Goal: Task Accomplishment & Management: Complete application form

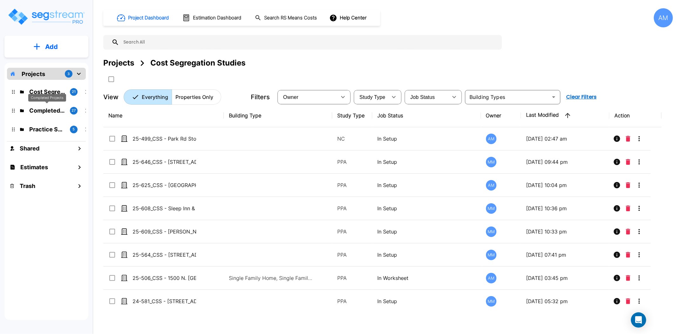
click at [50, 112] on p "Completed Projects" at bounding box center [47, 110] width 36 height 9
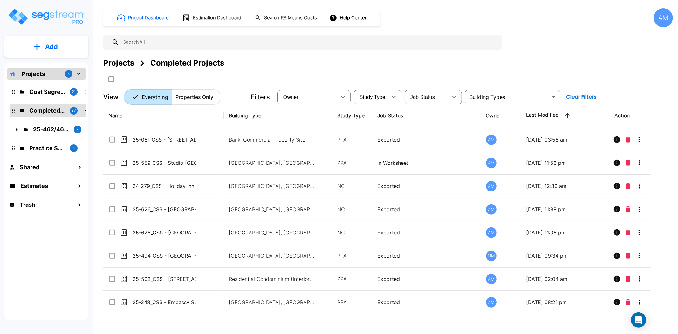
scroll to position [19, 0]
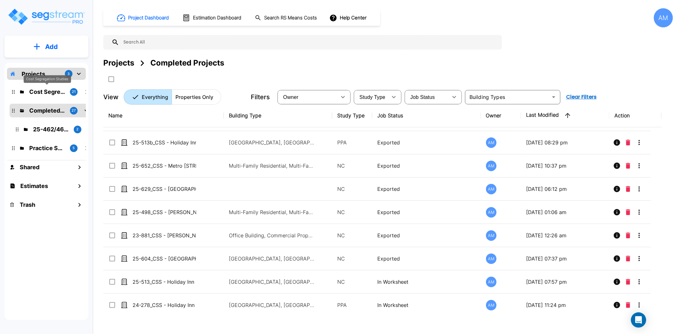
click at [38, 90] on p "Cost Segregation Studies" at bounding box center [47, 91] width 36 height 9
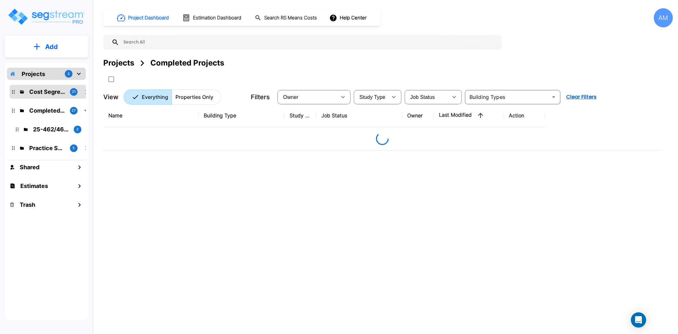
scroll to position [0, 0]
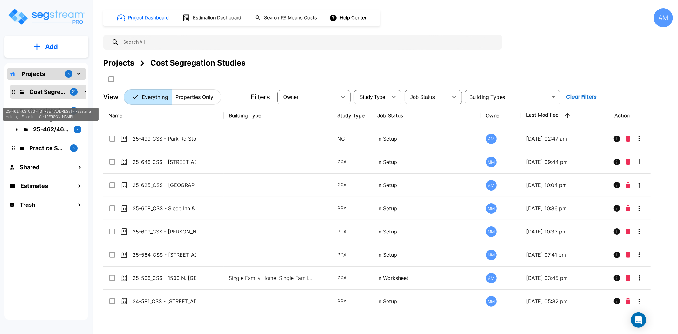
click at [50, 130] on p "25-462/463_CSS - 7070 Franklin Ave Los Angeles, CA - Pasaterra Holdings Frankii…" at bounding box center [51, 129] width 36 height 9
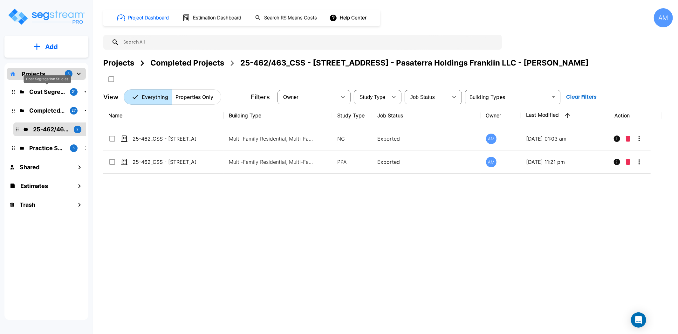
click at [45, 86] on div "Cost Segregation Studies" at bounding box center [47, 81] width 47 height 12
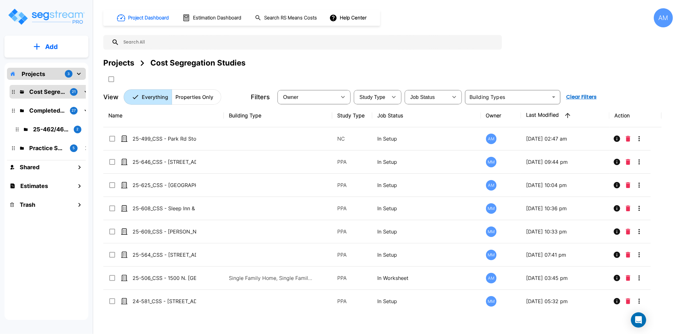
click at [48, 40] on button "Add" at bounding box center [46, 47] width 84 height 18
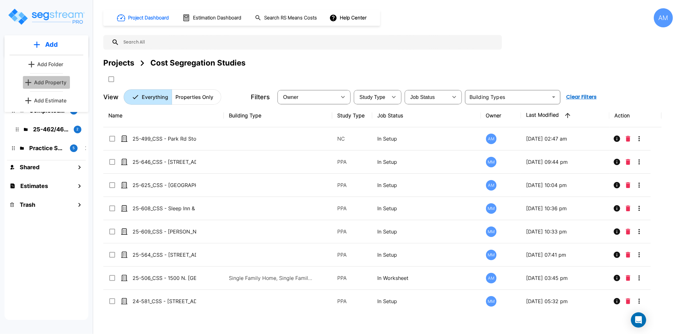
click at [62, 82] on p "Add Property" at bounding box center [50, 83] width 32 height 8
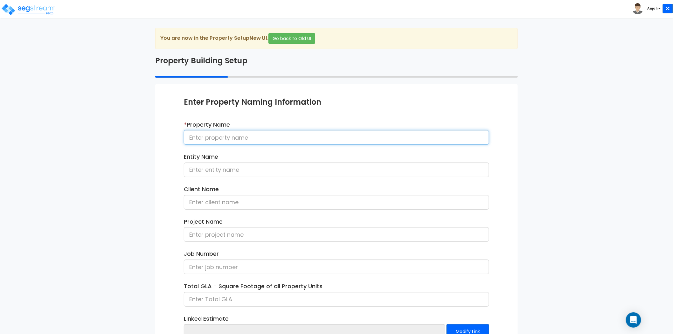
click at [219, 131] on input at bounding box center [336, 137] width 305 height 15
paste input "24-968_CSS - [GEOGRAPHIC_DATA] [GEOGRAPHIC_DATA][US_STATE], [GEOGRAPHIC_DATA] -…"
drag, startPoint x: 352, startPoint y: 137, endPoint x: 410, endPoint y: 138, distance: 58.5
click at [410, 138] on input "24-968_CSS - [GEOGRAPHIC_DATA] [GEOGRAPHIC_DATA][US_STATE], [GEOGRAPHIC_DATA] -…" at bounding box center [336, 137] width 305 height 15
click at [411, 138] on input "24-968_CSS - Seashell Village Resort Port Arkansas, TX - Emerald Beach Hotel - …" at bounding box center [336, 137] width 305 height 15
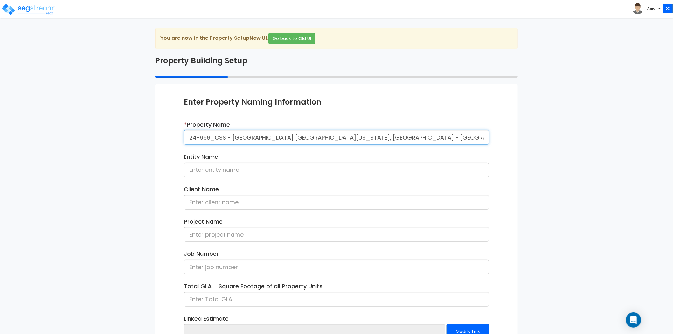
drag, startPoint x: 411, startPoint y: 138, endPoint x: 355, endPoint y: 145, distance: 55.7
click at [355, 145] on div "* Property Name 24-968_CSS - Seashell Village Resort Port Arkansas, TX - Emeral…" at bounding box center [336, 134] width 315 height 29
type input "24-968_CSS - Seashell Village Resort Port Arkansas, TX - Emerald Beach Hotel - …"
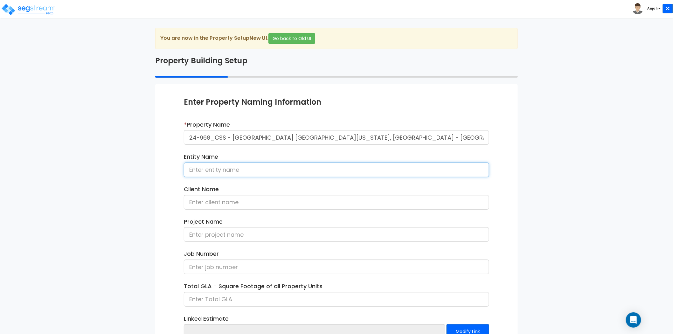
click at [267, 174] on input at bounding box center [336, 169] width 305 height 15
paste input "[GEOGRAPHIC_DATA]"
type input "Emerald Beach Hotel"
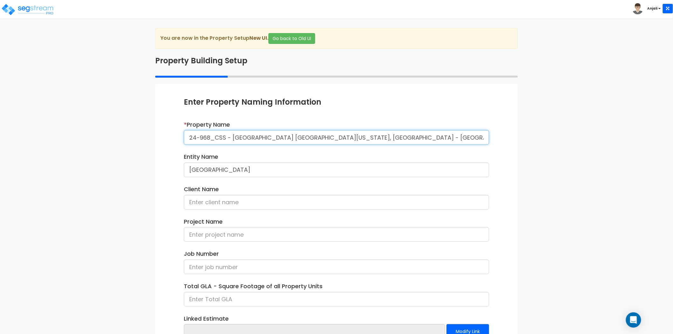
drag, startPoint x: 453, startPoint y: 139, endPoint x: 417, endPoint y: 138, distance: 36.6
click at [417, 138] on input "24-968_CSS - [GEOGRAPHIC_DATA] [GEOGRAPHIC_DATA][US_STATE], [GEOGRAPHIC_DATA] -…" at bounding box center [336, 137] width 305 height 15
click at [265, 207] on input at bounding box center [336, 202] width 305 height 15
paste input "Rupak Patel"
type input "Rupak Patel"
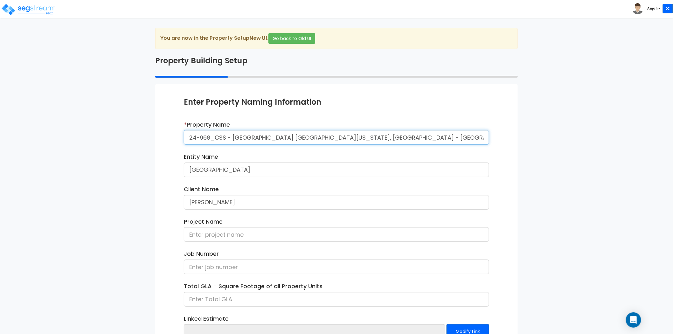
drag, startPoint x: 226, startPoint y: 137, endPoint x: 183, endPoint y: 139, distance: 42.6
click at [184, 139] on input "24-968_CSS - [GEOGRAPHIC_DATA] [GEOGRAPHIC_DATA][US_STATE], [GEOGRAPHIC_DATA] -…" at bounding box center [336, 137] width 305 height 15
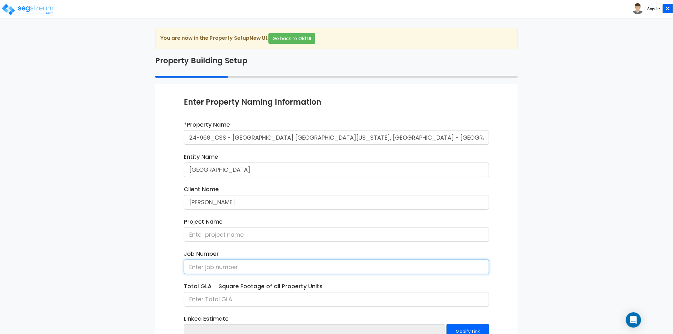
click at [255, 266] on input at bounding box center [336, 266] width 305 height 15
paste input "24-968_CSS"
type input "24-968_CSS"
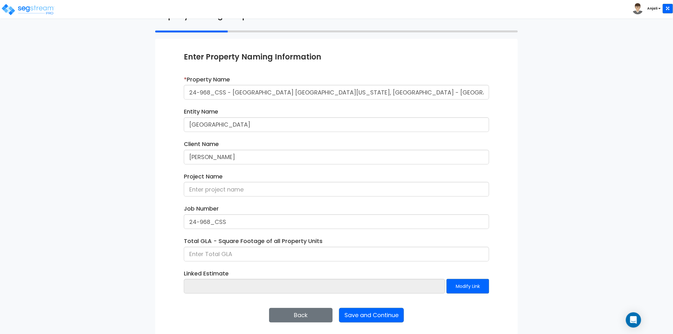
scroll to position [46, 0]
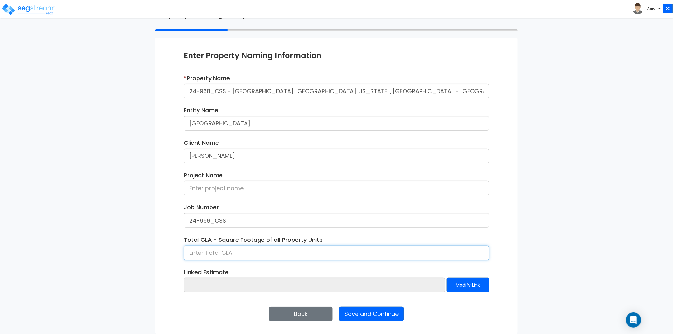
click at [226, 246] on input at bounding box center [336, 252] width 305 height 15
type input "31,286"
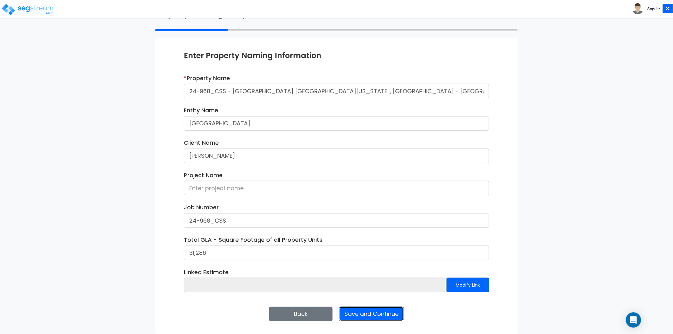
click at [359, 314] on button "Save and Continue" at bounding box center [371, 313] width 65 height 15
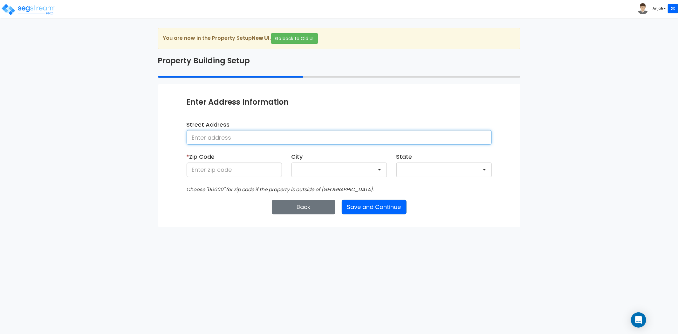
click at [194, 130] on input at bounding box center [339, 137] width 305 height 15
type input "502 East Ave G, port aransas"
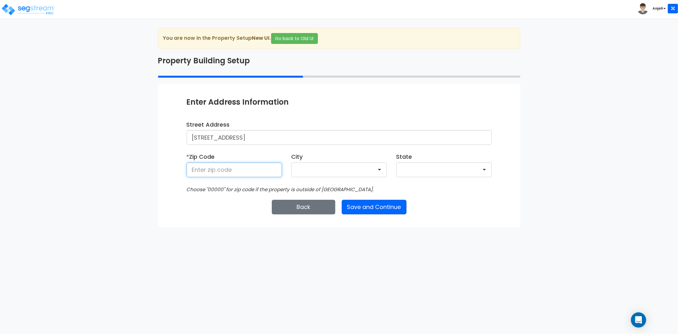
click at [194, 170] on input at bounding box center [234, 169] width 95 height 15
type input "78375"
click at [155, 207] on div "You are now in the Property Setup New UI . Go back to Old UI Property Building …" at bounding box center [339, 127] width 372 height 199
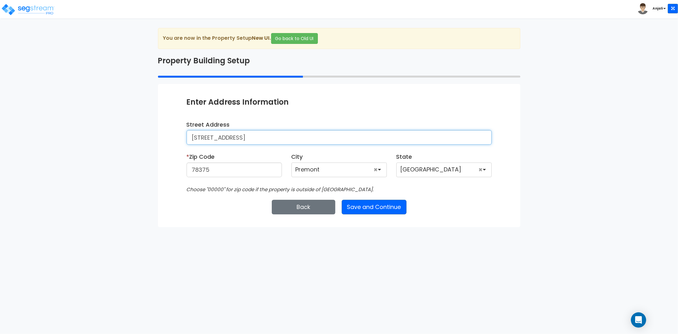
click at [296, 131] on input "502 East Ave G, port aransas" at bounding box center [339, 137] width 305 height 15
drag, startPoint x: 224, startPoint y: 134, endPoint x: 188, endPoint y: 133, distance: 36.0
click at [188, 133] on input "502 East Ave G, port aransas" at bounding box center [339, 137] width 305 height 15
paste input "nue G, Port Aransas, Nueces County, Texas 78373"
type input "[STREET_ADDRESS][US_STATE]"
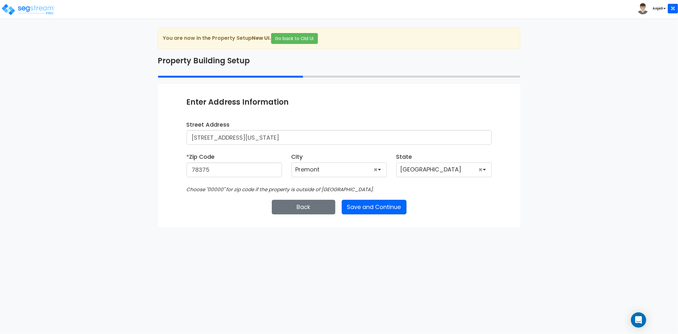
click at [224, 227] on html "Toggle navigation Anjali x" at bounding box center [339, 113] width 678 height 227
click at [234, 167] on input "78375" at bounding box center [234, 169] width 95 height 15
type input "78373"
click at [154, 227] on html "Toggle navigation Anjali x" at bounding box center [339, 113] width 678 height 227
click at [385, 207] on button "Save and Continue" at bounding box center [374, 207] width 65 height 15
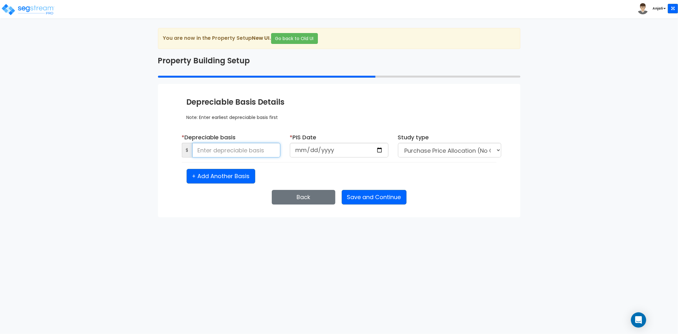
click at [215, 145] on input at bounding box center [236, 150] width 88 height 15
type input "3,575,000"
click at [379, 150] on input "date" at bounding box center [339, 150] width 99 height 15
type input "2024-01-23"
click at [389, 201] on button "Save and Continue" at bounding box center [374, 197] width 65 height 15
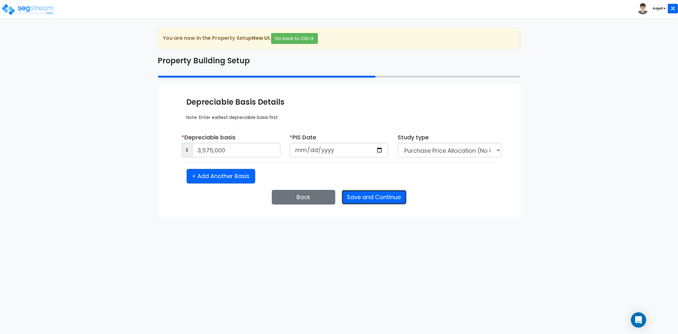
select select "2024"
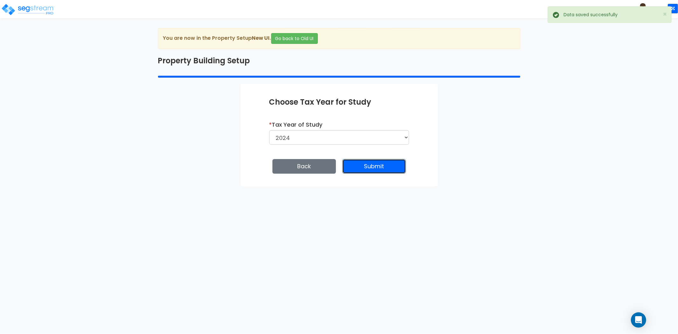
click at [383, 165] on button "Submit" at bounding box center [374, 166] width 64 height 15
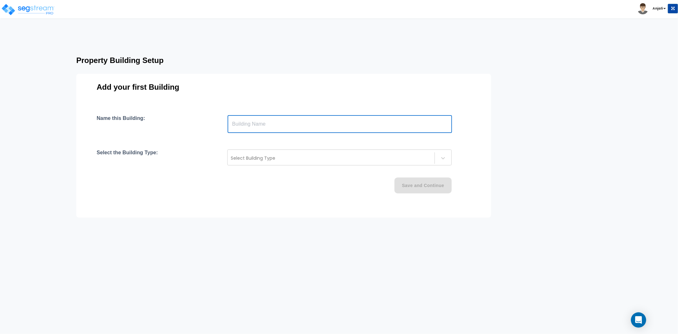
click at [243, 126] on input "text" at bounding box center [340, 124] width 224 height 18
paste input "text"
type input "[GEOGRAPHIC_DATA]"
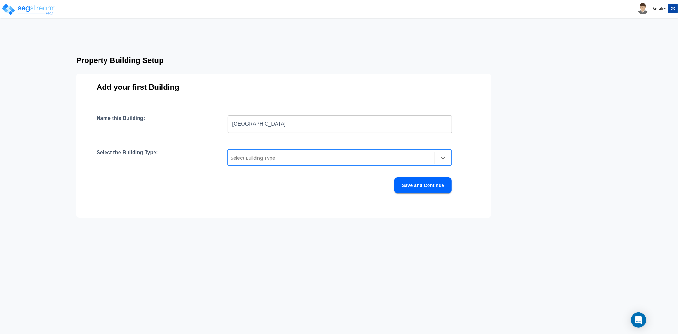
click at [251, 153] on div "Select Building Type" at bounding box center [331, 158] width 207 height 10
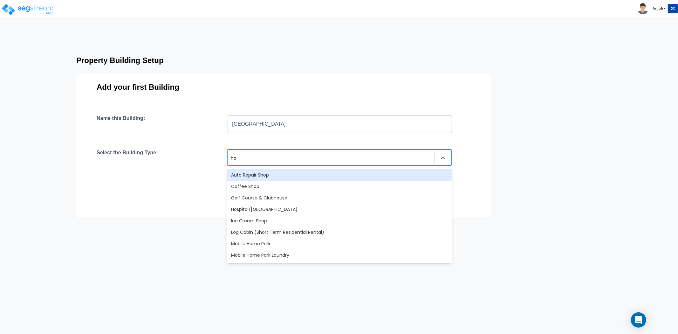
type input "hot"
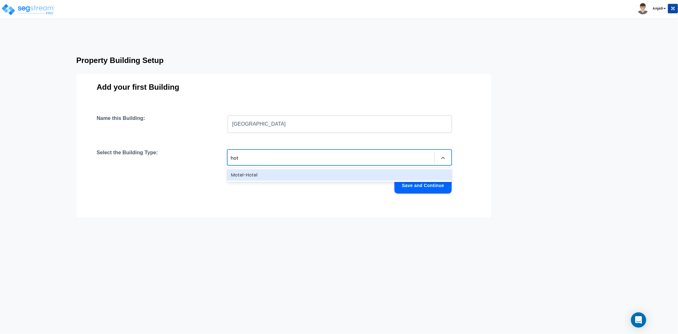
click at [258, 170] on div "Motel-Hotel" at bounding box center [339, 174] width 224 height 11
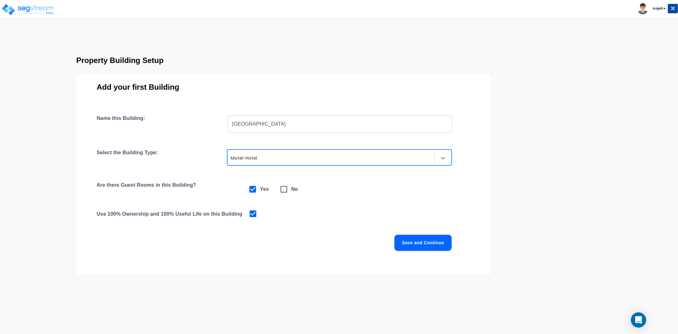
click at [435, 244] on button "Save and Continue" at bounding box center [423, 243] width 57 height 16
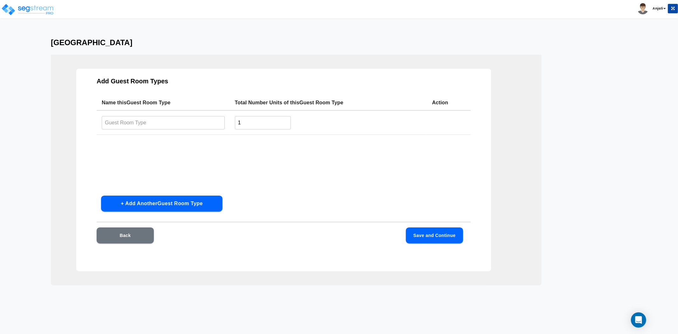
click at [160, 207] on button "+ Add Another Guest Room Type" at bounding box center [161, 204] width 121 height 16
click at [436, 148] on icon "button" at bounding box center [440, 149] width 10 height 10
click at [163, 123] on input "text" at bounding box center [163, 123] width 123 height 14
click at [247, 124] on input "1" at bounding box center [263, 123] width 56 height 14
click at [134, 121] on input "Villas" at bounding box center [163, 123] width 123 height 14
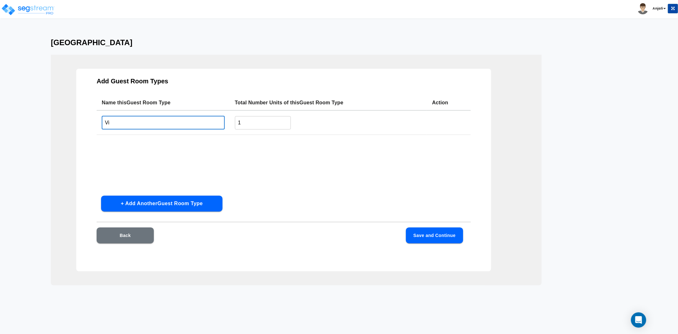
type input "V"
type input "Standard Room"
click at [276, 121] on input "1" at bounding box center [263, 123] width 56 height 14
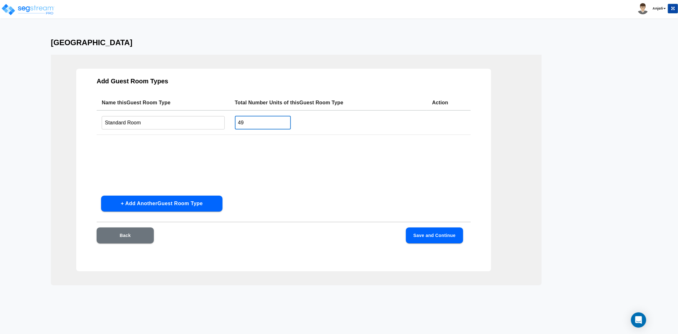
type input "49"
click at [442, 234] on button "Save and Continue" at bounding box center [434, 235] width 57 height 16
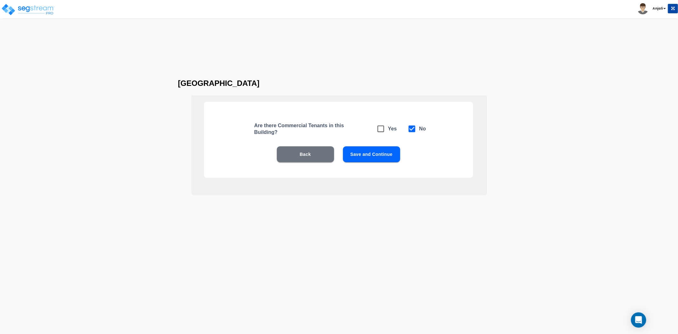
click at [375, 157] on button "Save and Continue" at bounding box center [371, 154] width 57 height 16
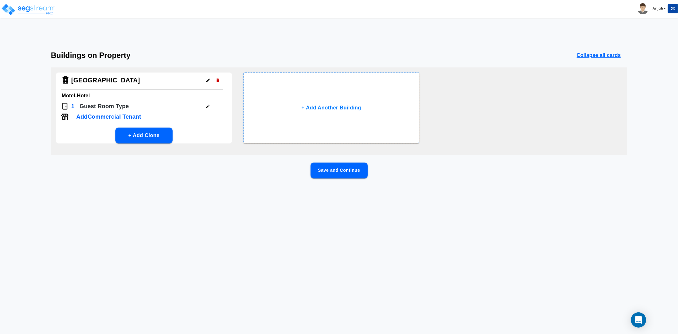
click at [322, 170] on button "Save and Continue" at bounding box center [339, 170] width 57 height 16
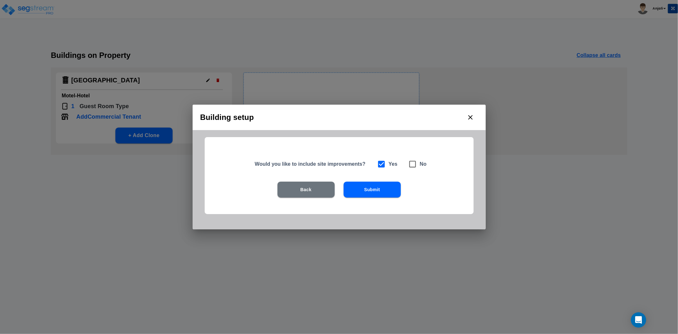
click at [371, 190] on button "Submit" at bounding box center [372, 190] width 57 height 16
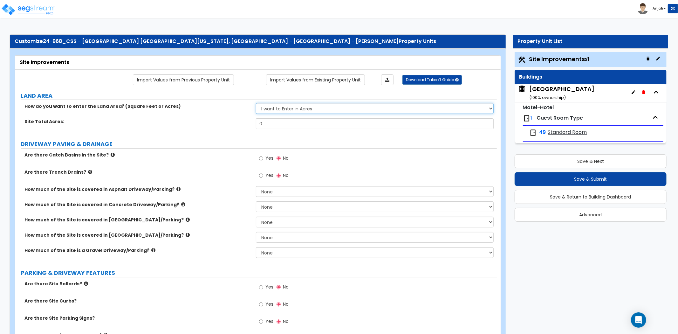
click at [275, 110] on select "I want to Enter in Acres I want to Enter in Square Feet" at bounding box center [375, 108] width 238 height 11
select select "2"
click at [256, 103] on select "I want to Enter in Acres I want to Enter in Square Feet" at bounding box center [375, 108] width 238 height 11
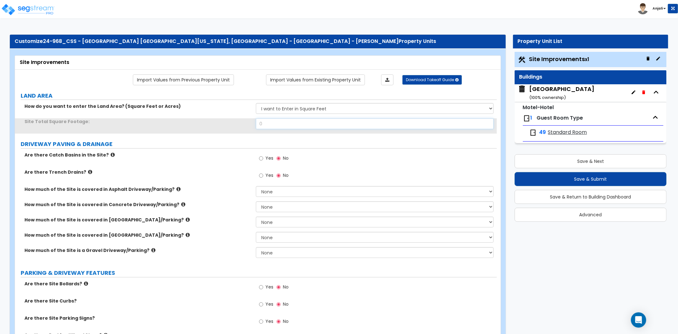
click at [273, 126] on input "0" at bounding box center [375, 123] width 238 height 11
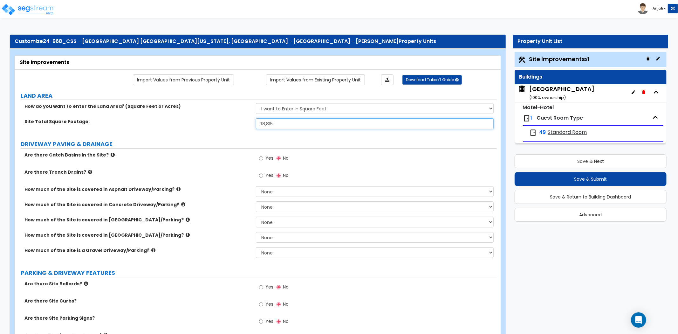
type input "98,815"
click at [230, 122] on label "Site Total Square Footage:" at bounding box center [137, 121] width 227 height 6
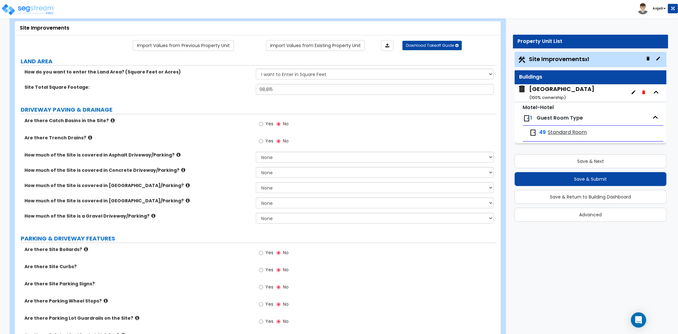
scroll to position [35, 0]
click at [261, 121] on input "Yes" at bounding box center [261, 123] width 4 height 7
radio input "true"
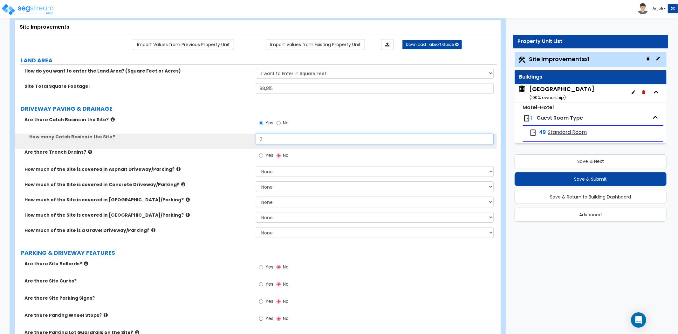
click at [274, 141] on input "0" at bounding box center [375, 139] width 238 height 11
type input "4"
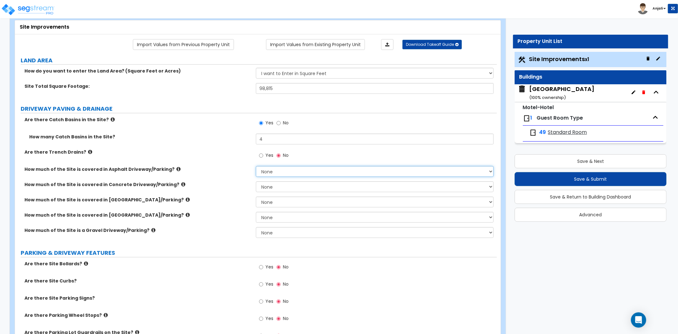
click at [293, 170] on select "None I want to Enter an Approximate Percentage I want to Enter the Square Foota…" at bounding box center [375, 171] width 238 height 11
select select "2"
click at [256, 166] on select "None I want to Enter an Approximate Percentage I want to Enter the Square Foota…" at bounding box center [375, 171] width 238 height 11
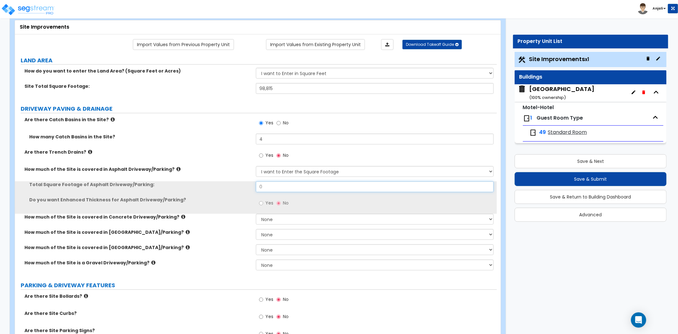
click at [282, 188] on input "0" at bounding box center [375, 186] width 238 height 11
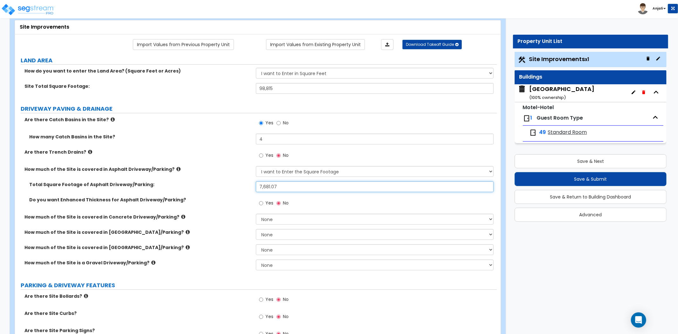
type input "7,681.07"
click at [284, 220] on select "None I want to Enter an Approximate Percentage I want to Enter the Square Foota…" at bounding box center [375, 219] width 238 height 11
select select "2"
click at [256, 214] on select "None I want to Enter an Approximate Percentage I want to Enter the Square Foota…" at bounding box center [375, 219] width 238 height 11
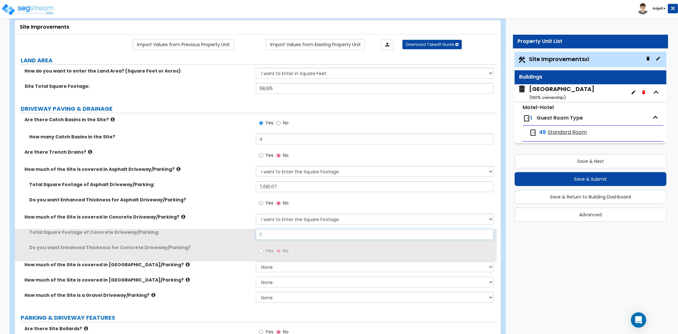
click at [282, 235] on input "0" at bounding box center [375, 234] width 238 height 11
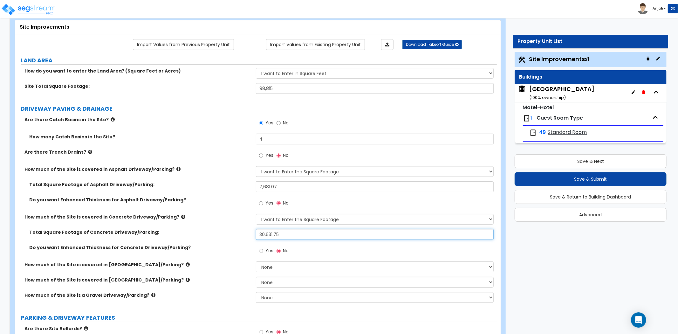
type input "30,631.75"
click at [239, 212] on div "Do you want Enhanced Thickness for Asphalt Driveway/Parking? Yes No" at bounding box center [256, 204] width 482 height 17
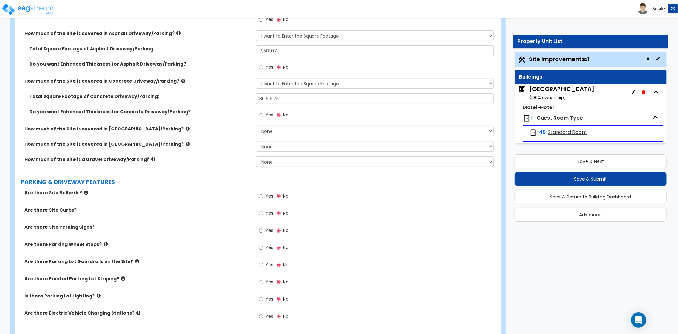
scroll to position [176, 0]
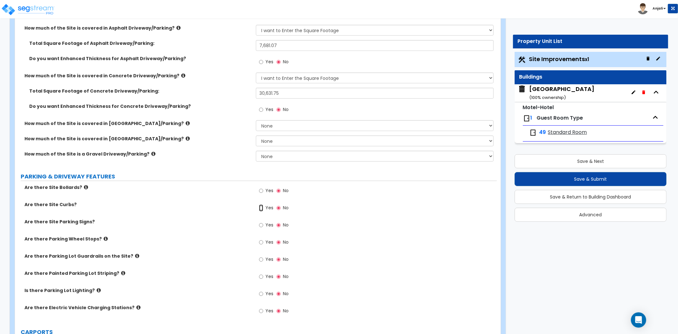
click at [262, 207] on input "Yes" at bounding box center [261, 207] width 4 height 7
radio input "true"
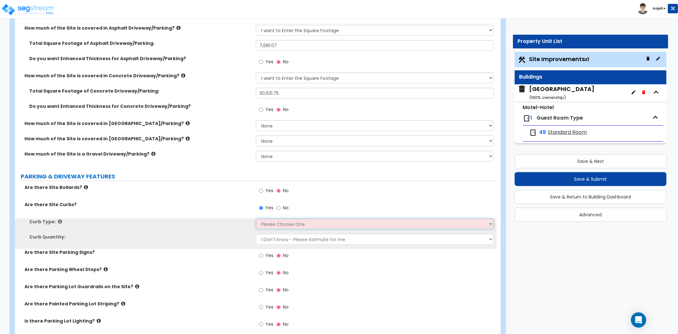
click at [287, 225] on select "Please Choose One Curb (Only) Curb & Gutter Asphalt Berm" at bounding box center [375, 223] width 238 height 11
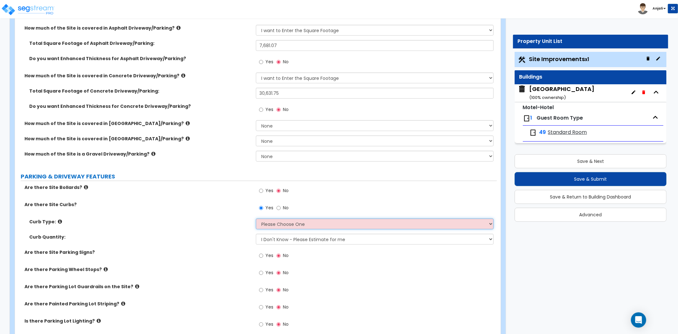
select select "1"
click at [256, 218] on select "Please Choose One Curb (Only) Curb & Gutter Asphalt Berm" at bounding box center [375, 223] width 238 height 11
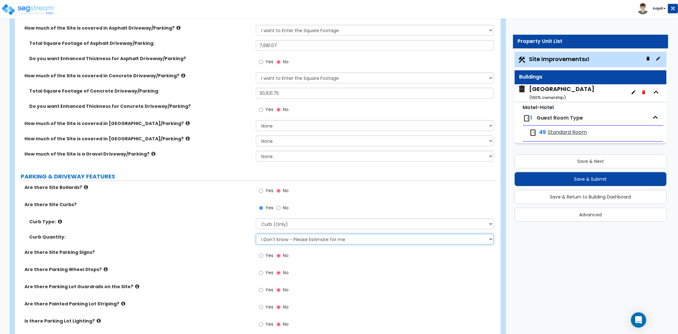
click at [291, 241] on select "I Don't Know - Please Estimate for me I want to Enter the LF" at bounding box center [375, 239] width 238 height 11
select select "1"
click at [256, 234] on select "I Don't Know - Please Estimate for me I want to Enter the LF" at bounding box center [375, 239] width 238 height 11
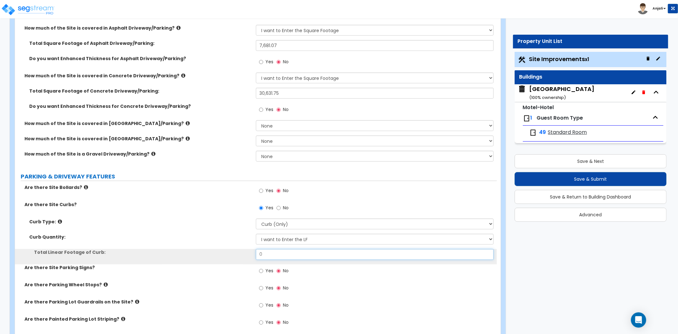
click at [289, 250] on input "0" at bounding box center [375, 254] width 238 height 11
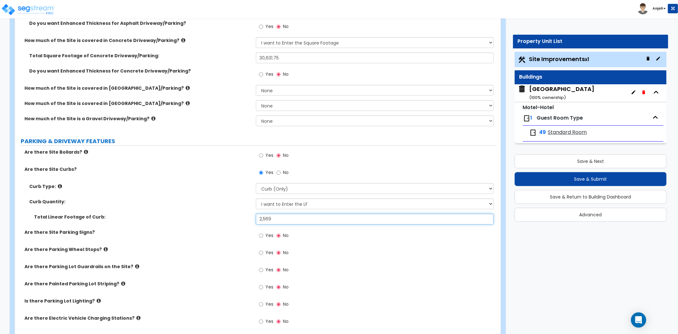
scroll to position [247, 0]
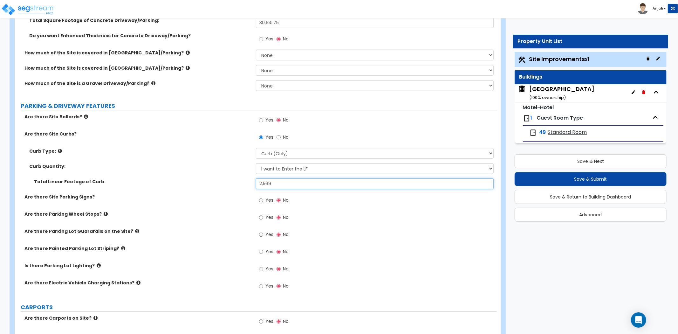
type input "2,569"
click at [227, 221] on div "Are there Parking Wheel Stops? Yes No" at bounding box center [256, 219] width 482 height 17
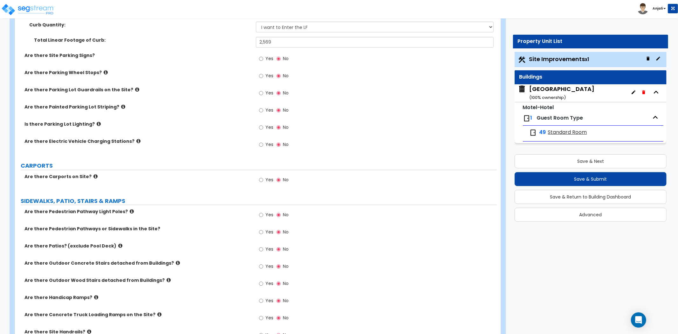
scroll to position [424, 0]
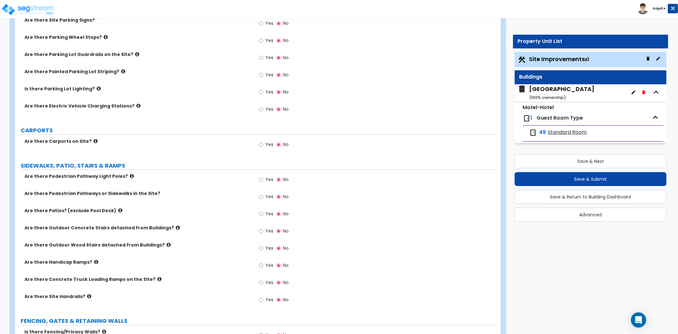
click at [257, 196] on div "Yes No" at bounding box center [274, 197] width 36 height 15
click at [260, 196] on input "Yes" at bounding box center [261, 196] width 4 height 7
radio input "true"
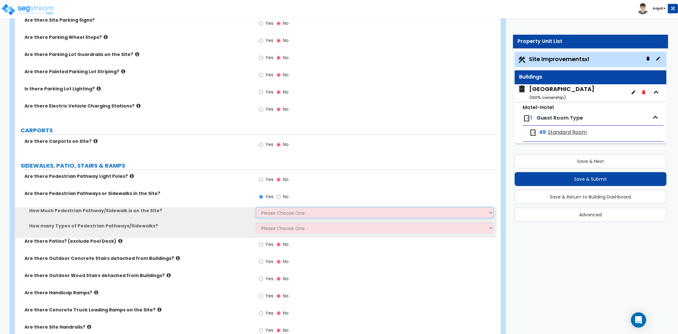
click at [279, 208] on select "Please Choose One I Don't Know, Please Estimate For Me Enter Linear Footage" at bounding box center [375, 212] width 238 height 11
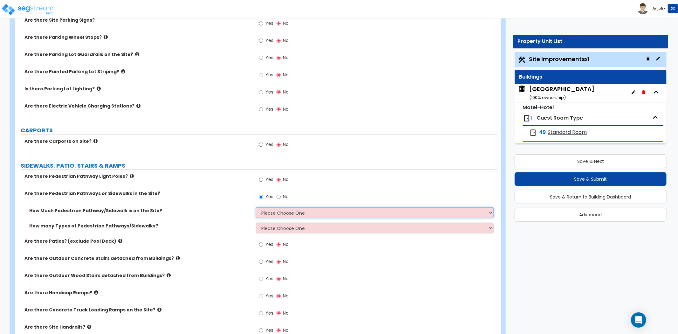
select select "2"
click at [256, 207] on select "Please Choose One I Don't Know, Please Estimate For Me Enter Linear Footage" at bounding box center [375, 212] width 238 height 11
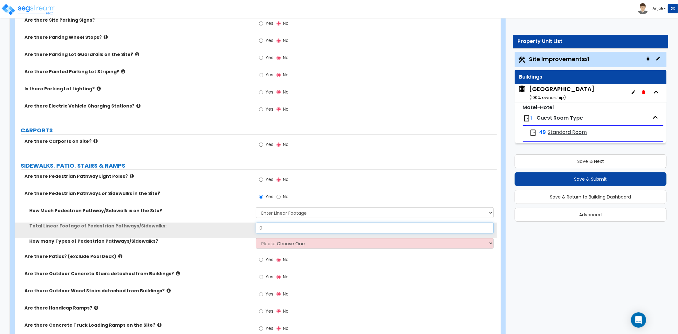
click at [286, 226] on input "0" at bounding box center [375, 228] width 238 height 11
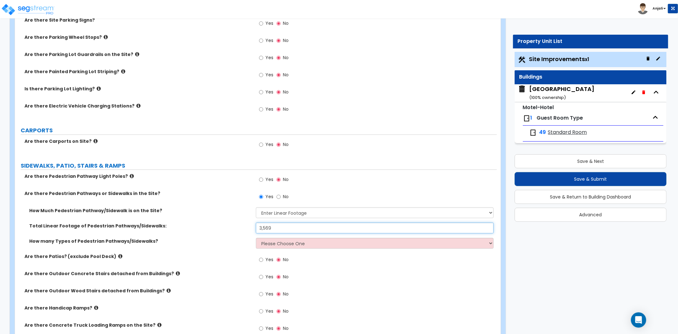
type input "3,569"
click at [306, 243] on select "Please Choose One 1 2 3" at bounding box center [375, 243] width 238 height 11
select select "1"
click at [256, 238] on select "Please Choose One 1 2 3" at bounding box center [375, 243] width 238 height 11
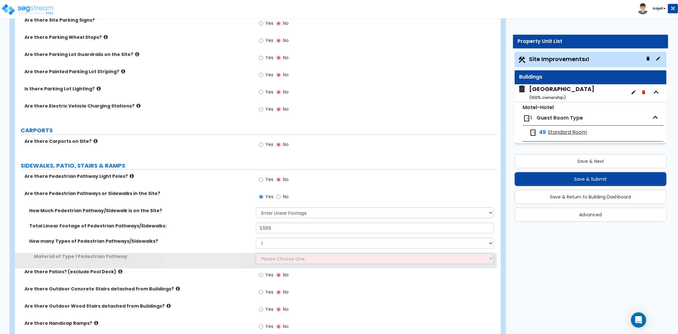
click at [298, 255] on select "Please Choose One Bare Concrete Stamped Concrete Brick Pavers Stone Pavers Wood…" at bounding box center [375, 258] width 238 height 11
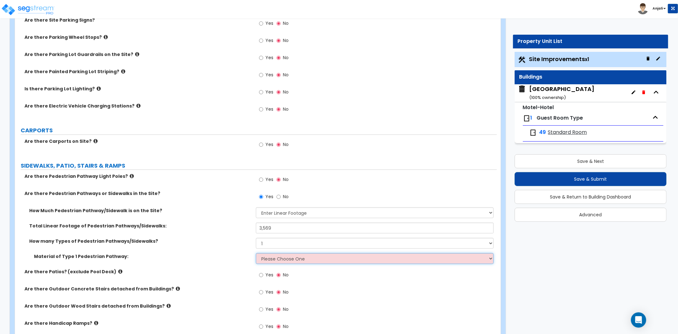
select select "1"
click at [256, 253] on select "Please Choose One Bare Concrete Stamped Concrete Brick Pavers Stone Pavers Wood…" at bounding box center [375, 258] width 238 height 11
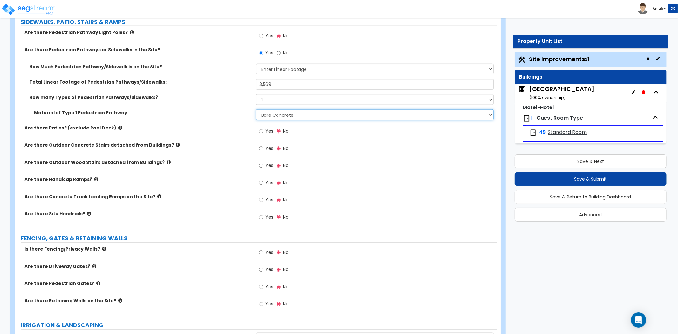
scroll to position [565, 0]
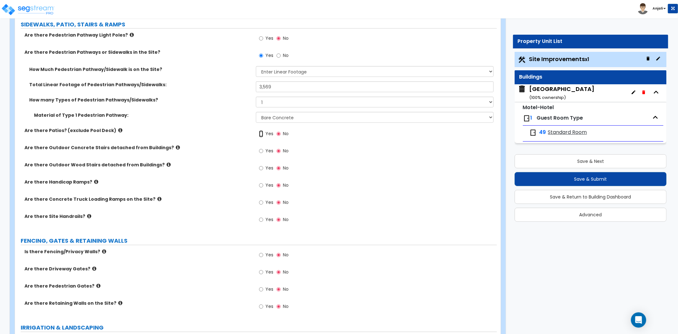
click at [262, 130] on input "Yes" at bounding box center [261, 133] width 4 height 7
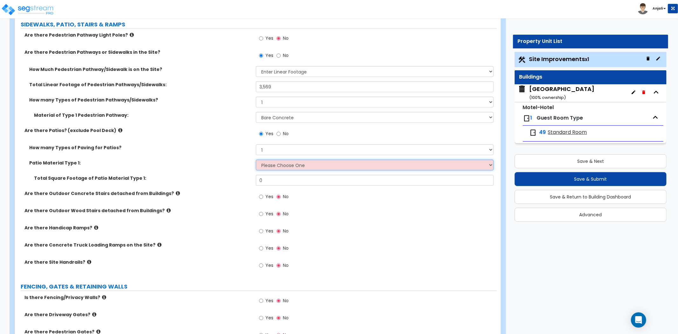
click at [284, 162] on select "Please Choose One Bare Concrete Stamped Concrete Brick Pavers Stone Pavers Tile…" at bounding box center [375, 165] width 238 height 11
drag, startPoint x: 233, startPoint y: 167, endPoint x: 250, endPoint y: 154, distance: 21.8
click at [233, 167] on div "Patio Material Type 1: Please Choose One Bare Concrete Stamped Concrete Brick P…" at bounding box center [256, 167] width 482 height 15
click at [278, 134] on input "No" at bounding box center [279, 133] width 4 height 7
radio input "false"
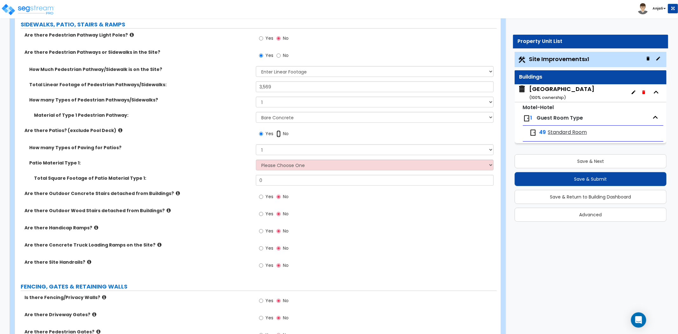
radio input "true"
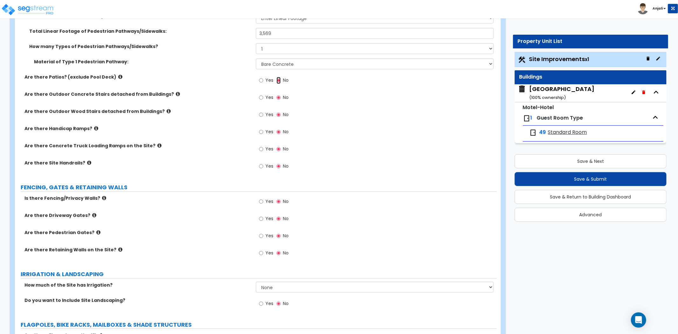
scroll to position [636, 0]
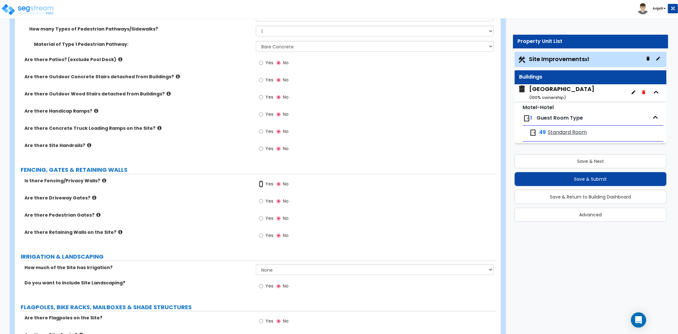
click at [259, 182] on input "Yes" at bounding box center [261, 184] width 4 height 7
radio input "true"
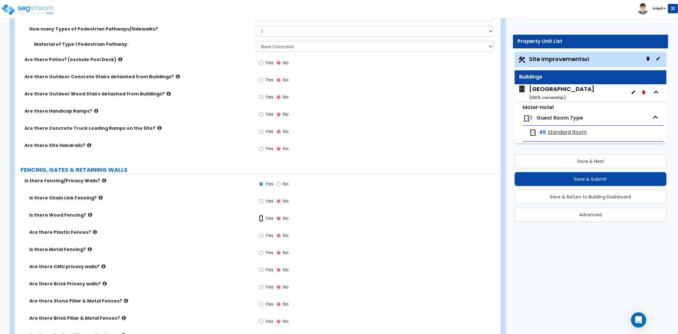
click at [262, 217] on input "Yes" at bounding box center [261, 218] width 4 height 7
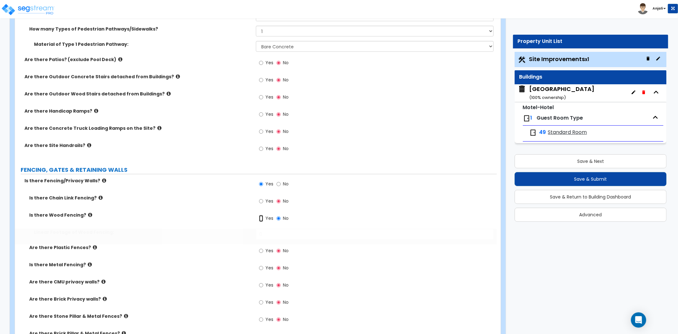
radio input "true"
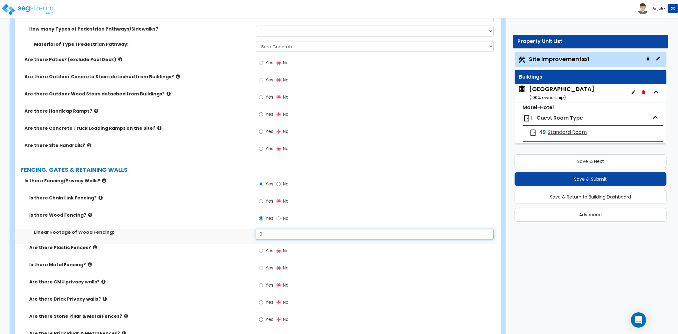
click at [271, 235] on input "0" at bounding box center [375, 234] width 238 height 11
type input "215"
click at [205, 232] on label "Linear Footage of Wood Fencing:" at bounding box center [142, 232] width 217 height 6
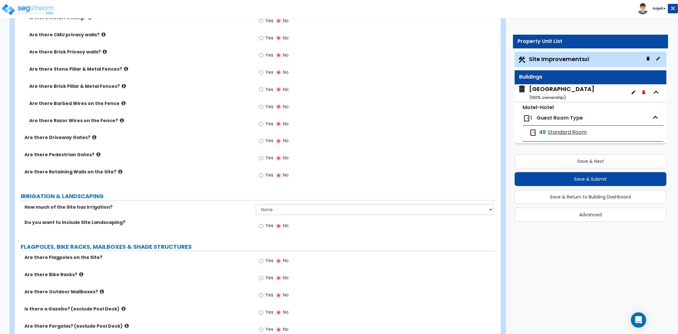
scroll to position [918, 0]
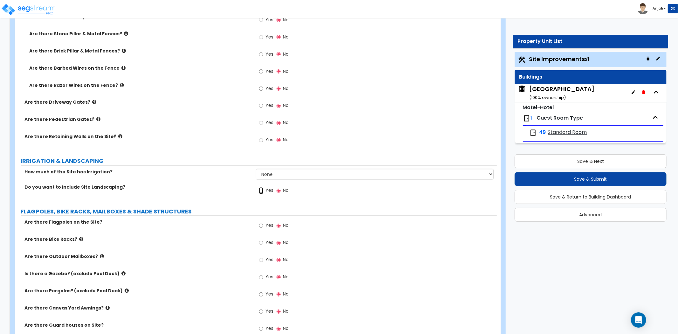
click at [263, 190] on input "Yes" at bounding box center [261, 190] width 4 height 7
radio input "true"
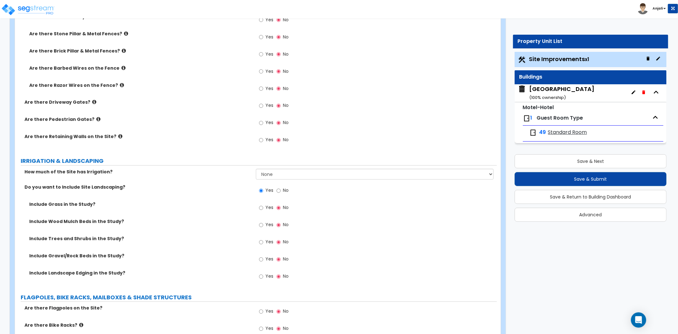
click at [258, 205] on div "Yes No" at bounding box center [274, 208] width 36 height 15
click at [261, 207] on input "Yes" at bounding box center [261, 207] width 4 height 7
radio input "true"
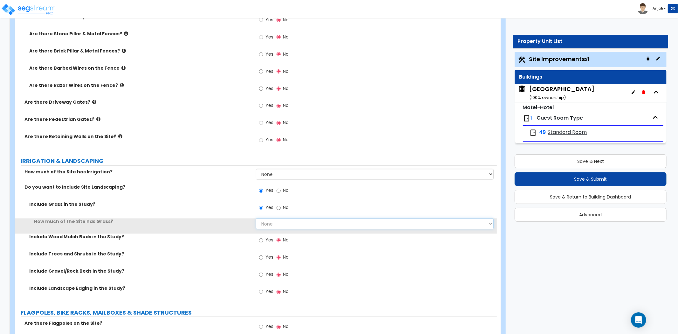
click at [278, 225] on select "None I want to Enter an Approximate Percentage I want to Enter the Square Foota…" at bounding box center [375, 223] width 238 height 11
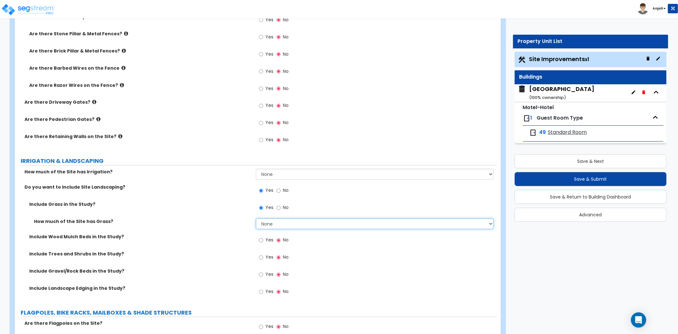
select select "2"
click at [256, 218] on select "None I want to Enter an Approximate Percentage I want to Enter the Square Foota…" at bounding box center [375, 223] width 238 height 11
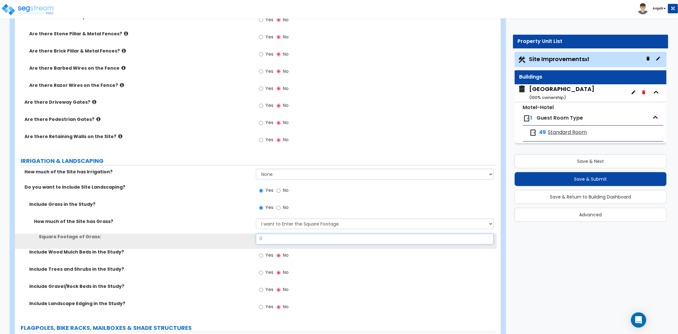
click at [278, 239] on input "0" at bounding box center [375, 239] width 238 height 11
type input "2,500"
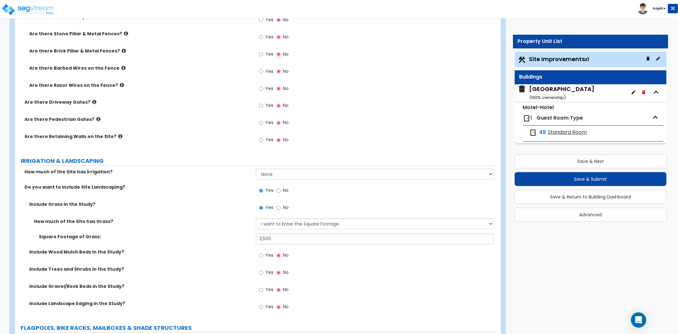
click at [202, 199] on div "Do you want to Include Site Landscaping? Yes No" at bounding box center [256, 192] width 482 height 17
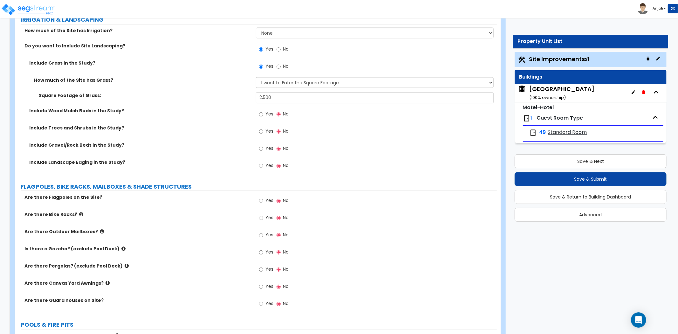
scroll to position [1095, 0]
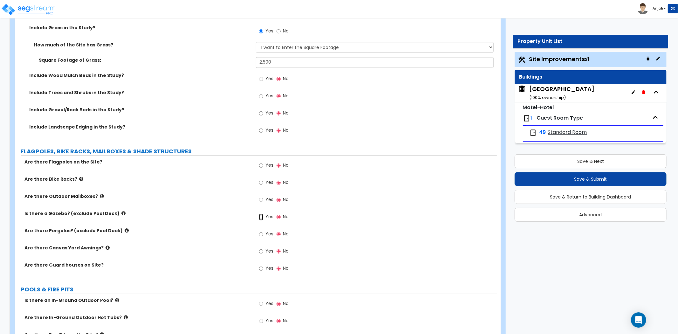
click at [262, 217] on input "Yes" at bounding box center [261, 216] width 4 height 7
radio input "true"
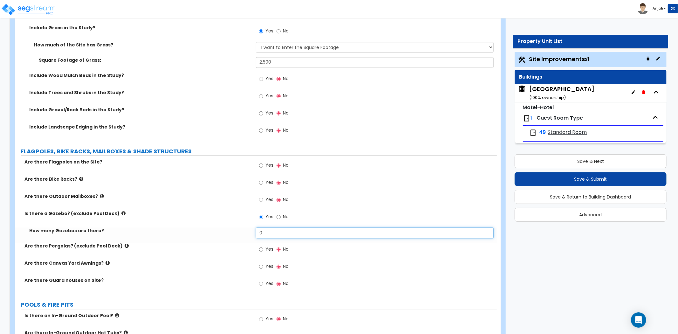
click at [281, 235] on input "0" at bounding box center [375, 232] width 238 height 11
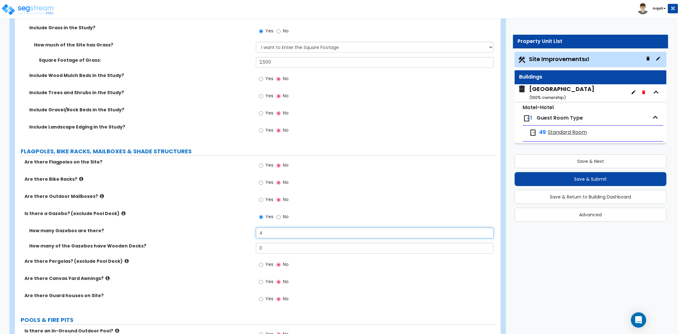
type input "4"
click at [279, 244] on input "0" at bounding box center [375, 248] width 238 height 11
type input "4"
type input "0"
click at [205, 215] on label "Is there a Gazebo? (exclude Pool Deck)" at bounding box center [137, 213] width 227 height 6
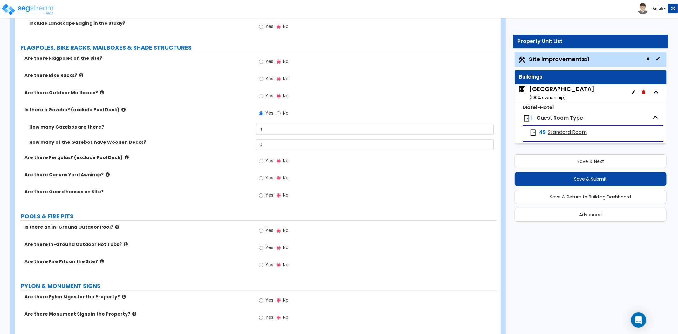
scroll to position [1201, 0]
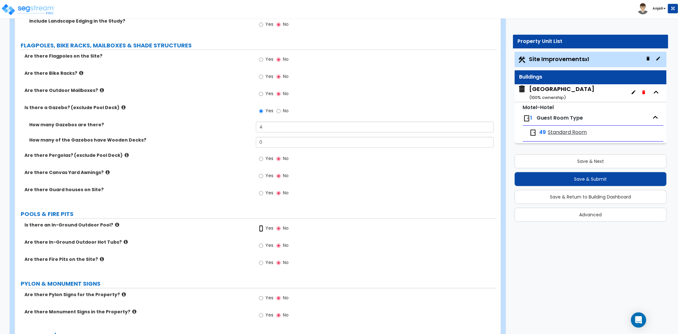
click at [262, 229] on input "Yes" at bounding box center [261, 228] width 4 height 7
radio input "true"
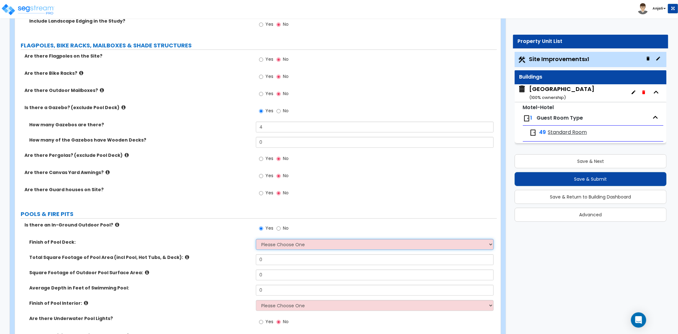
click at [280, 245] on select "Please Choose One Bare Concrete Stamped Concrete Brick Pavers Stone Pavers Wood…" at bounding box center [375, 244] width 238 height 11
click at [256, 239] on select "Please Choose One Bare Concrete Stamped Concrete Brick Pavers Stone Pavers Wood…" at bounding box center [375, 244] width 238 height 11
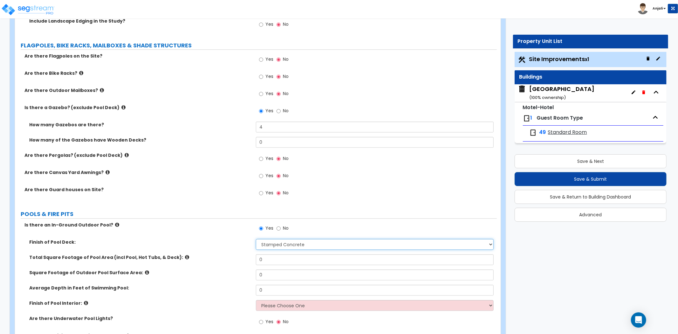
click at [288, 245] on select "Please Choose One Bare Concrete Stamped Concrete Brick Pavers Stone Pavers Wood…" at bounding box center [375, 244] width 238 height 11
select select "1"
click at [256, 239] on select "Please Choose One Bare Concrete Stamped Concrete Brick Pavers Stone Pavers Wood…" at bounding box center [375, 244] width 238 height 11
click at [274, 267] on div "Total Square Footage of Pool Area (incl Pool, Hot Tubs, & Deck): 0" at bounding box center [256, 261] width 482 height 15
click at [275, 257] on input "0" at bounding box center [375, 259] width 238 height 11
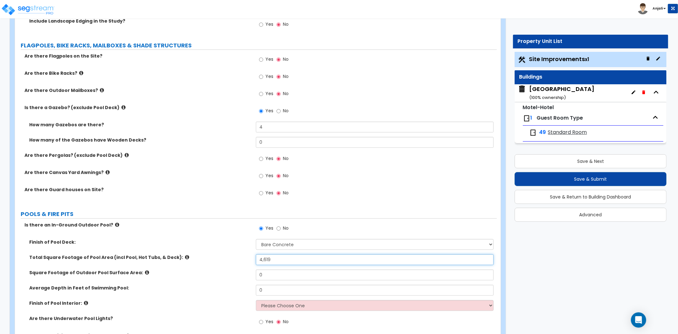
type input "4,619"
click at [224, 258] on label "Total Square Footage of Pool Area (incl Pool, Hot Tubs, & Deck):" at bounding box center [140, 257] width 222 height 6
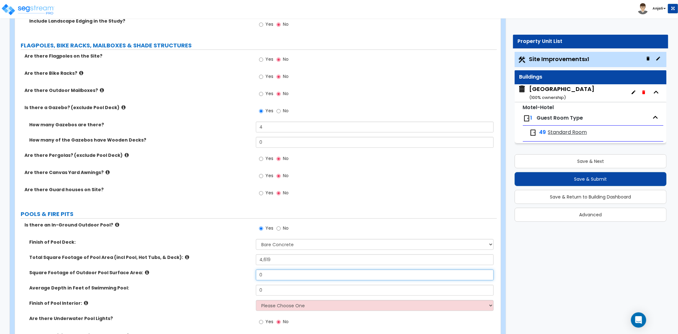
click at [272, 276] on input "0" at bounding box center [375, 274] width 238 height 11
type input "874"
click at [285, 291] on input "0" at bounding box center [375, 290] width 238 height 11
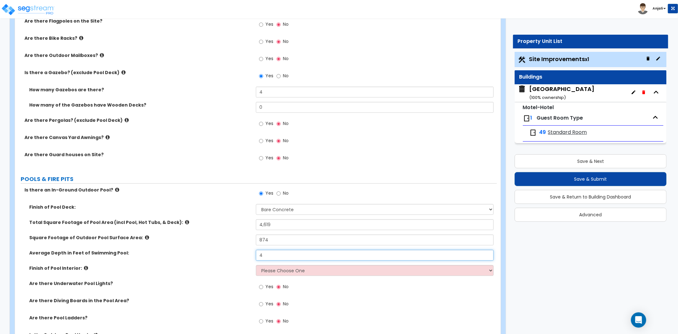
scroll to position [1236, 0]
type input "4"
click at [299, 268] on select "Please Choose One Tile Plaster Vinyl" at bounding box center [375, 269] width 238 height 11
select select "2"
click at [256, 264] on select "Please Choose One Tile Plaster Vinyl" at bounding box center [375, 269] width 238 height 11
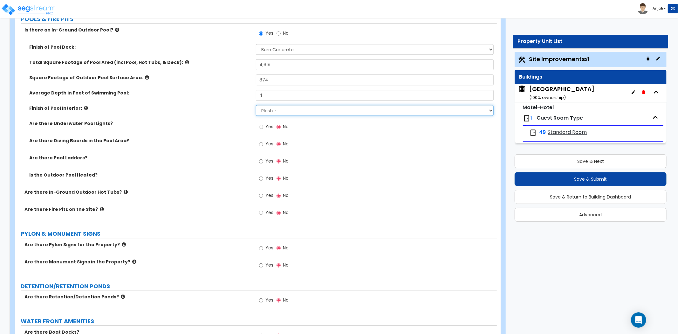
scroll to position [1413, 0]
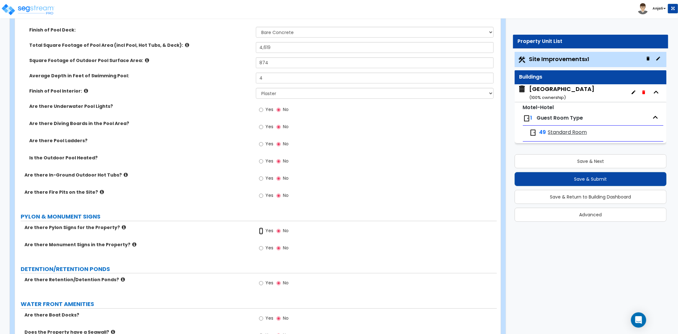
click at [261, 230] on input "Yes" at bounding box center [261, 230] width 4 height 7
radio input "true"
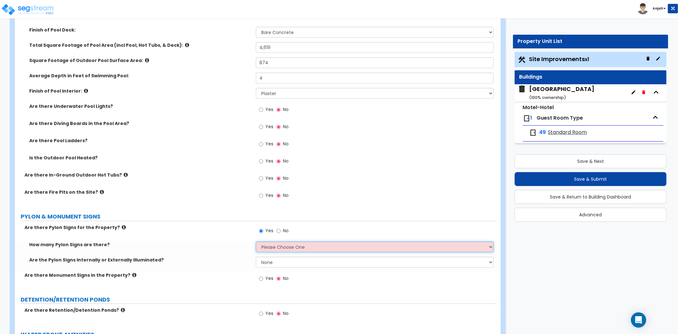
click at [278, 246] on select "Please Choose One 1 2 3" at bounding box center [375, 246] width 238 height 11
select select "1"
click at [256, 241] on select "Please Choose One 1 2 3" at bounding box center [375, 246] width 238 height 11
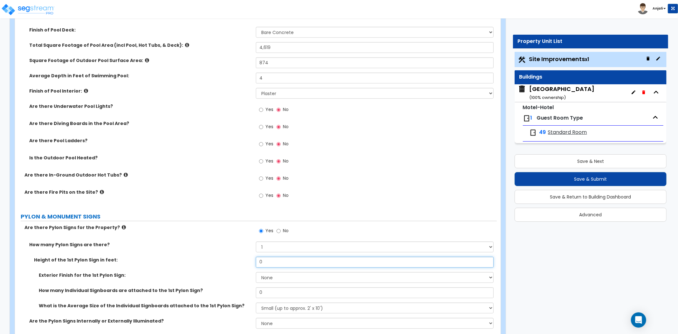
click at [276, 262] on input "0" at bounding box center [375, 262] width 238 height 11
type input "8"
click at [283, 272] on select "None Paint Finish Brick Veneer Finish Stone Veneer Finish Metal Composite Finis…" at bounding box center [375, 277] width 238 height 11
select select "5"
click at [256, 272] on select "None Paint Finish Brick Veneer Finish Stone Veneer Finish Metal Composite Finis…" at bounding box center [375, 277] width 238 height 11
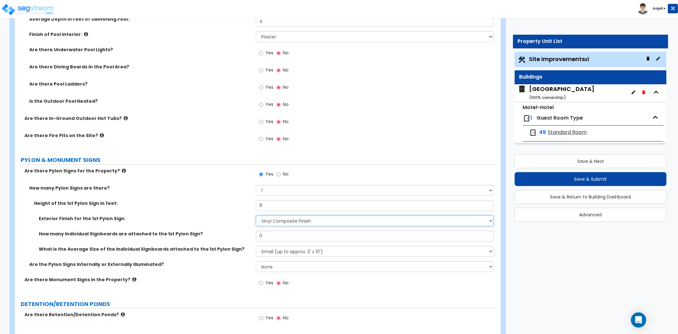
scroll to position [1483, 0]
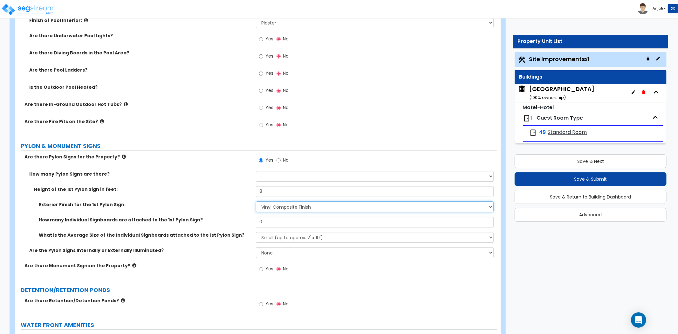
click at [289, 210] on select "None Paint Finish Brick Veneer Finish Stone Veneer Finish Metal Composite Finis…" at bounding box center [375, 206] width 238 height 11
click at [237, 207] on div "Exterior Finish for the 1st Pylon Sign: None Paint Finish Brick Veneer Finish S…" at bounding box center [256, 208] width 482 height 15
click at [276, 220] on input "0" at bounding box center [375, 221] width 238 height 11
type input "2"
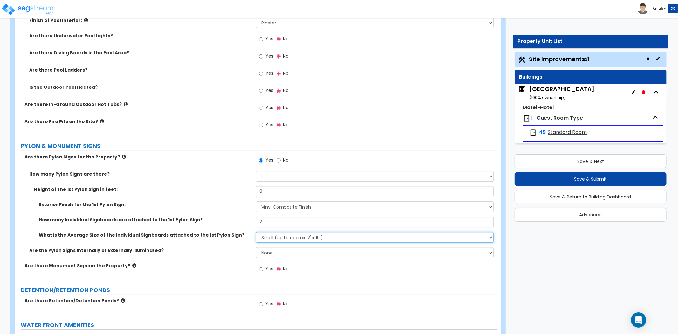
click at [285, 235] on select "Small (up to approx. 2' x 10') Medium (up to approx. 4' x 10') Large (up to app…" at bounding box center [375, 237] width 238 height 11
select select "1"
click at [256, 232] on select "Small (up to approx. 2' x 10') Medium (up to approx. 4' x 10') Large (up to app…" at bounding box center [375, 237] width 238 height 11
click at [278, 252] on select "None Internally Illuminated Externally Illuminated" at bounding box center [375, 252] width 238 height 11
click at [256, 247] on select "None Internally Illuminated Externally Illuminated" at bounding box center [375, 252] width 238 height 11
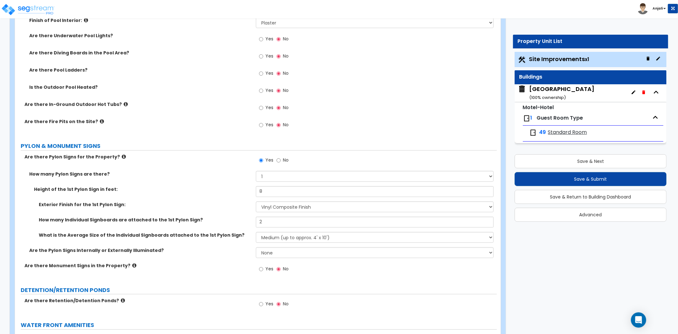
click at [231, 255] on div "Are the Pylon Signs Internally or Externally Illuminated? None Internally Illum…" at bounding box center [256, 254] width 482 height 15
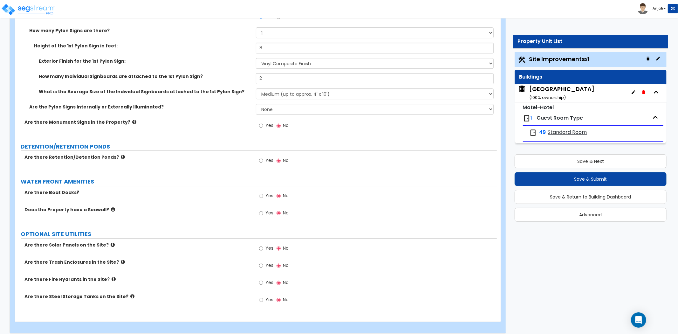
scroll to position [1632, 0]
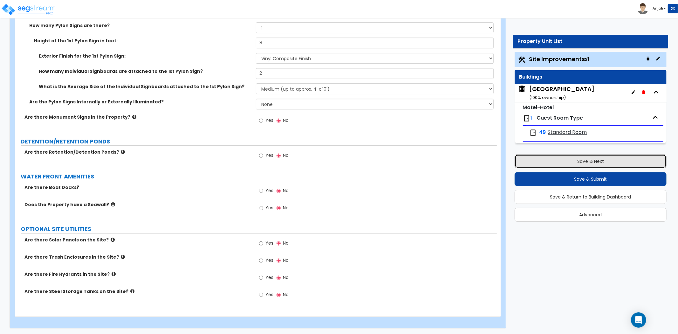
click at [576, 159] on button "Save & Next" at bounding box center [591, 161] width 152 height 14
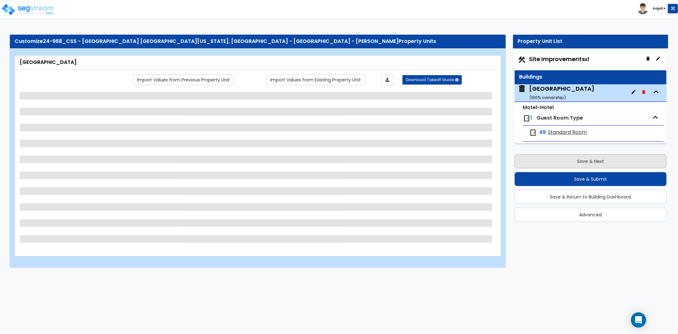
scroll to position [0, 0]
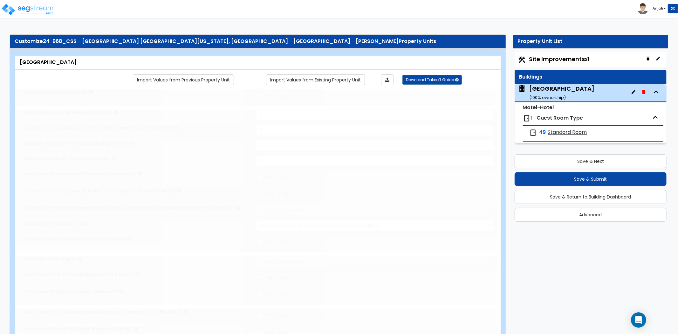
type input "1"
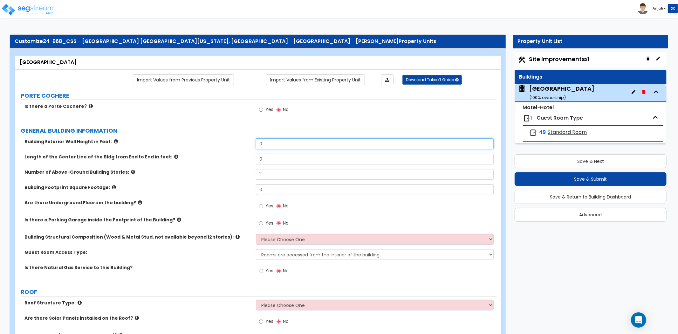
click at [299, 139] on input "0" at bounding box center [375, 143] width 238 height 11
type input "9"
type input "30"
click at [276, 159] on input "0" at bounding box center [375, 159] width 238 height 11
type input "698"
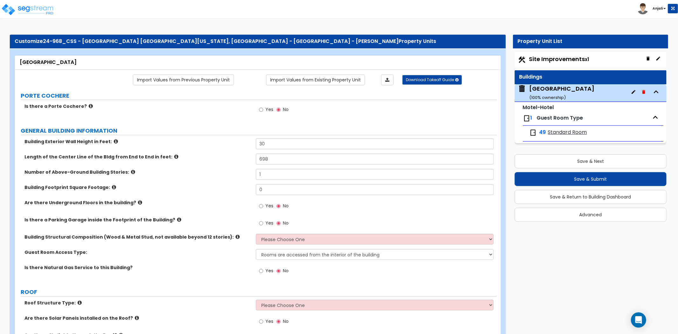
click at [201, 157] on label "Length of the Center Line of the Bldg from End to End in feet:" at bounding box center [137, 157] width 227 height 6
click at [265, 158] on input "698" at bounding box center [375, 159] width 238 height 11
click at [269, 177] on input "1" at bounding box center [375, 174] width 238 height 11
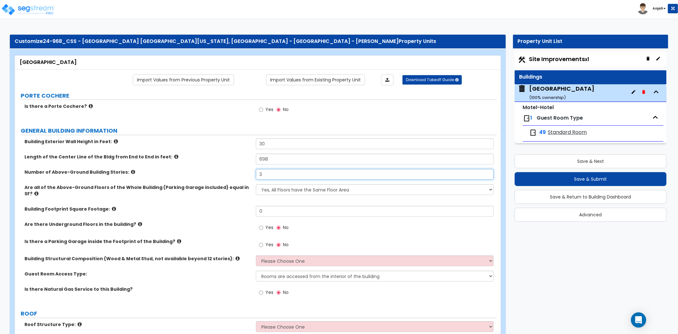
type input "3"
click at [289, 192] on select "Yes, All Floors have the Same Floor Area No, Not All Floor Areas are the Same" at bounding box center [375, 189] width 238 height 11
select select "1"
click at [256, 184] on select "Yes, All Floors have the Same Floor Area No, Not All Floor Areas are the Same" at bounding box center [375, 189] width 238 height 11
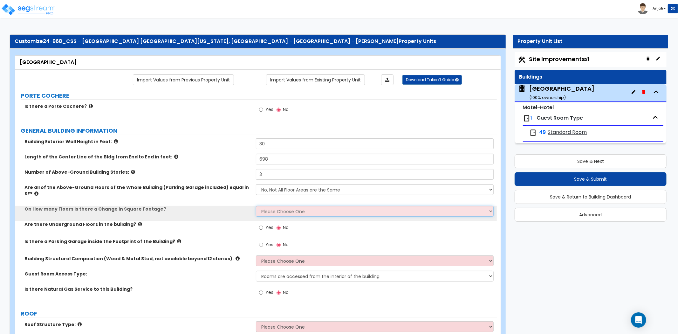
click at [287, 207] on select "Please Choose One 1 2 3 4 5" at bounding box center [375, 211] width 238 height 11
click at [256, 206] on select "Please Choose One 1 2 3 4 5" at bounding box center [375, 211] width 238 height 11
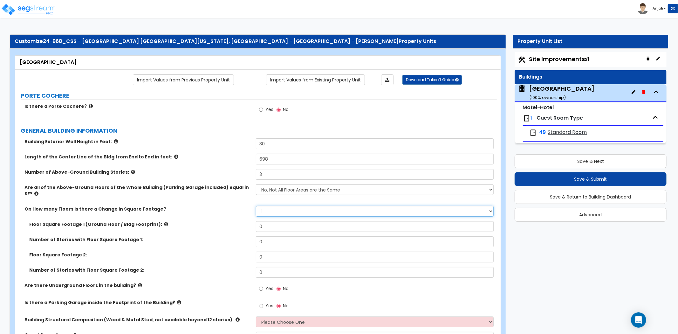
drag, startPoint x: 270, startPoint y: 201, endPoint x: 273, endPoint y: 204, distance: 5.0
click at [270, 206] on select "Please Choose One 1 2 3 4 5" at bounding box center [375, 211] width 238 height 11
select select "2"
click at [256, 206] on select "Please Choose One 1 2 3 4 5" at bounding box center [375, 211] width 238 height 11
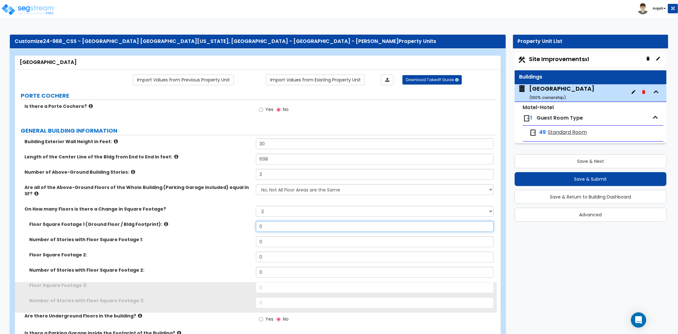
click at [275, 221] on input "0" at bounding box center [375, 226] width 238 height 11
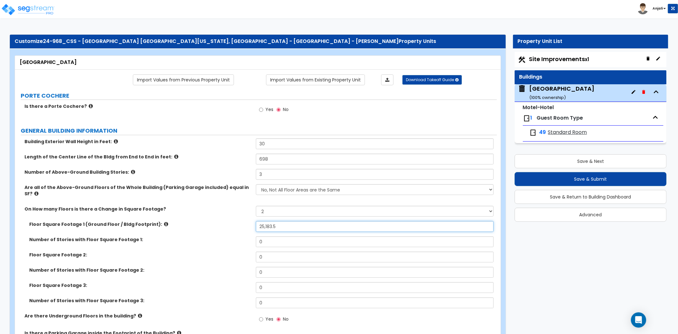
type input "25,183.5"
click at [273, 236] on input "0" at bounding box center [375, 241] width 238 height 11
type input "1"
click at [271, 252] on input "0" at bounding box center [375, 256] width 238 height 11
type input "15,382.4"
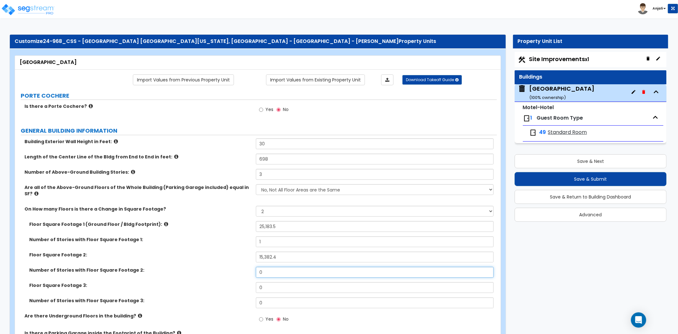
click at [270, 268] on input "0" at bounding box center [375, 272] width 238 height 11
type input "1"
click at [274, 283] on input "0" at bounding box center [375, 287] width 238 height 11
type input "3,054"
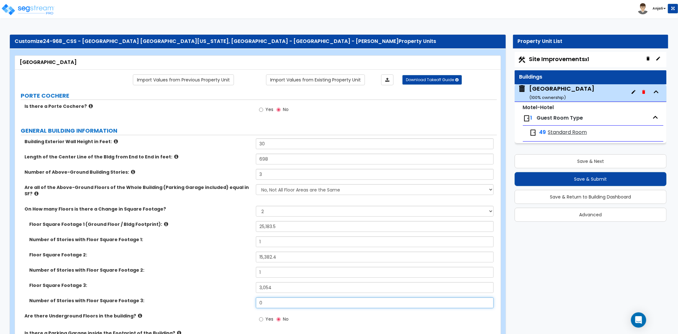
click at [281, 297] on input "0" at bounding box center [375, 302] width 238 height 11
type input "1"
click at [230, 274] on div "Number of Stories with Floor Square Footage 2: 1" at bounding box center [256, 274] width 482 height 15
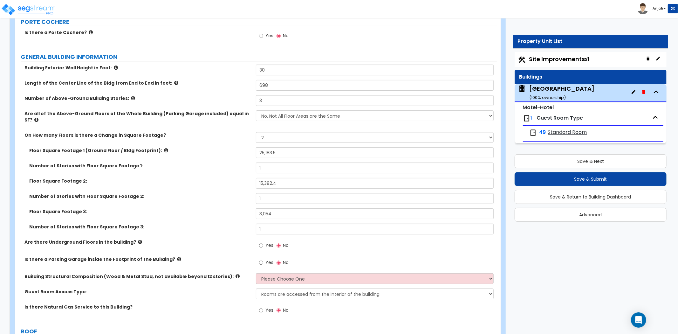
scroll to position [141, 0]
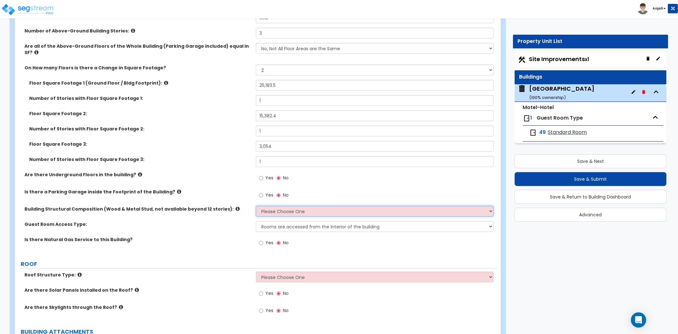
click at [283, 206] on select "Please Choose One Reinforced Concrete Structural Steel Brick Masonry CMU Masonr…" at bounding box center [375, 211] width 238 height 11
select select "7"
click at [256, 206] on select "Please Choose One Reinforced Concrete Structural Steel Brick Masonry CMU Masonr…" at bounding box center [375, 211] width 238 height 11
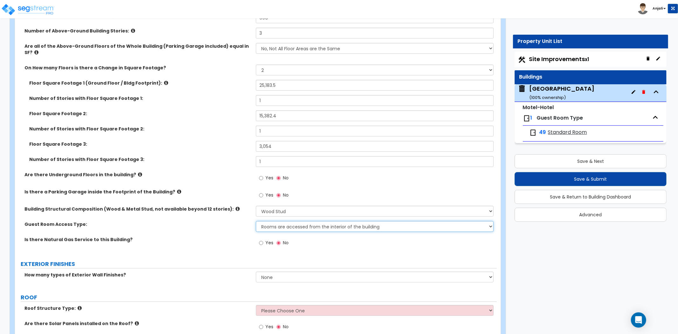
click at [346, 221] on select "Rooms are accessed from the interior of the building Rooms are accessed from th…" at bounding box center [375, 226] width 238 height 11
select select "2"
click at [256, 221] on select "Rooms are accessed from the interior of the building Rooms are accessed from th…" at bounding box center [375, 226] width 238 height 11
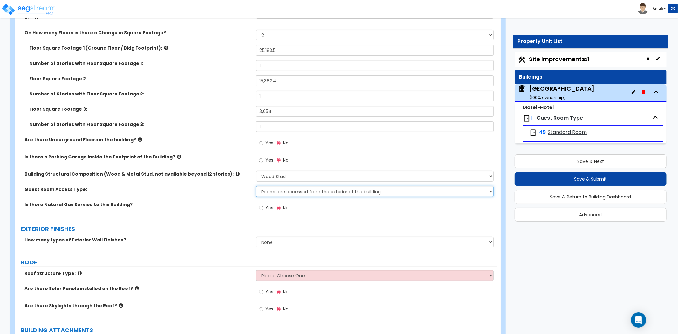
scroll to position [176, 0]
click at [259, 204] on input "Yes" at bounding box center [261, 207] width 4 height 7
click at [280, 204] on input "No" at bounding box center [279, 207] width 4 height 7
radio input "false"
radio input "true"
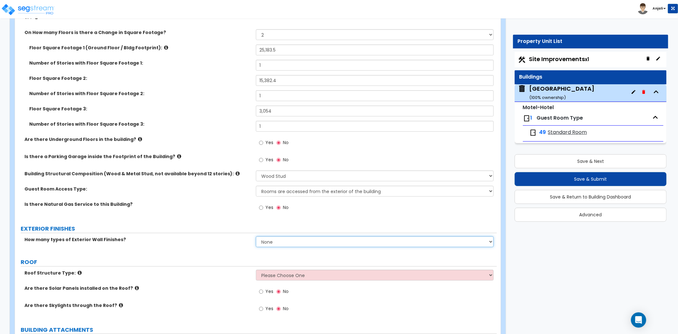
click at [286, 236] on select "None 1 2 3" at bounding box center [375, 241] width 238 height 11
select select "1"
click at [256, 236] on select "None 1 2 3" at bounding box center [375, 241] width 238 height 11
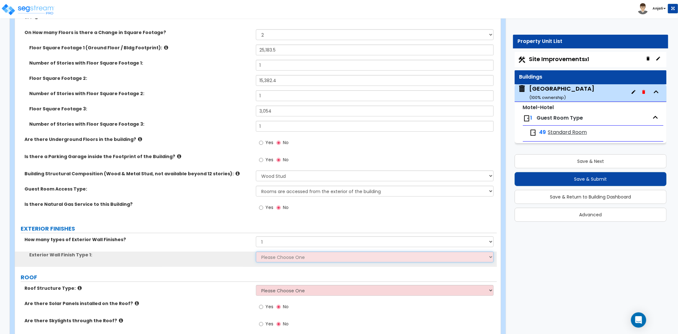
click at [286, 252] on select "Please Choose One No Finish/Shared Wall No Wall Brick Veneer Stone Veneer Wood …" at bounding box center [375, 256] width 238 height 11
select select "4"
click at [256, 251] on select "Please Choose One No Finish/Shared Wall No Wall Brick Veneer Stone Veneer Wood …" at bounding box center [375, 256] width 238 height 11
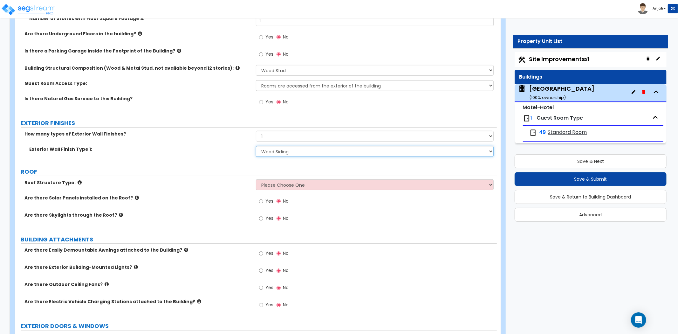
scroll to position [282, 0]
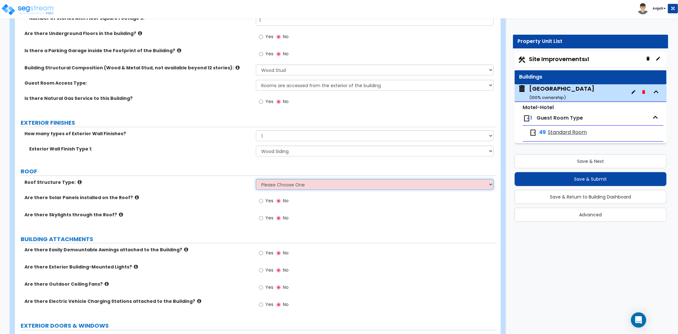
click at [295, 179] on select "Please Choose One Gable Roof Flat Roof Hybrid Gable & Flat Roof" at bounding box center [375, 184] width 238 height 11
select select "1"
click at [256, 179] on select "Please Choose One Gable Roof Flat Roof Hybrid Gable & Flat Roof" at bounding box center [375, 184] width 238 height 11
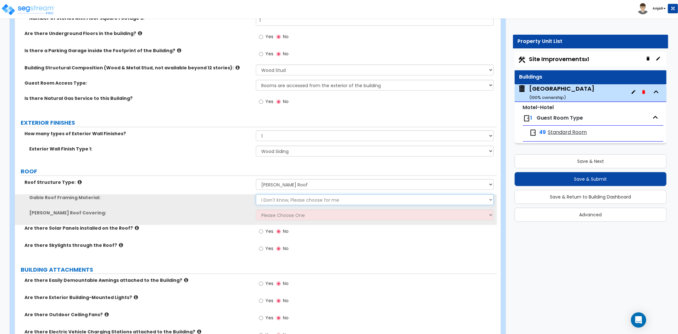
click at [279, 194] on select "I Don't Know, Please choose for me Metal Wood" at bounding box center [375, 199] width 238 height 11
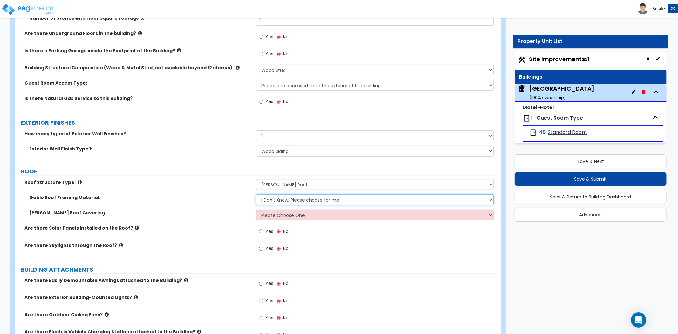
select select "2"
click at [256, 194] on select "I Don't Know, Please choose for me Metal Wood" at bounding box center [375, 199] width 238 height 11
click at [300, 209] on select "Please Choose One Asphalt Shingle Clay Tile Wood Shingle Metal Shingle Standing…" at bounding box center [375, 214] width 238 height 11
select select "1"
click at [256, 209] on select "Please Choose One Asphalt Shingle Clay Tile Wood Shingle Metal Shingle Standing…" at bounding box center [375, 214] width 238 height 11
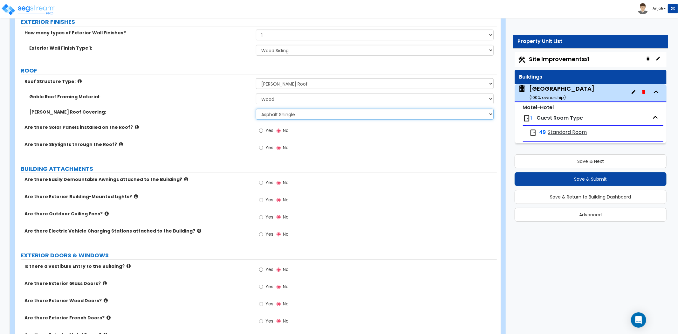
scroll to position [388, 0]
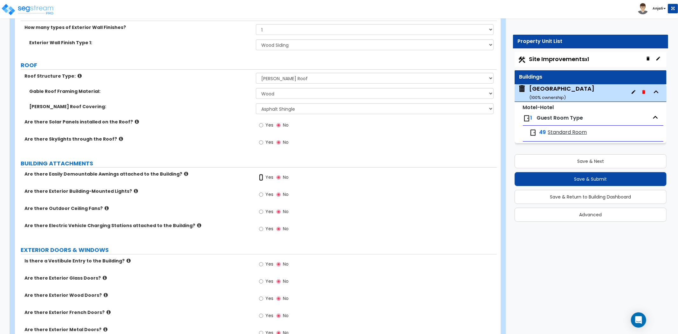
click at [260, 174] on input "Yes" at bounding box center [261, 177] width 4 height 7
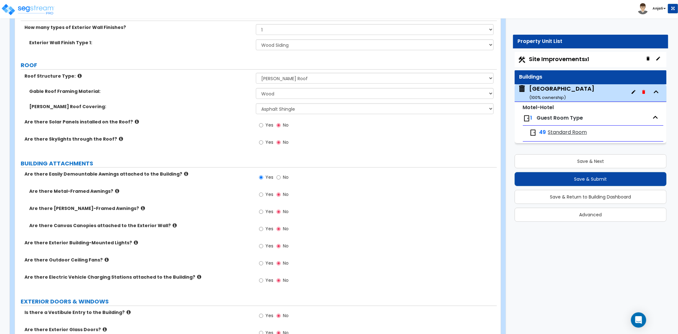
click at [275, 171] on div "Yes No" at bounding box center [274, 178] width 36 height 15
click at [279, 174] on input "No" at bounding box center [279, 177] width 4 height 7
radio input "false"
radio input "true"
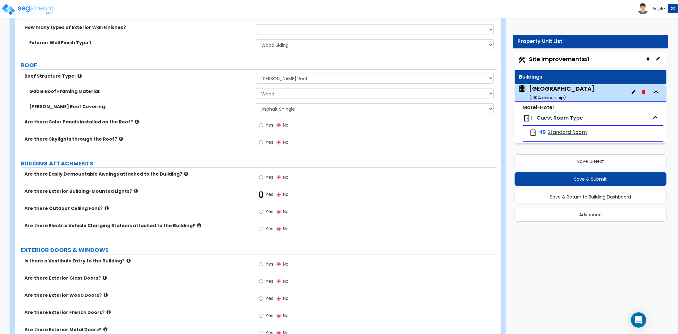
click at [262, 191] on input "Yes" at bounding box center [261, 194] width 4 height 7
radio input "true"
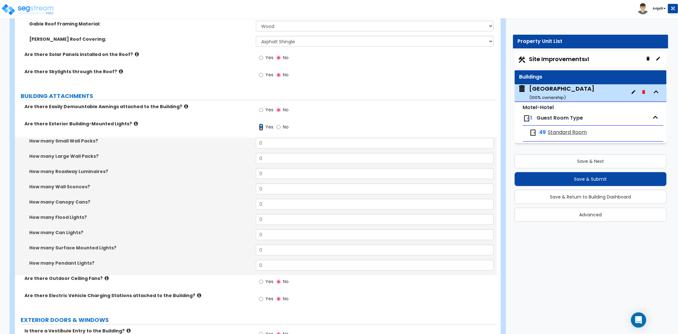
scroll to position [459, 0]
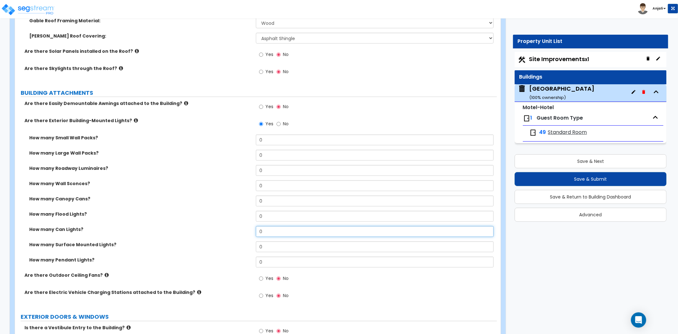
click at [265, 226] on input "0" at bounding box center [375, 231] width 238 height 11
type input "18"
click at [201, 196] on label "How many Canopy Cans?" at bounding box center [140, 199] width 222 height 6
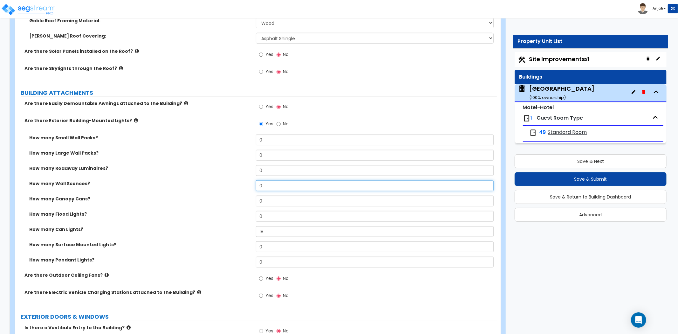
click at [270, 182] on input "0" at bounding box center [375, 185] width 238 height 11
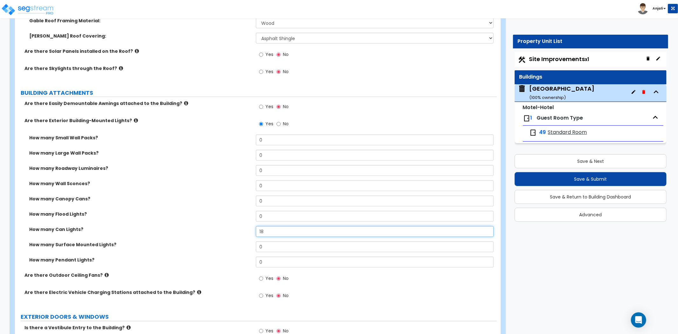
drag, startPoint x: 266, startPoint y: 224, endPoint x: 255, endPoint y: 224, distance: 10.5
click at [255, 226] on div "How many Can Lights? 18" at bounding box center [256, 233] width 482 height 15
type input "20"
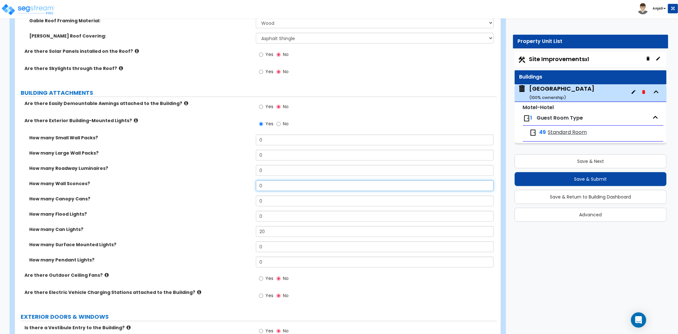
click at [279, 180] on input "0" at bounding box center [375, 185] width 238 height 11
type input "12"
click at [224, 173] on div "How many Roadway Luminaires? 0" at bounding box center [256, 172] width 482 height 15
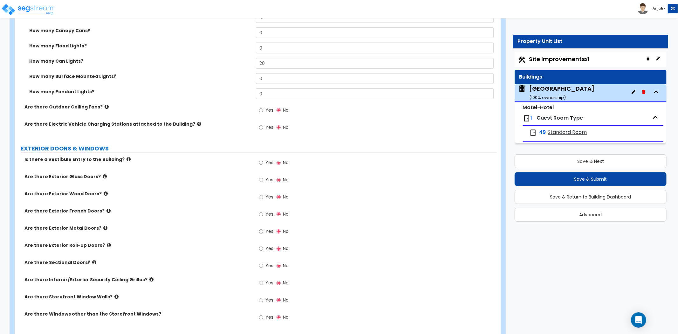
scroll to position [636, 0]
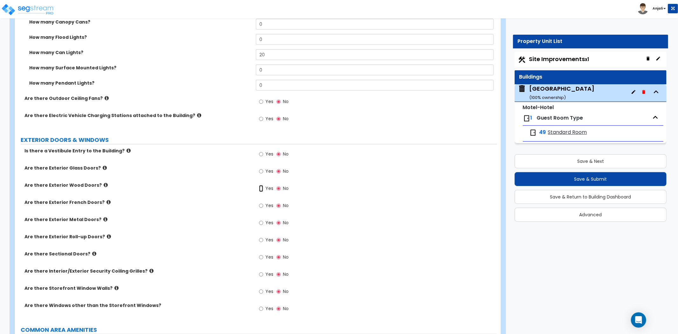
click at [261, 185] on input "Yes" at bounding box center [261, 188] width 4 height 7
radio input "true"
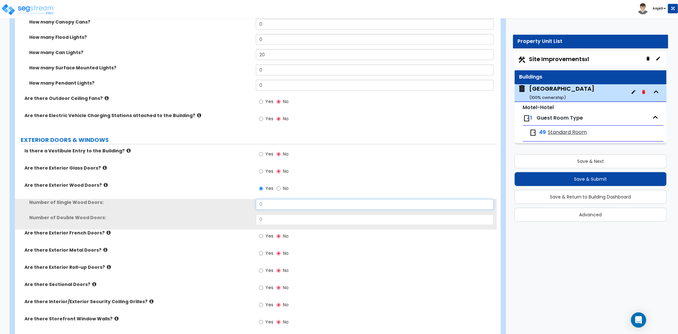
click at [272, 199] on input "0" at bounding box center [375, 204] width 238 height 11
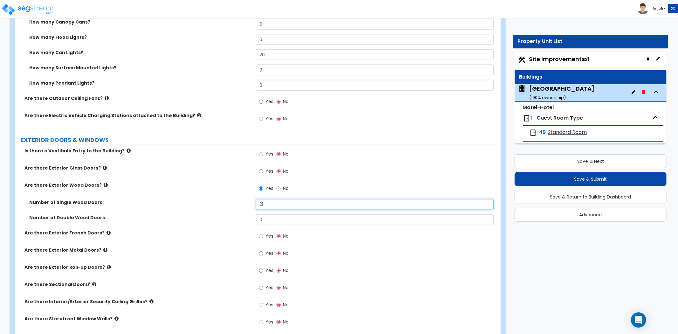
type input "21"
click at [211, 205] on div "Number of Single Wood Doors: 21" at bounding box center [256, 206] width 482 height 15
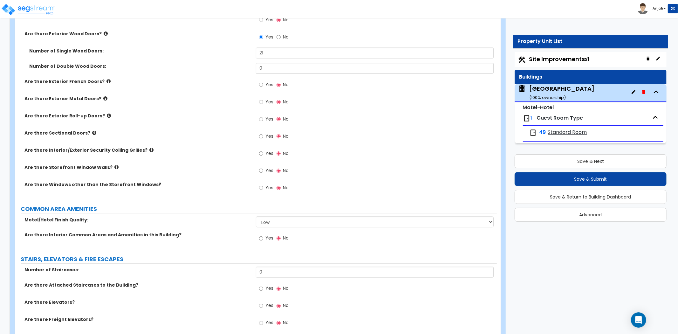
scroll to position [812, 0]
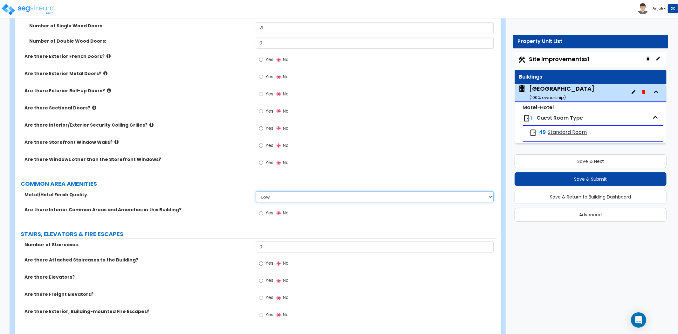
click at [290, 191] on select "Low Average High" at bounding box center [375, 196] width 238 height 11
select select "2"
click at [256, 191] on select "Low Average High" at bounding box center [375, 196] width 238 height 11
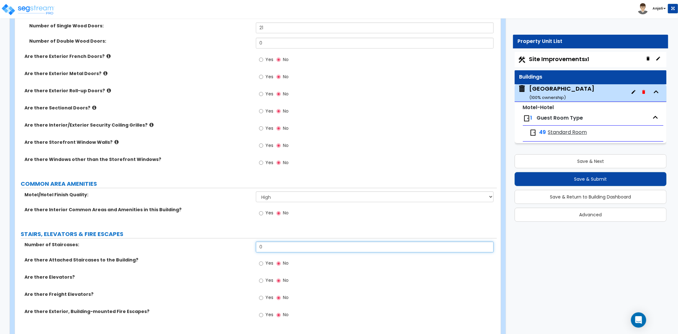
click at [319, 242] on input "0" at bounding box center [375, 247] width 238 height 11
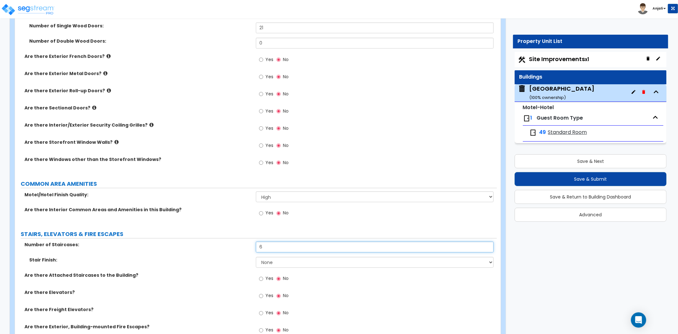
type input "6"
click at [318, 257] on select "None Tile Wood Laminate VCT Sheet Carpet Sheet Vinyl Carpet Tile" at bounding box center [375, 262] width 238 height 11
select select "2"
click at [256, 257] on select "None Tile Wood Laminate VCT Sheet Carpet Sheet Vinyl Carpet Tile" at bounding box center [375, 262] width 238 height 11
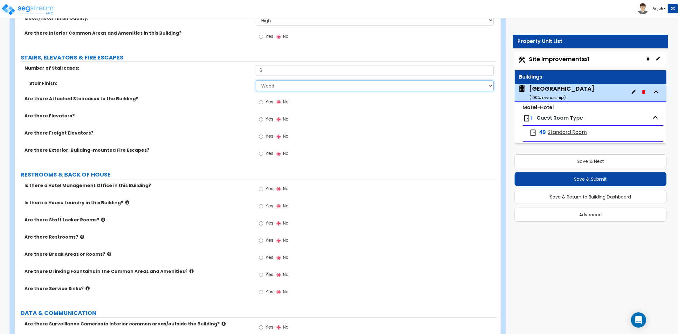
scroll to position [989, 0]
click at [262, 185] on input "Yes" at bounding box center [261, 188] width 4 height 7
radio input "true"
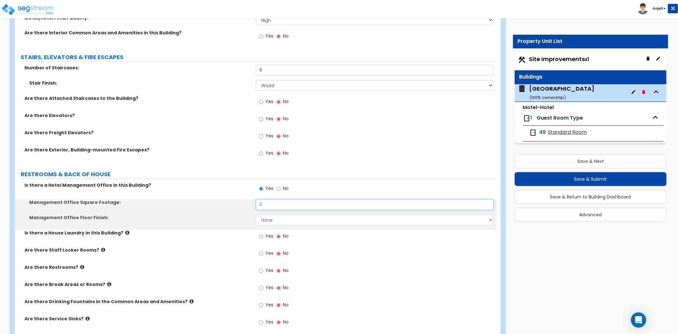
click at [268, 199] on input "0" at bounding box center [375, 204] width 238 height 11
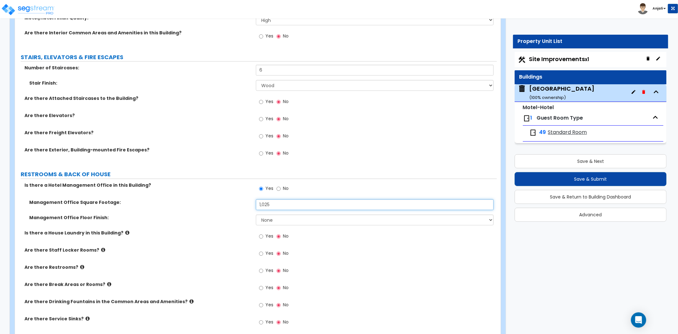
type input "1,025"
click at [265, 215] on select "None Tile Flooring Hardwood Flooring Resilient Laminate Flooring VCT Flooring S…" at bounding box center [375, 220] width 238 height 11
select select "1"
click at [256, 215] on select "None Tile Flooring Hardwood Flooring Resilient Laminate Flooring VCT Flooring S…" at bounding box center [375, 220] width 238 height 11
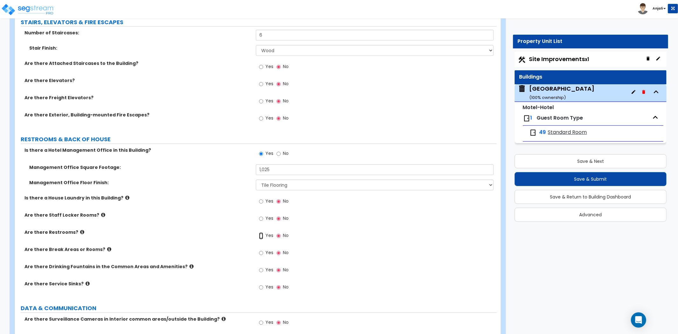
click at [262, 232] on input "Yes" at bounding box center [261, 235] width 4 height 7
radio input "true"
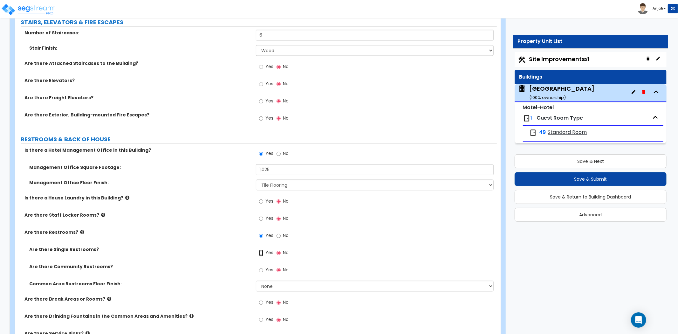
click at [261, 249] on input "Yes" at bounding box center [261, 252] width 4 height 7
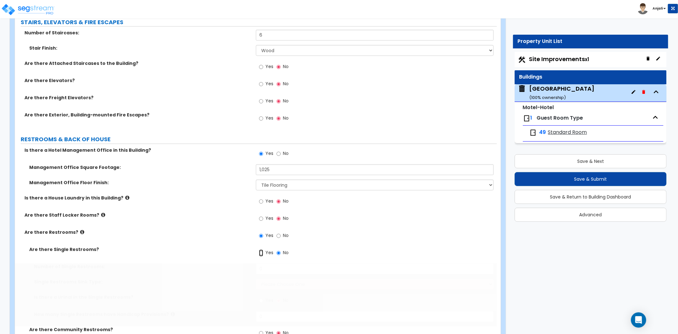
radio input "true"
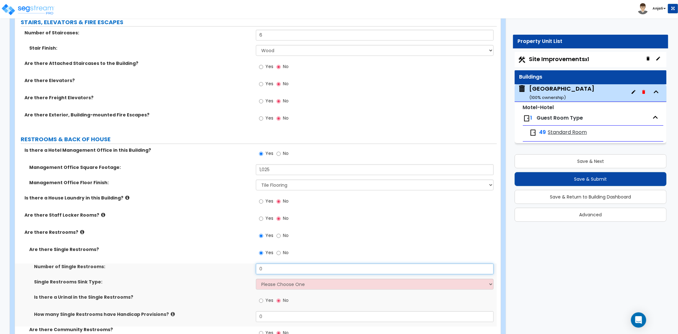
click at [276, 263] on input "0" at bounding box center [375, 268] width 238 height 11
type input "2"
click at [279, 278] on select "Please Choose One Wall-mounted Vanity-mounted" at bounding box center [375, 283] width 238 height 11
select select "2"
click at [256, 278] on select "Please Choose One Wall-mounted Vanity-mounted" at bounding box center [375, 283] width 238 height 11
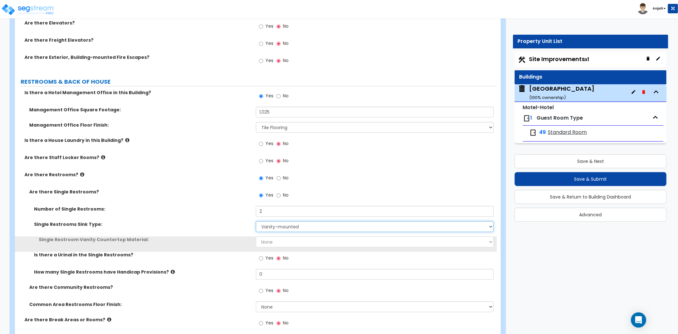
scroll to position [1095, 0]
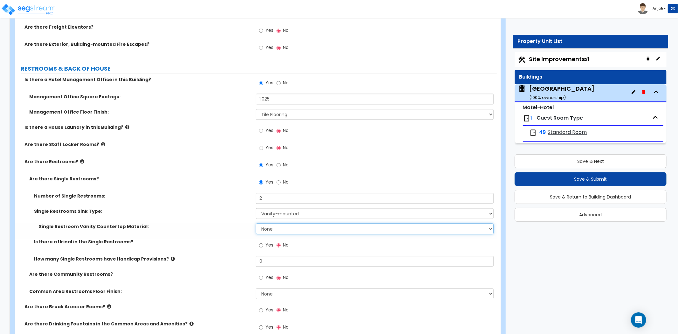
click at [279, 224] on select "None Plastic Laminate Solid Surface Stone Quartz Marble Tile Wood Stainless Ste…" at bounding box center [375, 228] width 238 height 11
select select "2"
click at [256, 223] on select "None Plastic Laminate Solid Surface Stone Quartz Marble Tile Wood Stainless Ste…" at bounding box center [375, 228] width 238 height 11
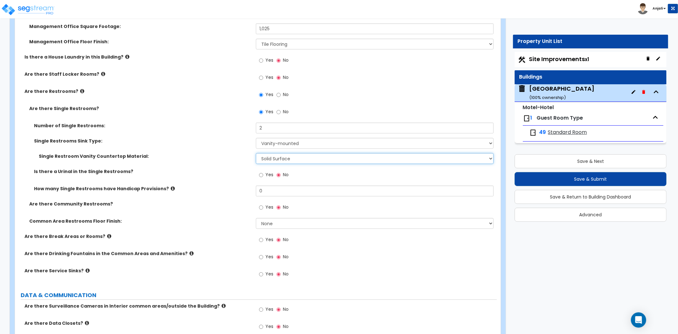
scroll to position [1165, 0]
click at [262, 236] on input "Yes" at bounding box center [261, 239] width 4 height 7
radio input "true"
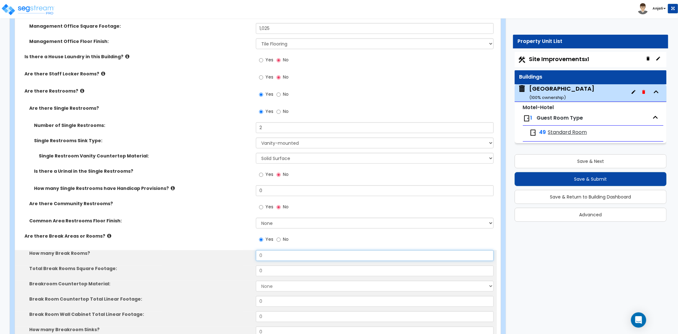
click at [272, 250] on input "0" at bounding box center [375, 255] width 238 height 11
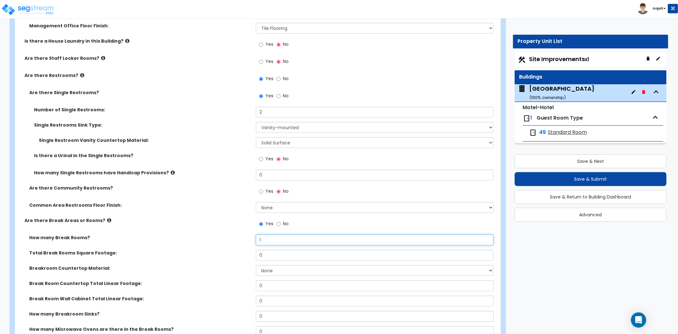
scroll to position [1201, 0]
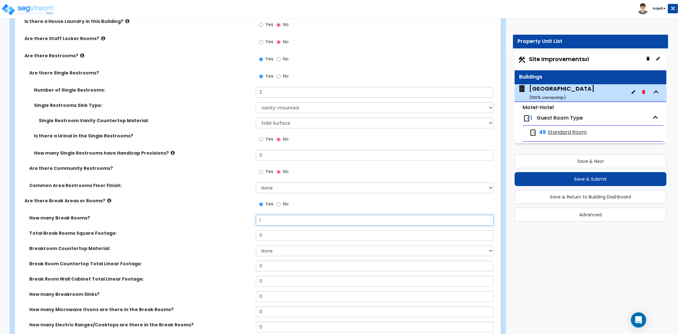
type input "1"
click at [265, 230] on input "0" at bounding box center [375, 235] width 238 height 11
type input "1"
type input "320"
click at [272, 245] on select "None Plastic Laminate Solid Surface Stone Quartz Marble Tile Wood Stainless Ste…" at bounding box center [375, 250] width 238 height 11
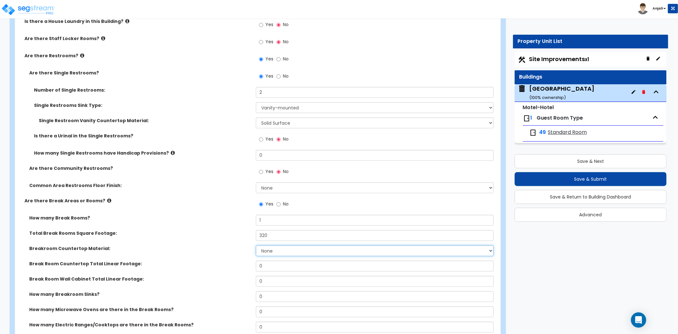
select select "5"
click at [256, 245] on select "None Plastic Laminate Solid Surface Stone Quartz Marble Tile Wood Stainless Ste…" at bounding box center [375, 250] width 238 height 11
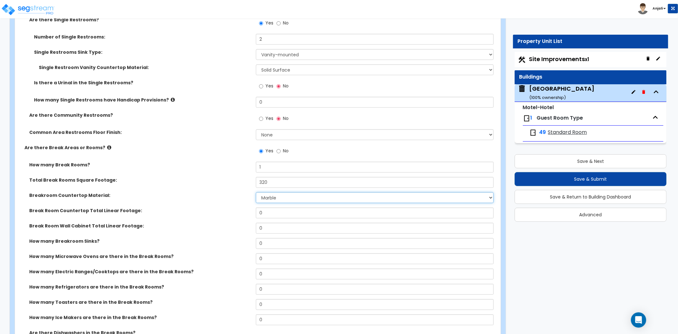
scroll to position [1272, 0]
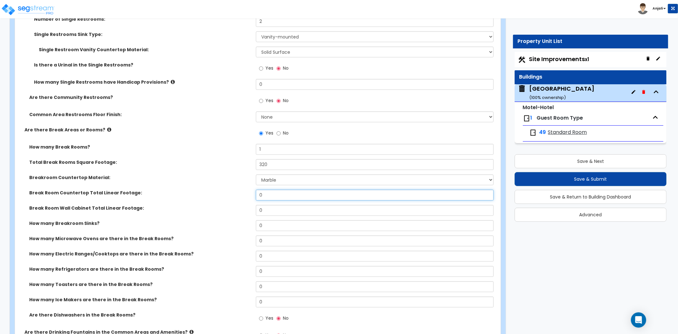
click at [272, 189] on input "0" at bounding box center [375, 194] width 238 height 11
type input "12"
click at [271, 205] on input "0" at bounding box center [375, 210] width 238 height 11
type input "12"
click at [271, 220] on input "0" at bounding box center [375, 225] width 238 height 11
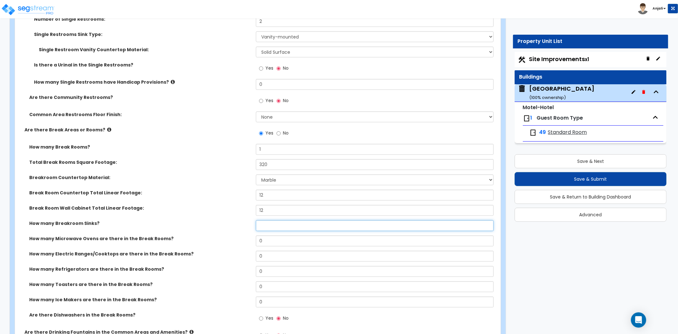
type input "1"
select select "1"
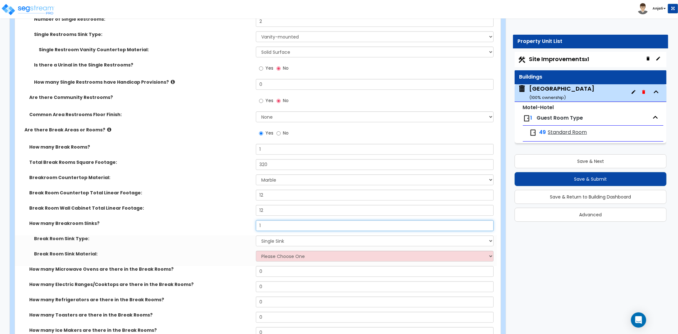
type input "1"
click at [276, 235] on select "Please Choose One Single Sink Double Sink" at bounding box center [375, 240] width 238 height 11
click at [256, 235] on select "Please Choose One Single Sink Double Sink" at bounding box center [375, 240] width 238 height 11
click at [280, 251] on select "Please Choose One Stainless Steel Porcelain Enamel Cast Iron" at bounding box center [375, 256] width 238 height 11
select select "1"
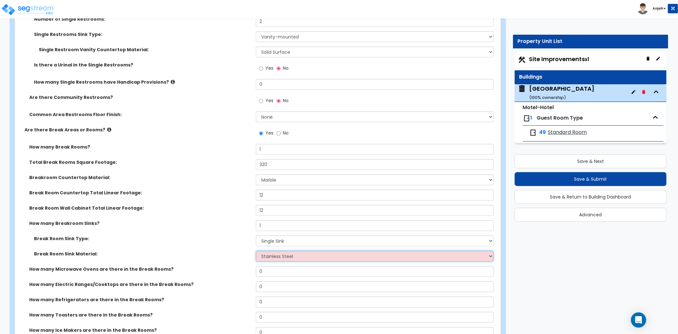
click at [256, 251] on select "Please Choose One Stainless Steel Porcelain Enamel Cast Iron" at bounding box center [375, 256] width 238 height 11
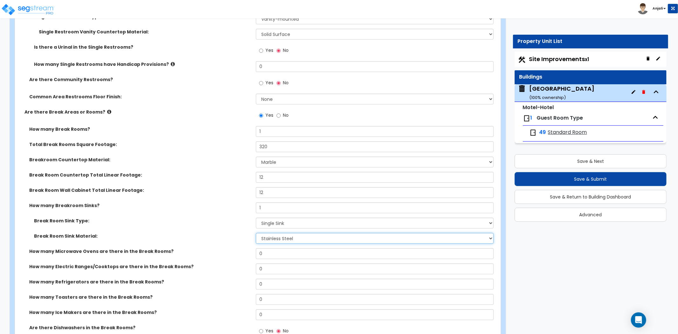
scroll to position [1307, 0]
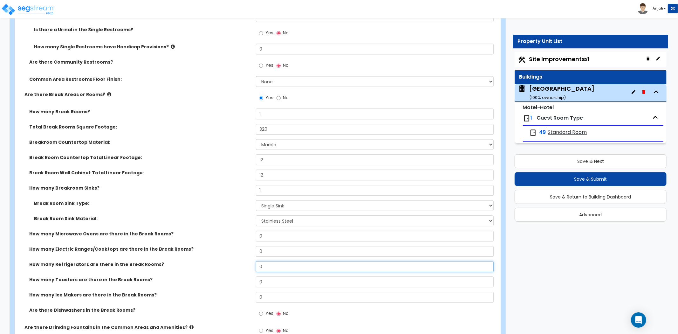
click at [270, 261] on input "0" at bounding box center [375, 266] width 238 height 11
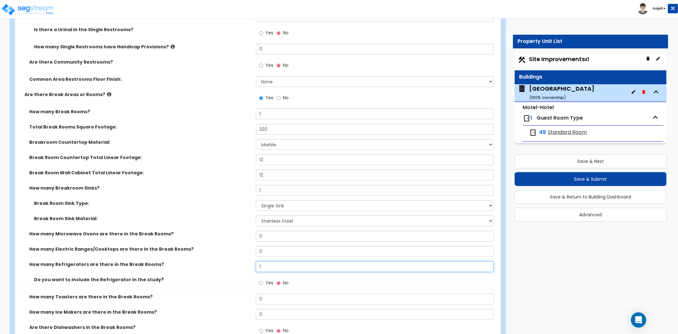
type input "1"
click at [228, 249] on div "How many Electric Ranges/Cooktops are there in the Break Rooms? 0" at bounding box center [256, 253] width 482 height 15
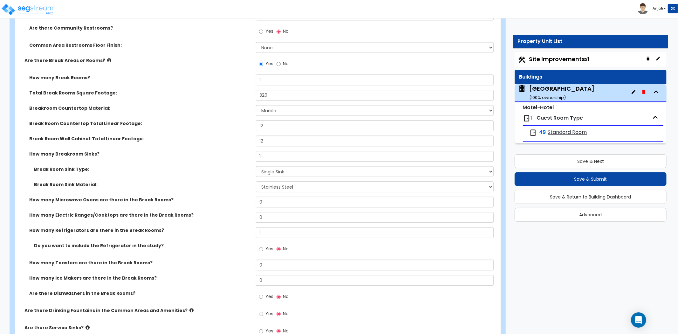
scroll to position [1342, 0]
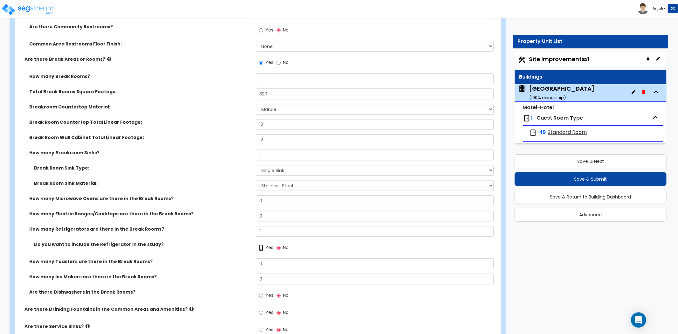
click at [260, 244] on input "Yes" at bounding box center [261, 247] width 4 height 7
radio input "true"
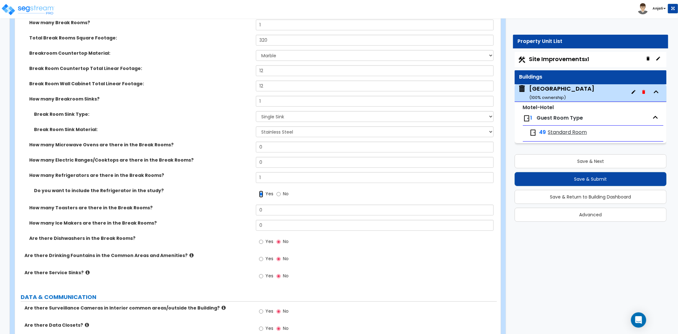
scroll to position [1413, 0]
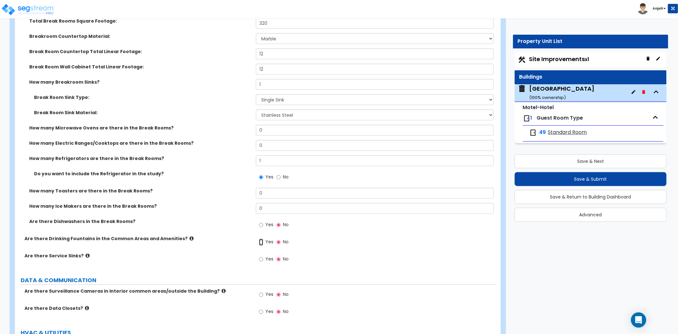
click at [262, 238] on input "Yes" at bounding box center [261, 241] width 4 height 7
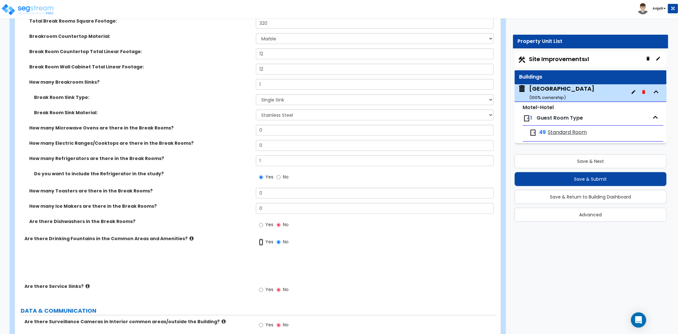
radio input "true"
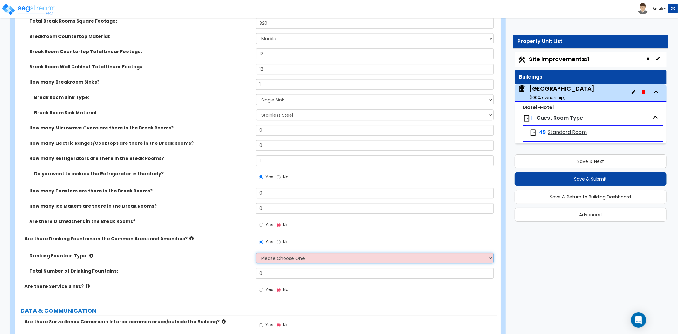
click at [280, 252] on select "Please Choose One Wall-mounted Floor-mounted" at bounding box center [375, 257] width 238 height 11
select select "1"
click at [256, 252] on select "Please Choose One Wall-mounted Floor-mounted" at bounding box center [375, 257] width 238 height 11
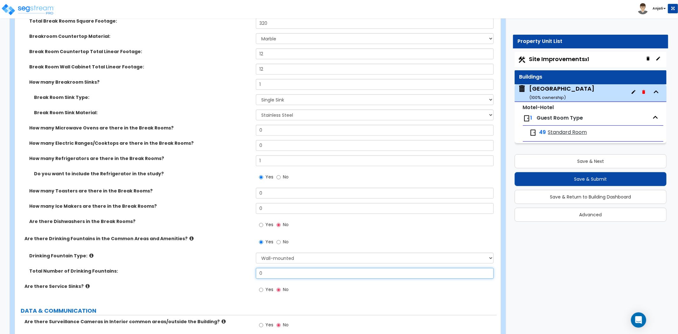
click at [278, 269] on input "0" at bounding box center [375, 273] width 238 height 11
type input "1"
click at [239, 257] on div "Drinking Fountain Type: Please Choose One Wall-mounted Floor-mounted" at bounding box center [256, 259] width 482 height 15
click at [260, 286] on input "Yes" at bounding box center [261, 289] width 4 height 7
radio input "true"
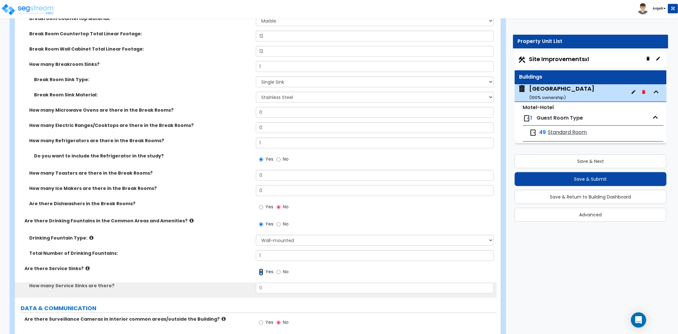
scroll to position [1448, 0]
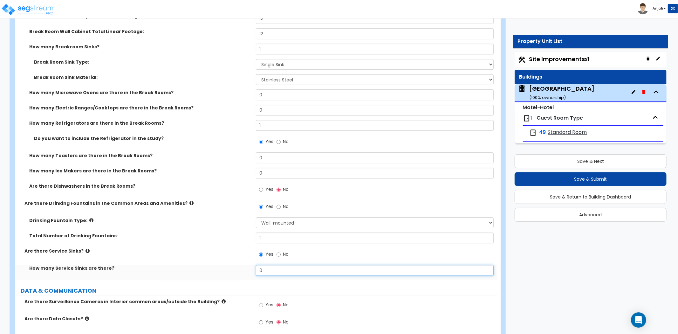
click at [278, 268] on input "0" at bounding box center [375, 270] width 238 height 11
type input "1"
click at [230, 254] on div "Are there Service Sinks? Yes No" at bounding box center [256, 256] width 482 height 17
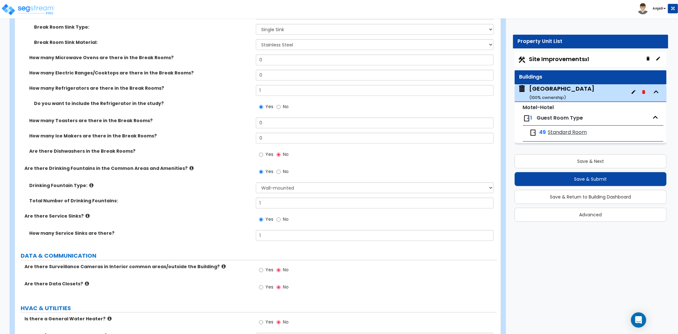
scroll to position [1483, 0]
click at [262, 266] on input "Yes" at bounding box center [261, 269] width 4 height 7
radio input "true"
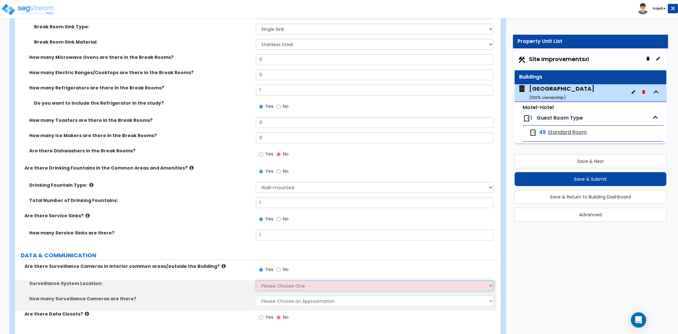
click at [278, 280] on select "Please Choose One Inside the Building Outside the Building Both Inside & Outside" at bounding box center [375, 285] width 238 height 11
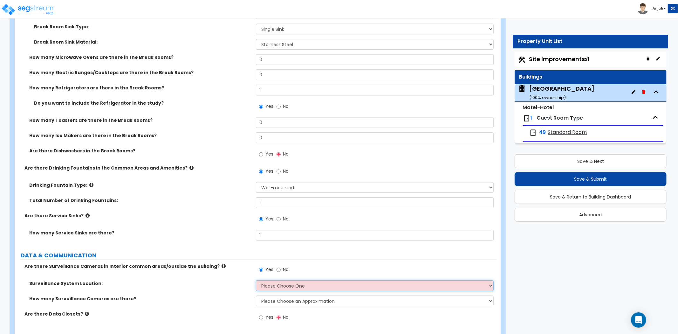
select select "3"
click at [256, 280] on select "Please Choose One Inside the Building Outside the Building Both Inside & Outside" at bounding box center [375, 285] width 238 height 11
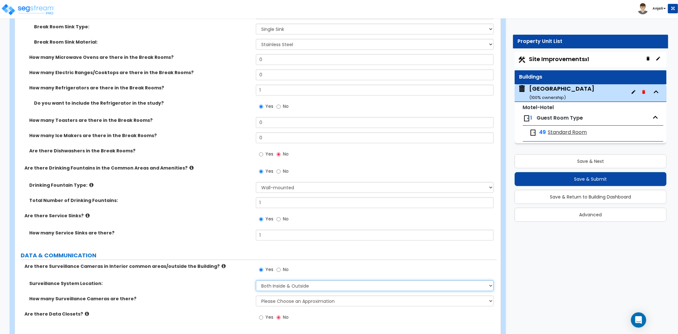
click at [289, 280] on select "Please Choose One Inside the Building Outside the Building Both Inside & Outside" at bounding box center [375, 285] width 238 height 11
click at [291, 295] on select "Please Choose an Approximation Barely Noticed Any Noticed a Couple Frequently S…" at bounding box center [375, 300] width 238 height 11
click at [256, 295] on select "Please Choose an Approximation Barely Noticed Any Noticed a Couple Frequently S…" at bounding box center [375, 300] width 238 height 11
click at [282, 297] on select "Please Choose an Approximation Barely Noticed Any Noticed a Couple Frequently S…" at bounding box center [375, 300] width 238 height 11
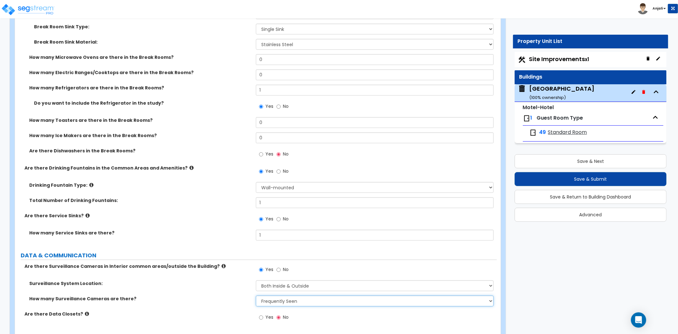
select select "2"
click at [256, 295] on select "Please Choose an Approximation Barely Noticed Any Noticed a Couple Frequently S…" at bounding box center [375, 300] width 238 height 11
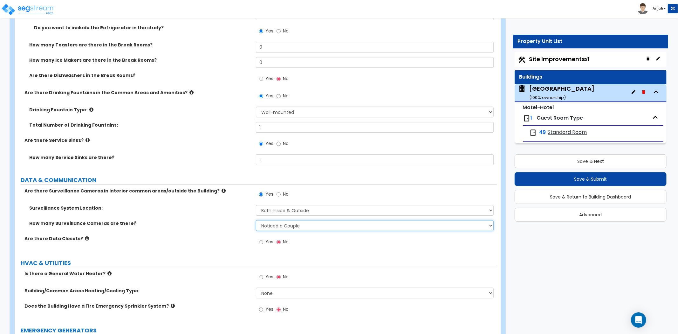
scroll to position [1590, 0]
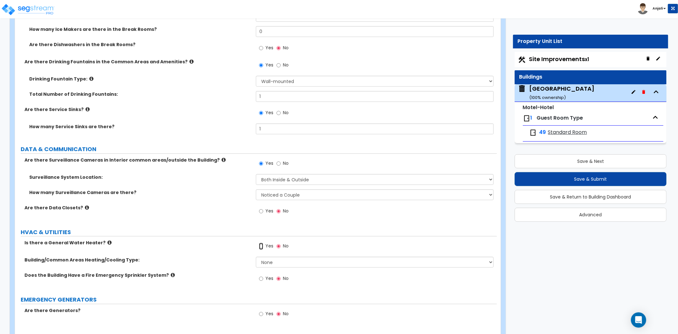
click at [261, 243] on input "Yes" at bounding box center [261, 246] width 4 height 7
radio input "true"
click at [273, 257] on select "None Split Systems Packaged Rooftop Units" at bounding box center [375, 262] width 238 height 11
select select "1"
click at [256, 257] on select "None Split Systems Packaged Rooftop Units" at bounding box center [375, 262] width 238 height 11
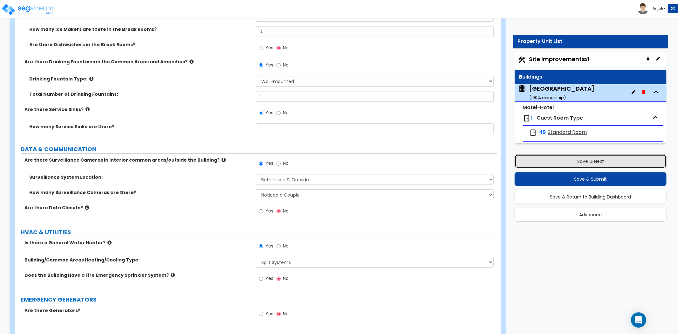
click at [570, 161] on button "Save & Next" at bounding box center [591, 161] width 152 height 14
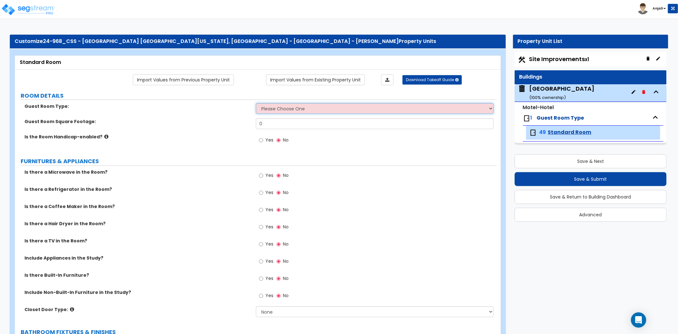
click at [409, 106] on select "Please Choose One Standard Room Suite Room Extended Stay Room" at bounding box center [375, 108] width 238 height 11
click at [256, 103] on select "Please Choose One Standard Room Suite Room Extended Stay Room" at bounding box center [375, 108] width 238 height 11
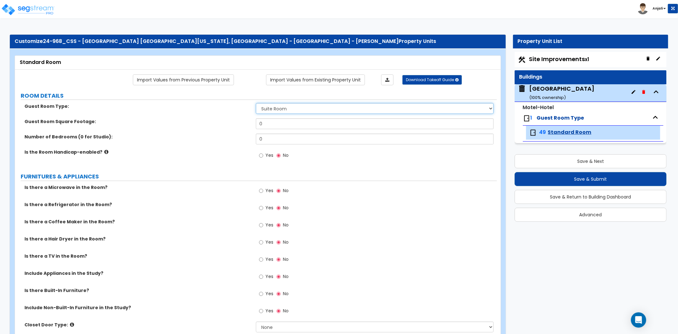
click at [292, 111] on select "Please Choose One Standard Room Suite Room Extended Stay Room" at bounding box center [375, 108] width 238 height 11
select select "1"
click at [256, 103] on select "Please Choose One Standard Room Suite Room Extended Stay Room" at bounding box center [375, 108] width 238 height 11
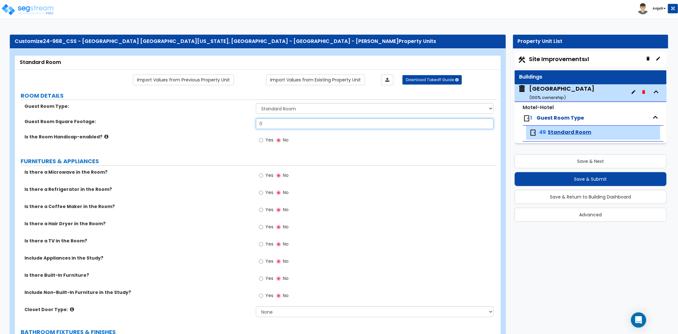
click at [279, 120] on input "0" at bounding box center [375, 123] width 238 height 11
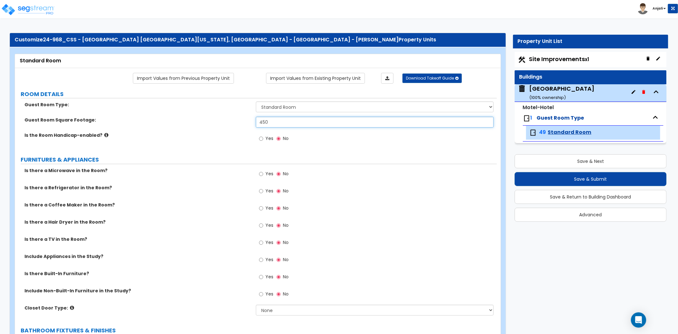
scroll to position [35, 0]
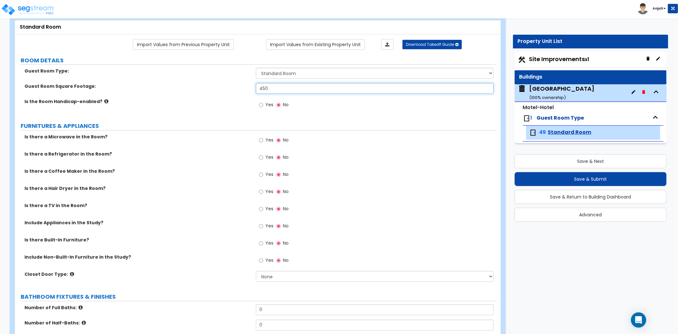
type input "450"
click at [261, 157] on input "Yes" at bounding box center [261, 157] width 4 height 7
radio input "true"
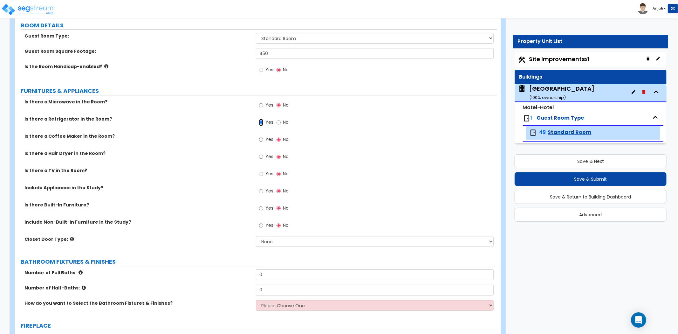
scroll to position [71, 0]
click at [261, 139] on input "Yes" at bounding box center [261, 139] width 4 height 7
radio input "true"
click at [263, 191] on label "Yes" at bounding box center [266, 191] width 14 height 11
click at [263, 191] on input "Yes" at bounding box center [261, 190] width 4 height 7
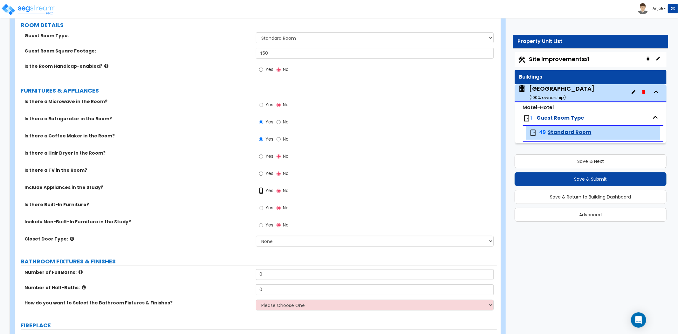
radio input "true"
click at [260, 173] on input "Yes" at bounding box center [261, 173] width 4 height 7
radio input "true"
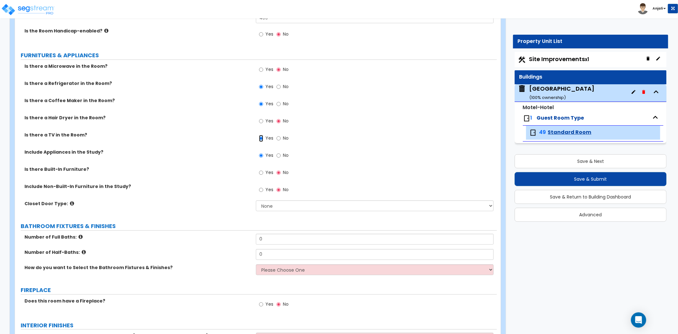
scroll to position [141, 0]
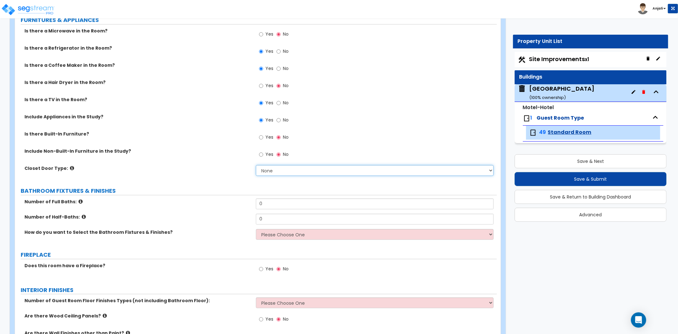
click at [274, 169] on select "None Bi-fold Louvered Doors Bi-fold Panel Doors Sliding Doors Hinged Wood Door" at bounding box center [375, 170] width 238 height 11
select select "3"
click at [256, 165] on select "None Bi-fold Louvered Doors Bi-fold Panel Doors Sliding Doors Hinged Wood Door" at bounding box center [375, 170] width 238 height 11
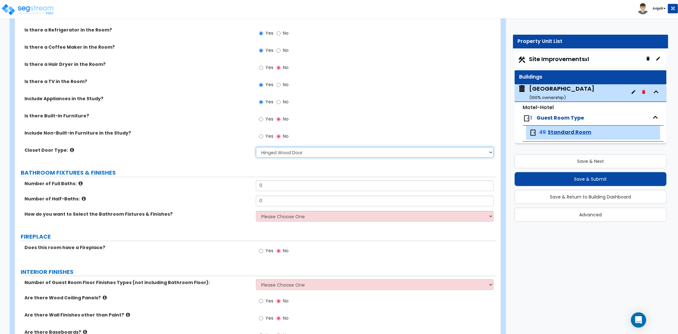
scroll to position [176, 0]
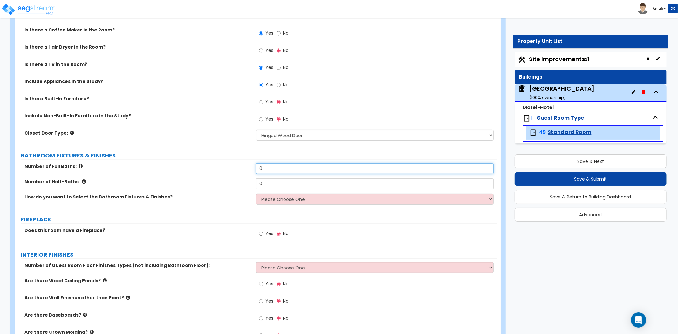
click at [275, 168] on input "0" at bounding box center [375, 168] width 238 height 11
type input "1"
click at [241, 175] on div "Number of Full Baths: 1" at bounding box center [256, 170] width 482 height 15
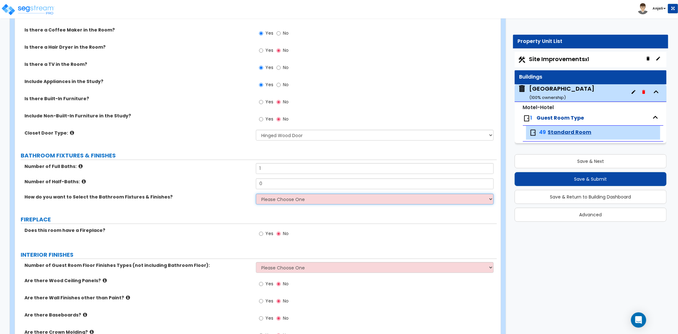
click at [281, 198] on select "Please Choose One I want to Select Fixtures and Finishes only for one Bath and …" at bounding box center [375, 199] width 238 height 11
select select "1"
click at [256, 194] on select "Please Choose One I want to Select Fixtures and Finishes only for one Bath and …" at bounding box center [375, 199] width 238 height 11
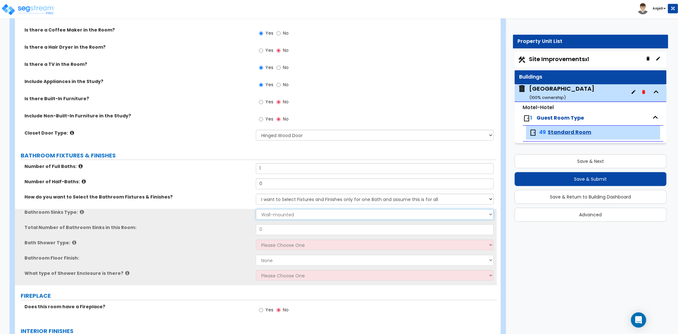
click at [284, 215] on select "Wall-mounted Pedestal-mounted Vanity-mounted" at bounding box center [375, 214] width 238 height 11
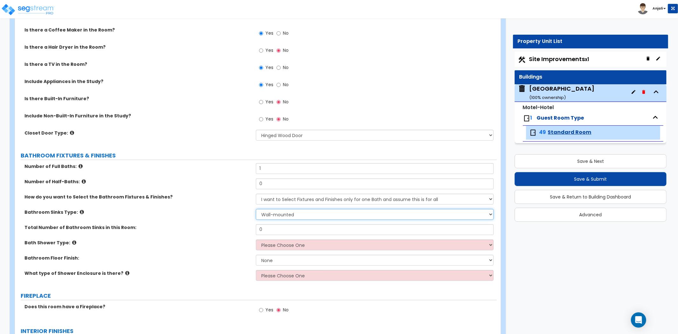
select select "3"
click at [256, 209] on select "Wall-mounted Pedestal-mounted Vanity-mounted" at bounding box center [375, 214] width 238 height 11
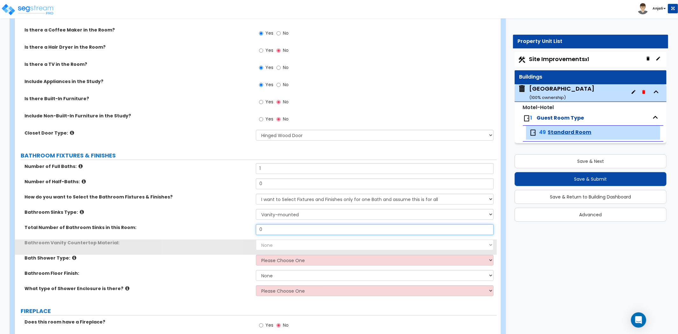
click at [282, 230] on input "0" at bounding box center [375, 229] width 238 height 11
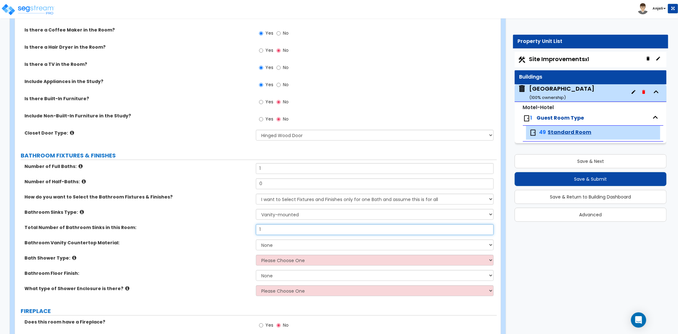
type input "1"
click at [272, 245] on select "None Plastic Laminate Solid Surface Stone Quartz Marble Tile Wood Stainless Ste…" at bounding box center [375, 244] width 238 height 11
click at [256, 239] on select "None Plastic Laminate Solid Surface Stone Quartz Marble Tile Wood Stainless Ste…" at bounding box center [375, 244] width 238 height 11
click at [284, 247] on select "None Plastic Laminate Solid Surface Stone Quartz Marble Tile Wood Stainless Ste…" at bounding box center [375, 244] width 238 height 11
select select "2"
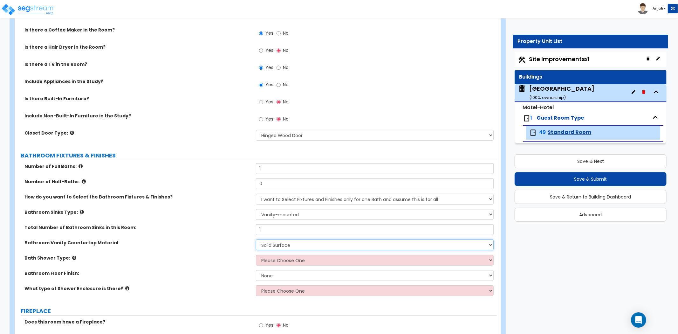
click at [256, 239] on select "None Plastic Laminate Solid Surface Stone Quartz Marble Tile Wood Stainless Ste…" at bounding box center [375, 244] width 238 height 11
click at [275, 262] on select "Please Choose One Standalone Shower Bathtub - Shower Combination" at bounding box center [375, 260] width 238 height 11
select select "2"
click at [256, 255] on select "Please Choose One Standalone Shower Bathtub - Shower Combination" at bounding box center [375, 260] width 238 height 11
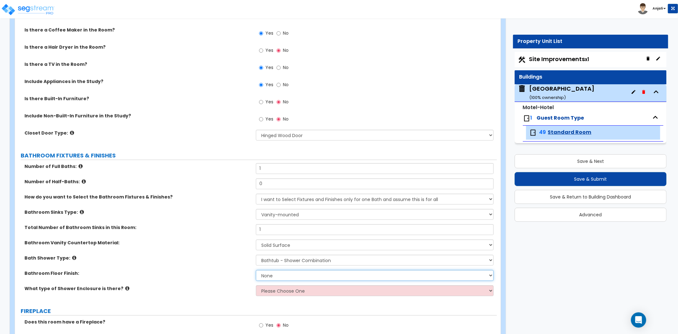
click at [285, 274] on select "None Tile Flooring Hardwood Flooring Resilient Laminate Flooring VCT Flooring S…" at bounding box center [375, 275] width 238 height 11
select select "1"
click at [256, 270] on select "None Tile Flooring Hardwood Flooring Resilient Laminate Flooring VCT Flooring S…" at bounding box center [375, 275] width 238 height 11
click at [283, 294] on select "Please Choose One Curtain & Rod Glass Sliding Doors Glass Hinged Doors" at bounding box center [375, 290] width 238 height 11
select select "1"
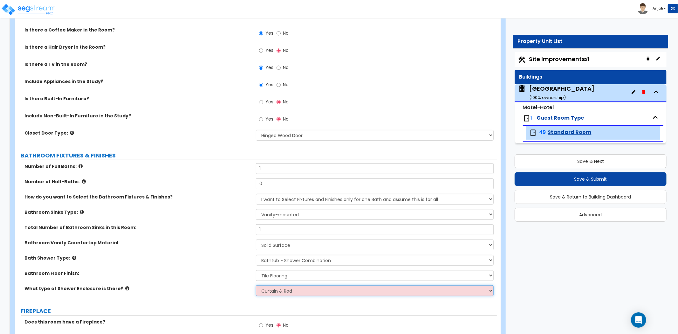
click at [256, 285] on select "Please Choose One Curtain & Rod Glass Sliding Doors Glass Hinged Doors" at bounding box center [375, 290] width 238 height 11
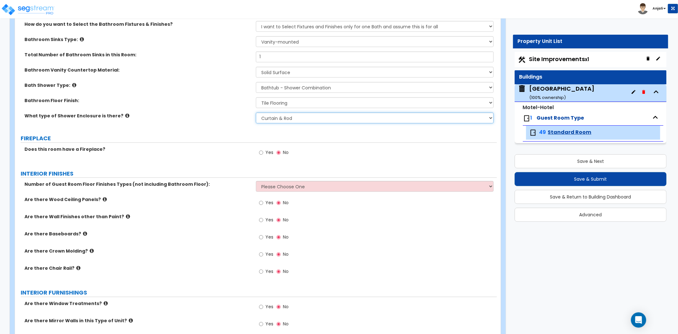
scroll to position [353, 0]
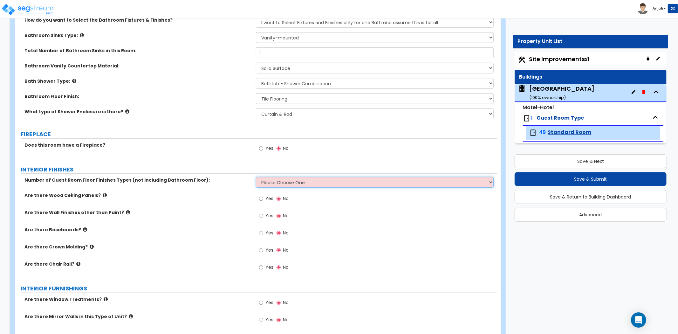
click at [293, 180] on select "Please Choose One 1 2 3" at bounding box center [375, 182] width 238 height 11
select select "1"
click at [256, 177] on select "Please Choose One 1 2 3" at bounding box center [375, 182] width 238 height 11
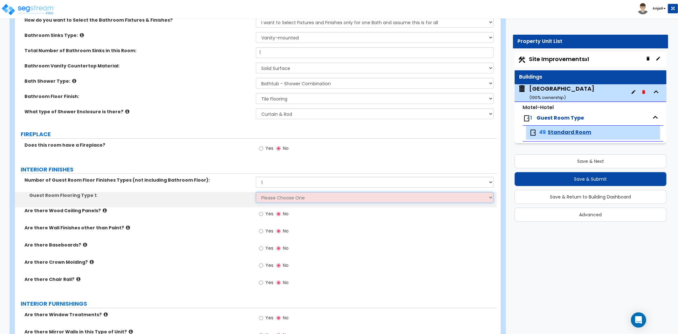
click at [277, 192] on select "Please Choose One Tile Flooring Hardwood Flooring Resilient Laminate Flooring V…" at bounding box center [375, 197] width 238 height 11
select select "2"
click at [256, 192] on select "Please Choose One Tile Flooring Hardwood Flooring Resilient Laminate Flooring V…" at bounding box center [375, 197] width 238 height 11
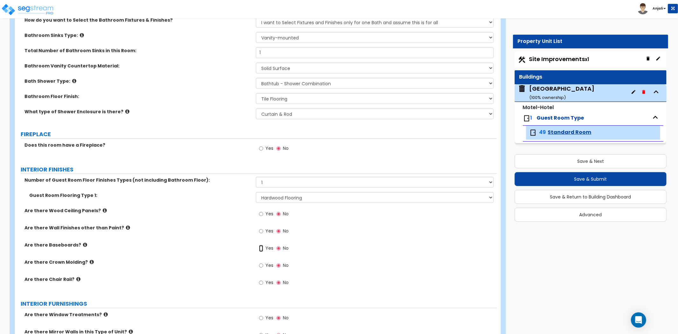
click at [261, 249] on input "Yes" at bounding box center [261, 248] width 4 height 7
radio input "true"
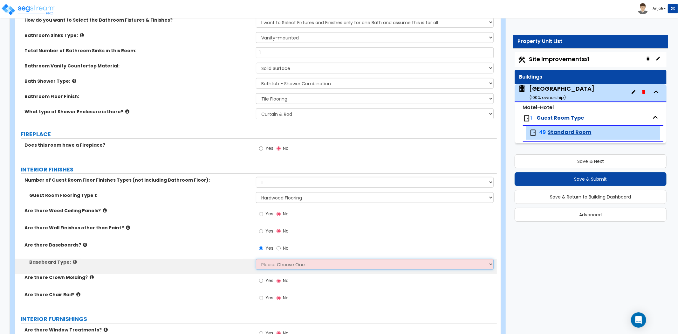
click at [276, 259] on select "Please Choose One Wood Vinyl Carpet Tile" at bounding box center [375, 264] width 238 height 11
select select "1"
click at [256, 259] on select "Please Choose One Wood Vinyl Carpet Tile" at bounding box center [375, 264] width 238 height 11
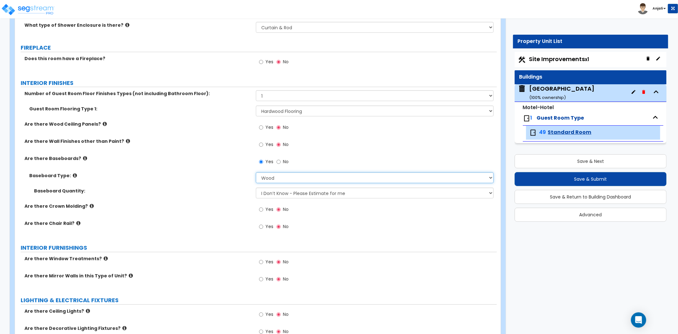
scroll to position [494, 0]
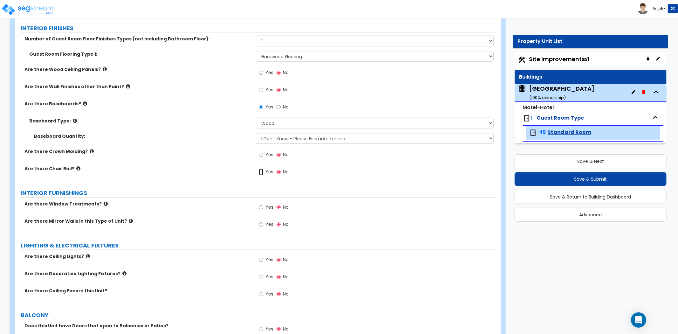
click at [261, 172] on input "Yes" at bounding box center [261, 171] width 4 height 7
radio input "true"
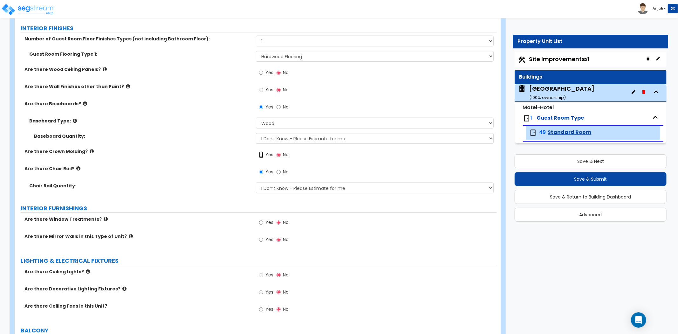
click at [261, 154] on input "Yes" at bounding box center [261, 154] width 4 height 7
radio input "true"
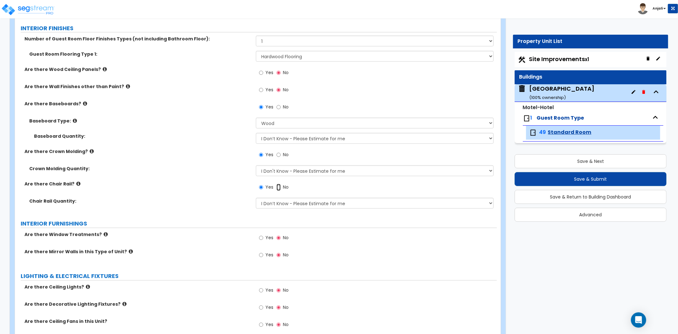
click at [278, 188] on input "No" at bounding box center [279, 187] width 4 height 7
radio input "false"
radio input "true"
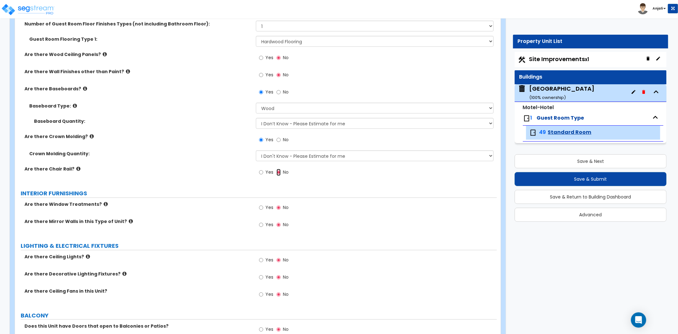
scroll to position [530, 0]
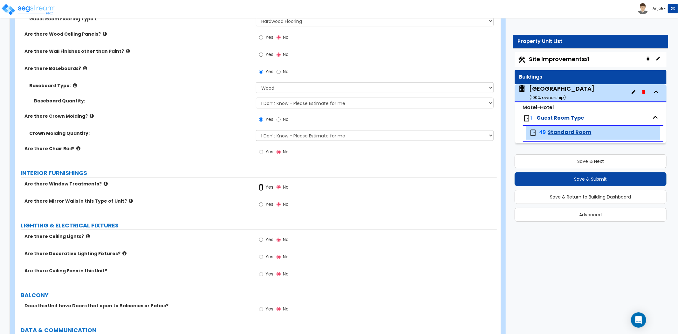
click at [261, 187] on input "Yes" at bounding box center [261, 187] width 4 height 7
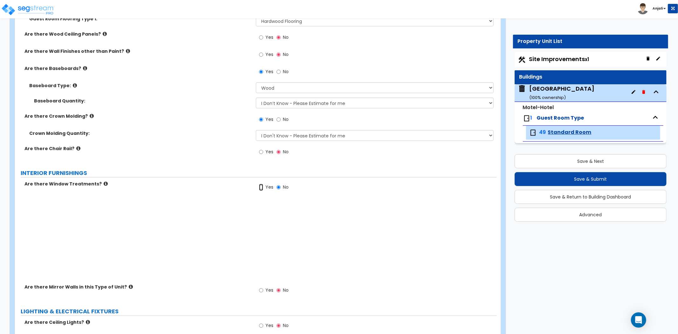
radio input "true"
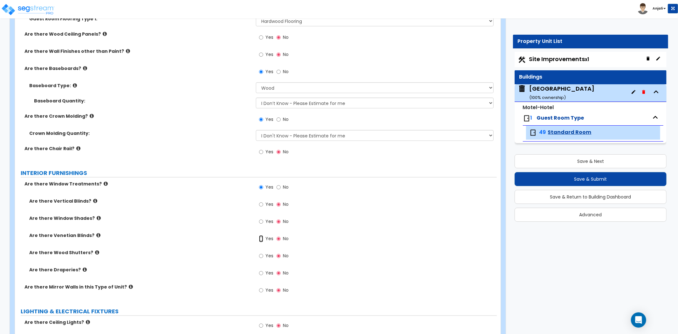
click at [261, 239] on input "Yes" at bounding box center [261, 238] width 4 height 7
radio input "true"
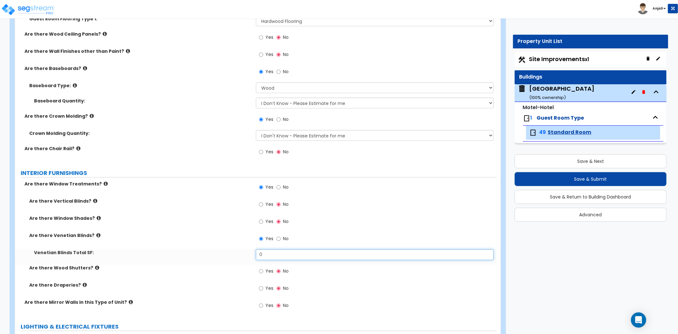
click at [275, 256] on input "0" at bounding box center [375, 254] width 238 height 11
type input "24"
click at [227, 219] on label "Are there Window Shades?" at bounding box center [140, 218] width 222 height 6
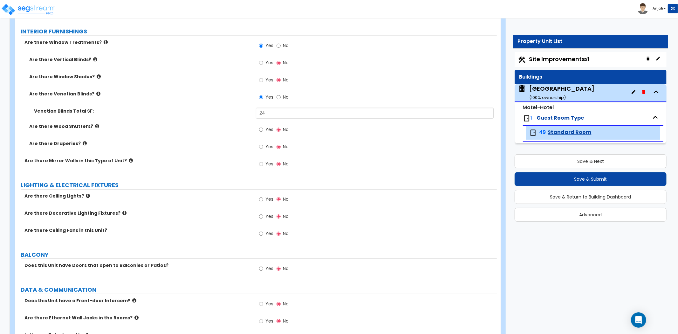
scroll to position [706, 0]
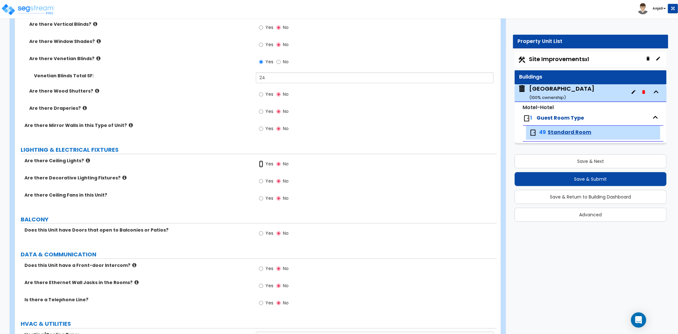
click at [259, 164] on input "Yes" at bounding box center [261, 164] width 4 height 7
radio input "true"
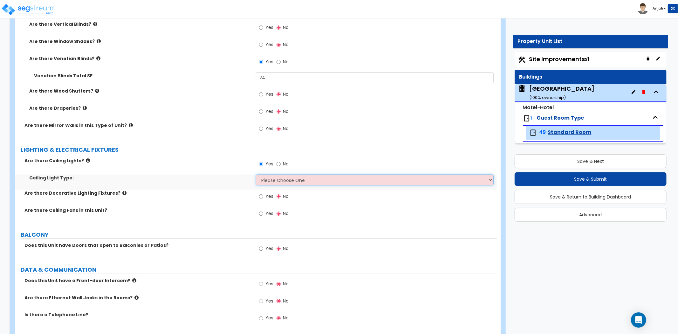
click at [272, 179] on select "Please Choose One Incandescent Lights LED Lights Fluorescent" at bounding box center [375, 180] width 238 height 11
select select "1"
click at [256, 175] on select "Please Choose One Incandescent Lights LED Lights Fluorescent" at bounding box center [375, 180] width 238 height 11
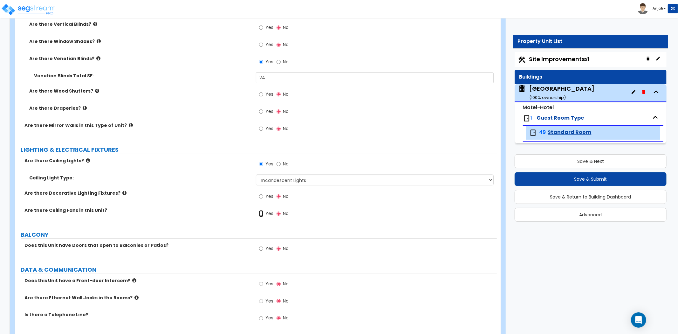
click at [262, 213] on input "Yes" at bounding box center [261, 213] width 4 height 7
radio input "true"
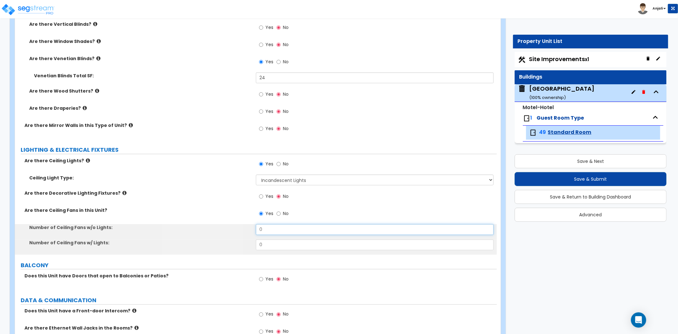
click at [269, 228] on input "0" at bounding box center [375, 229] width 238 height 11
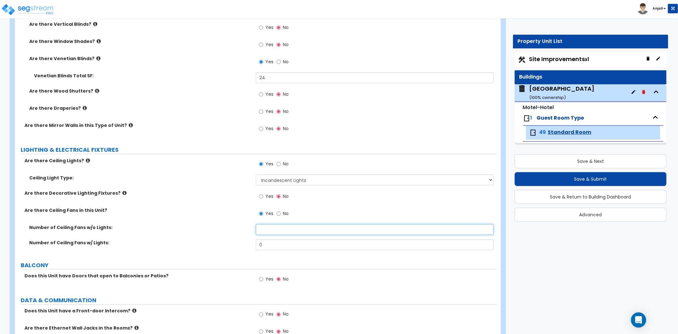
type input "0"
click at [291, 248] on input "0" at bounding box center [375, 244] width 238 height 11
type input "1"
click at [209, 219] on div "Are there Ceiling Fans in this Unit? Yes No" at bounding box center [256, 215] width 482 height 17
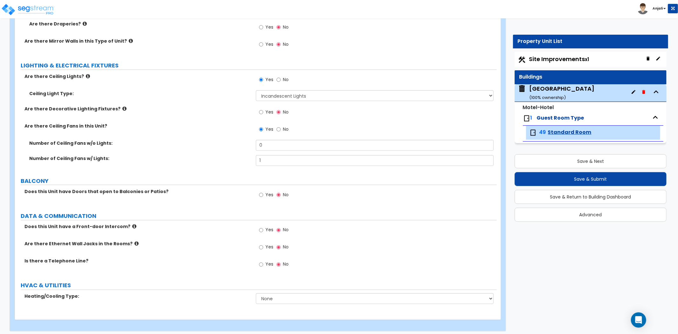
scroll to position [794, 0]
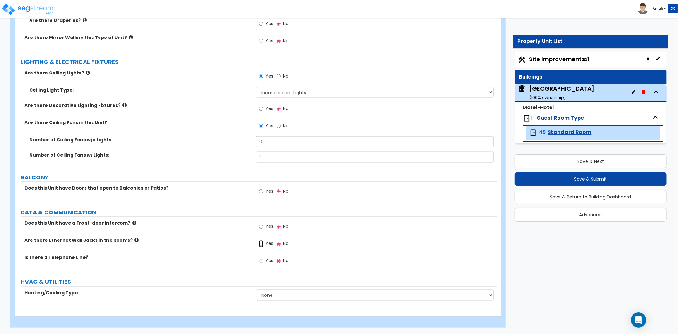
click at [261, 243] on input "Yes" at bounding box center [261, 243] width 4 height 7
radio input "true"
click at [262, 262] on input "Yes" at bounding box center [261, 260] width 4 height 7
radio input "true"
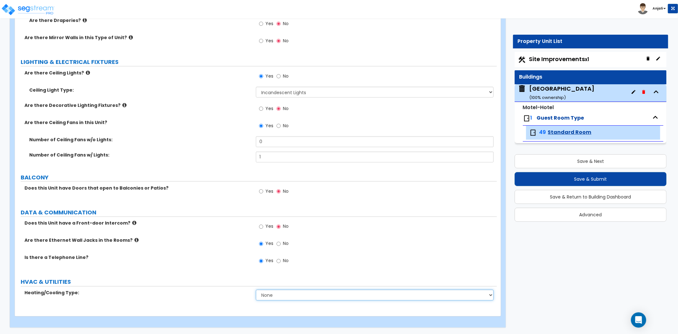
click at [278, 293] on select "None Heat Only Split Systems Packaged Rooftop Units Thru Wall HVAC" at bounding box center [375, 295] width 238 height 11
select select "4"
click at [256, 290] on select "None Heat Only Split Systems Packaged Rooftop Units Thru Wall HVAC" at bounding box center [375, 295] width 238 height 11
click at [554, 91] on div "SEASHELL VILLAGE ( 100 % ownership)" at bounding box center [561, 93] width 65 height 16
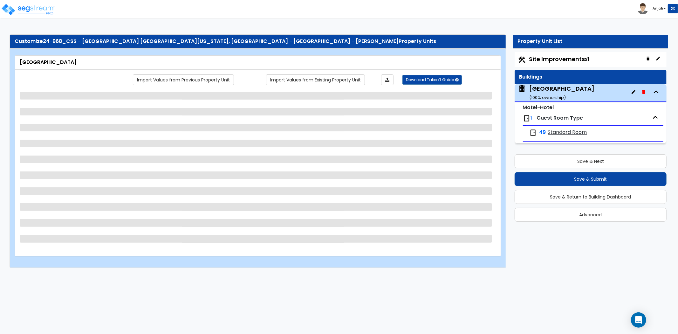
scroll to position [0, 0]
select select "1"
select select "2"
select select "7"
select select "2"
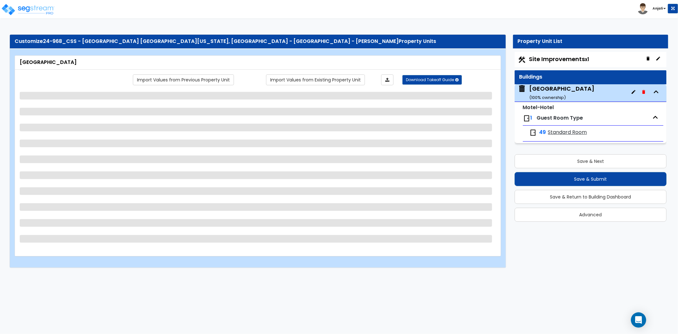
select select "1"
select select "4"
select select "1"
select select "2"
select select "1"
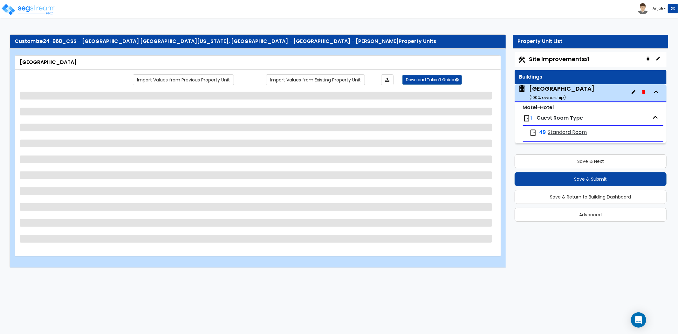
select select "2"
select select "1"
select select "2"
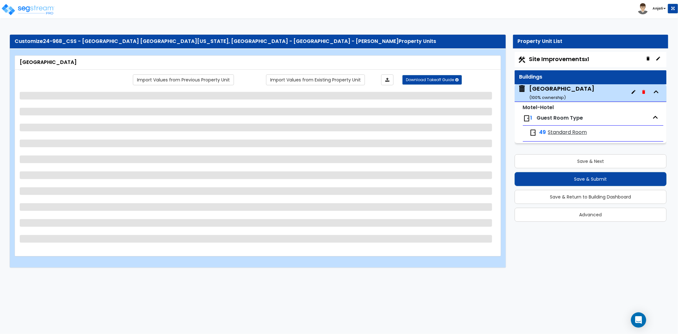
select select "5"
select select "1"
select select "3"
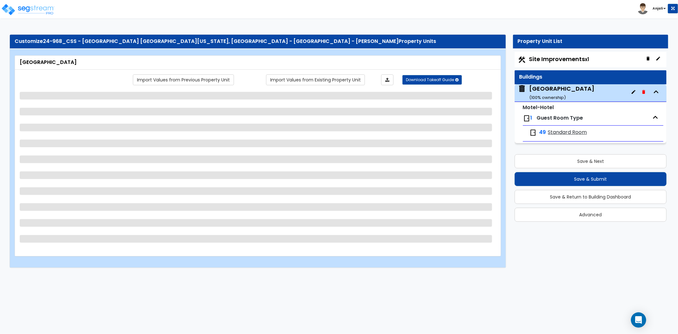
select select "2"
select select "1"
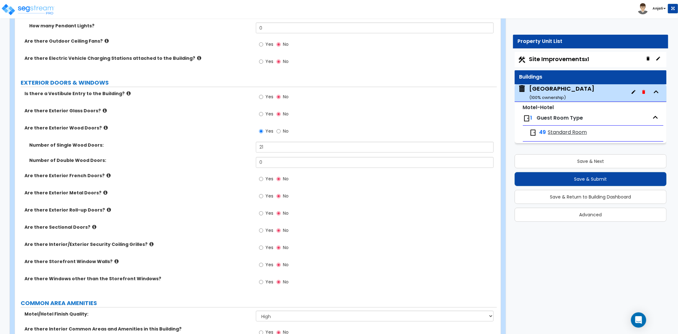
scroll to position [706, 0]
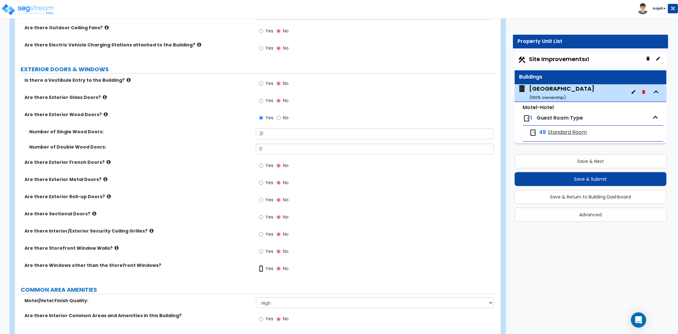
click at [262, 265] on input "Yes" at bounding box center [261, 268] width 4 height 7
radio input "true"
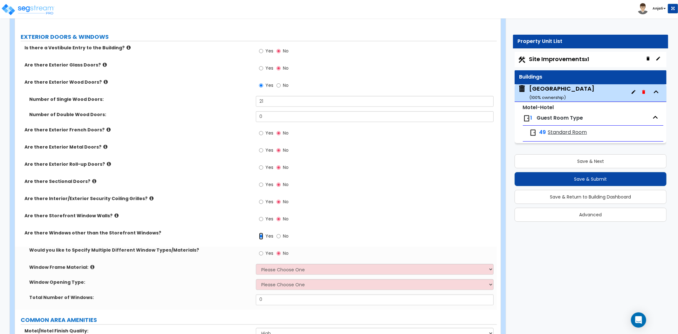
scroll to position [742, 0]
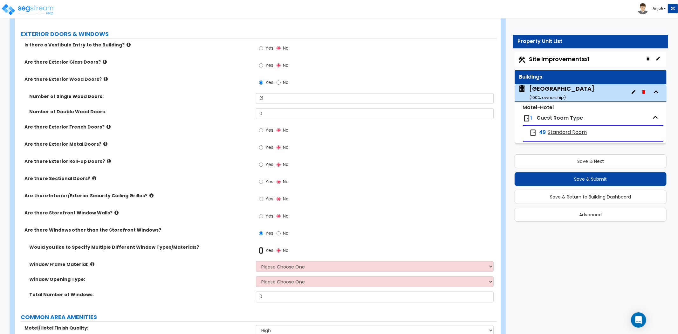
click at [263, 247] on input "Yes" at bounding box center [261, 250] width 4 height 7
radio input "true"
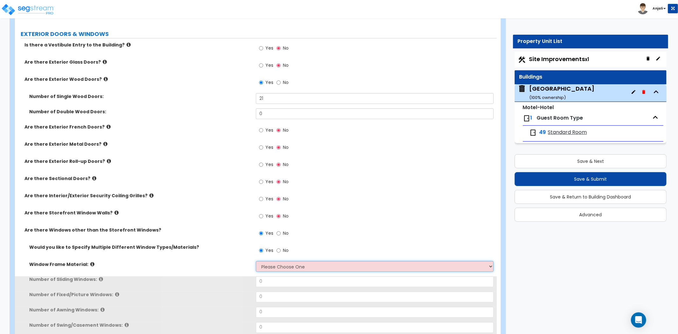
click at [277, 261] on select "Please Choose One Vinyl Aluminum Wood" at bounding box center [375, 266] width 238 height 11
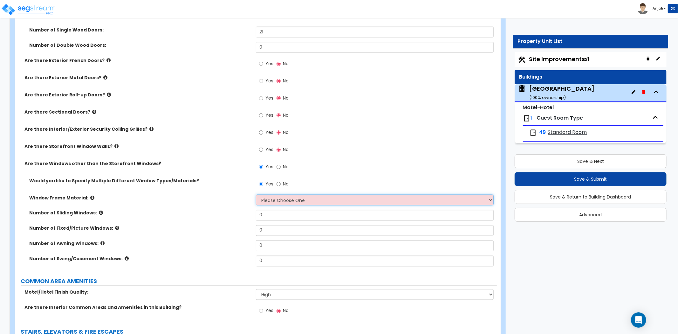
scroll to position [812, 0]
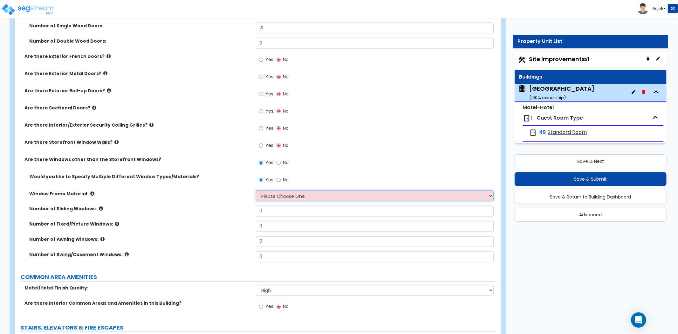
click at [283, 193] on select "Please Choose One Vinyl Aluminum Wood" at bounding box center [375, 195] width 238 height 11
select select "3"
click at [256, 190] on select "Please Choose One Vinyl Aluminum Wood" at bounding box center [375, 195] width 238 height 11
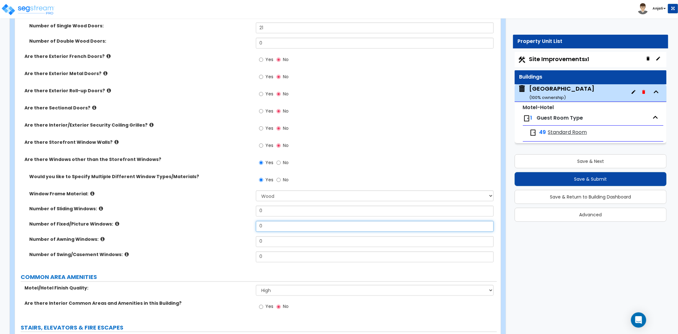
click at [267, 221] on input "0" at bounding box center [375, 226] width 238 height 11
type input "64"
click at [240, 221] on label "Number of Fixed/Picture Windows:" at bounding box center [140, 224] width 222 height 6
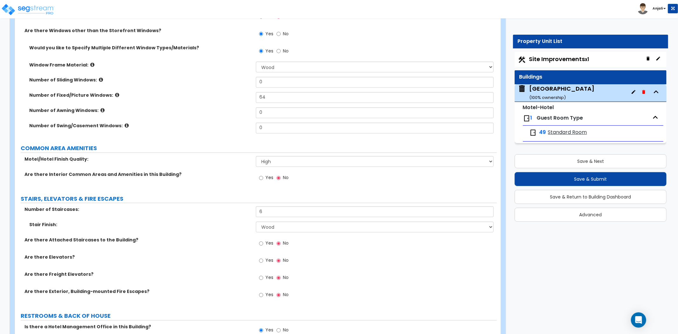
scroll to position [954, 0]
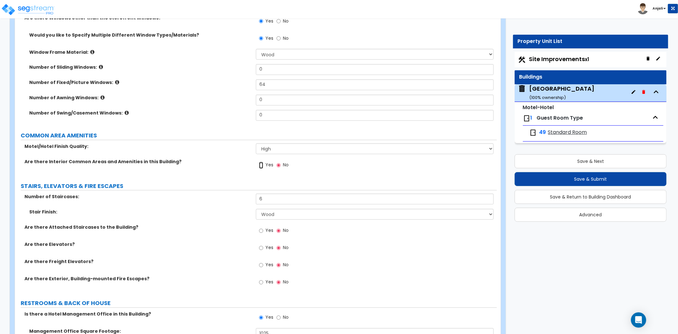
click at [261, 162] on input "Yes" at bounding box center [261, 165] width 4 height 7
radio input "true"
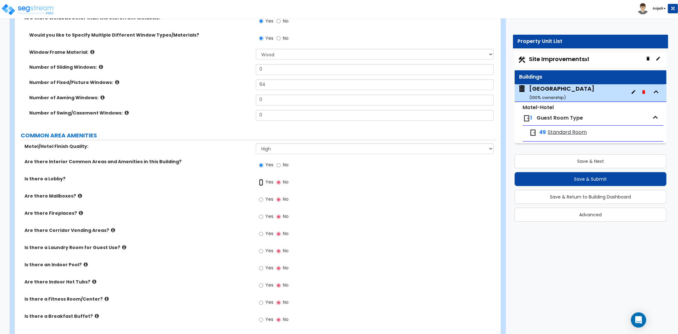
click at [262, 179] on input "Yes" at bounding box center [261, 182] width 4 height 7
radio input "true"
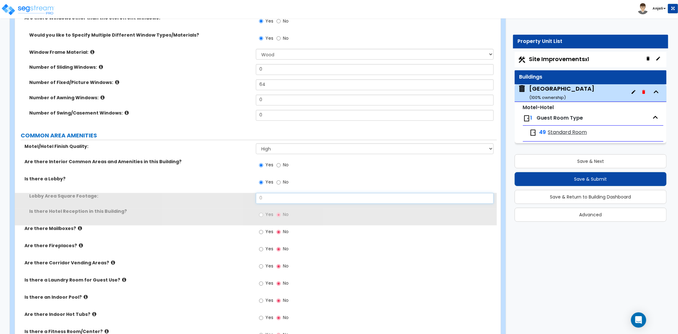
click at [278, 193] on input "0" at bounding box center [375, 198] width 238 height 11
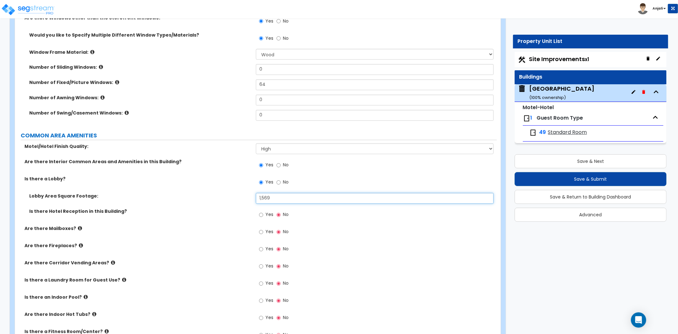
type input "1,569"
click at [235, 193] on label "Lobby Area Square Footage:" at bounding box center [140, 196] width 222 height 6
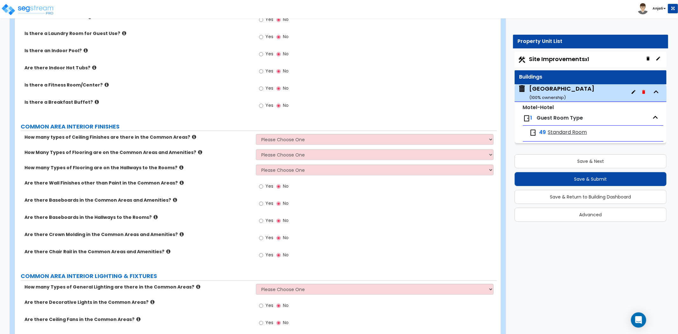
scroll to position [1201, 0]
click at [269, 134] on select "Please Choose One 1 2 3" at bounding box center [375, 139] width 238 height 11
select select "1"
click at [256, 134] on select "Please Choose One 1 2 3" at bounding box center [375, 139] width 238 height 11
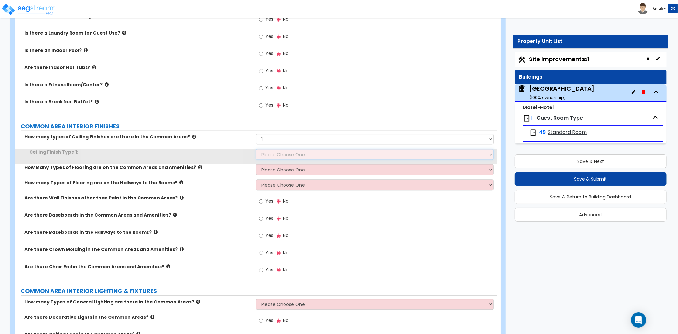
click at [280, 150] on select "Please Choose One Drop Ceiling Drywall Ceiling Open Ceiling" at bounding box center [375, 154] width 238 height 11
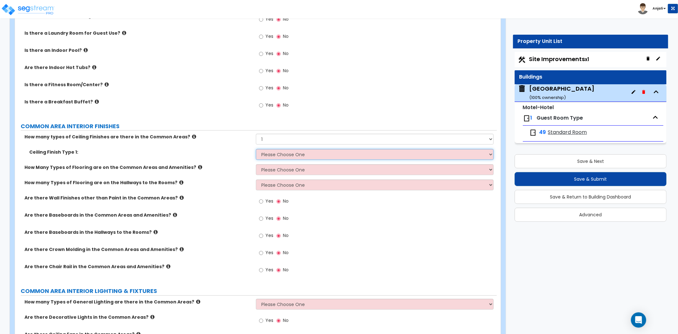
select select "2"
click at [256, 149] on select "Please Choose One Drop Ceiling Drywall Ceiling Open Ceiling" at bounding box center [375, 154] width 238 height 11
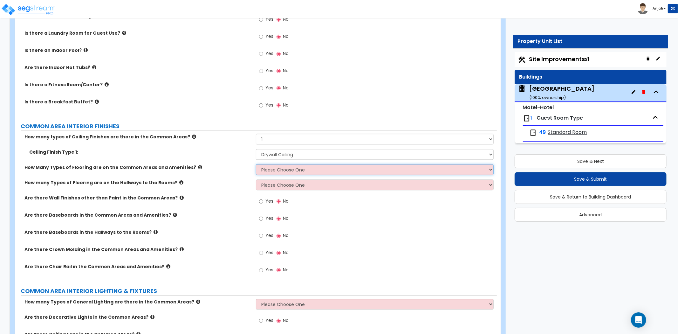
click at [286, 164] on select "Please Choose One 1 2 3" at bounding box center [375, 169] width 238 height 11
select select "1"
click at [256, 164] on select "Please Choose One 1 2 3" at bounding box center [375, 169] width 238 height 11
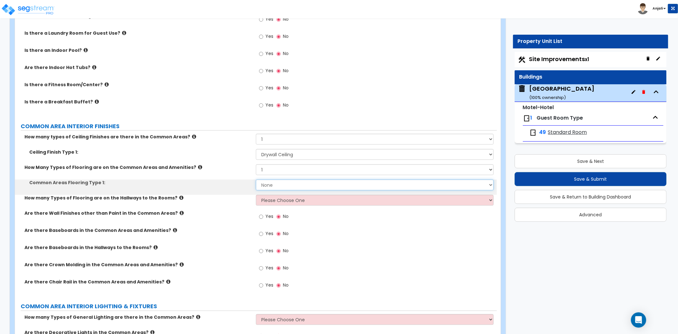
click at [288, 179] on select "None Tile Flooring Hardwood Flooring Resilient Laminate Flooring VCT Flooring S…" at bounding box center [375, 184] width 238 height 11
select select "4"
click at [256, 179] on select "None Tile Flooring Hardwood Flooring Resilient Laminate Flooring VCT Flooring S…" at bounding box center [375, 184] width 238 height 11
click at [301, 179] on select "None Tile Flooring Hardwood Flooring Resilient Laminate Flooring VCT Flooring S…" at bounding box center [375, 184] width 238 height 11
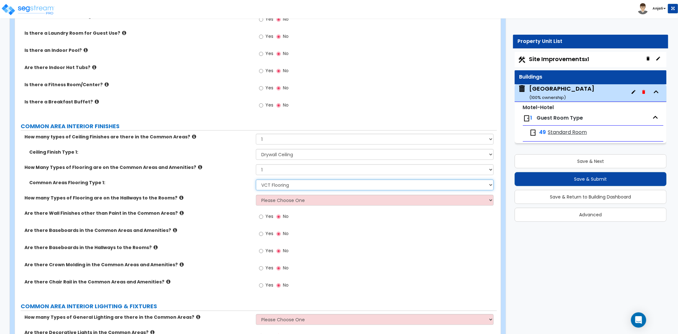
click at [301, 179] on select "None Tile Flooring Hardwood Flooring Resilient Laminate Flooring VCT Flooring S…" at bounding box center [375, 184] width 238 height 11
click at [293, 195] on select "Please Choose One 1 2 3" at bounding box center [375, 200] width 238 height 11
select select "1"
click at [256, 195] on select "Please Choose One 1 2 3" at bounding box center [375, 200] width 238 height 11
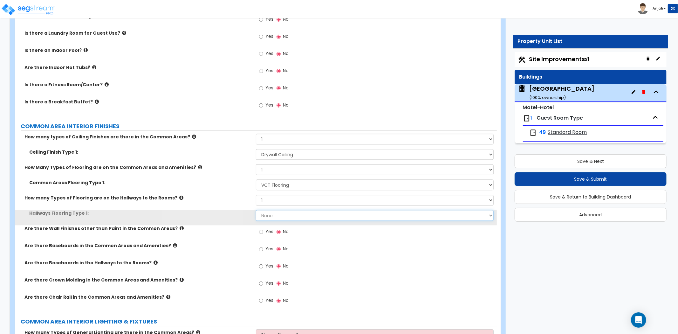
click at [288, 210] on select "None Tile Flooring Hardwood Flooring Resilient Laminate Flooring VCT Flooring S…" at bounding box center [375, 215] width 238 height 11
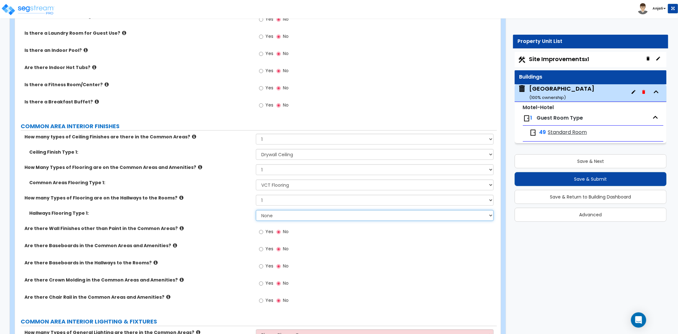
select select "4"
click at [256, 210] on select "None Tile Flooring Hardwood Flooring Resilient Laminate Flooring VCT Flooring S…" at bounding box center [375, 215] width 238 height 11
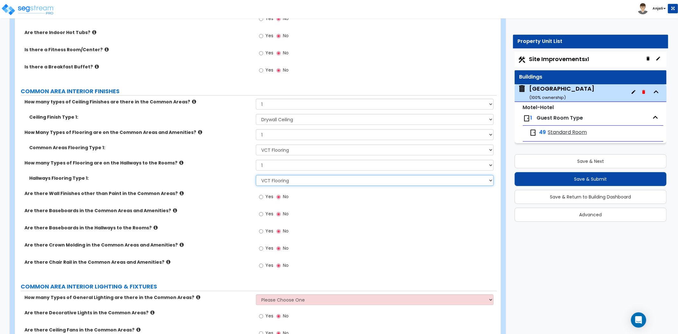
scroll to position [1236, 0]
click at [260, 210] on input "Yes" at bounding box center [261, 213] width 4 height 7
radio input "true"
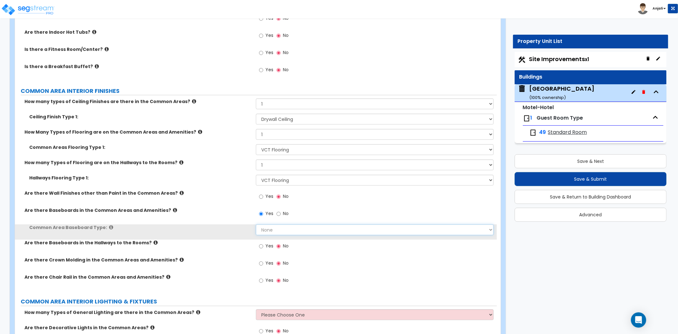
click at [278, 224] on select "None Wood Vinyl Carpet Tile" at bounding box center [375, 229] width 238 height 11
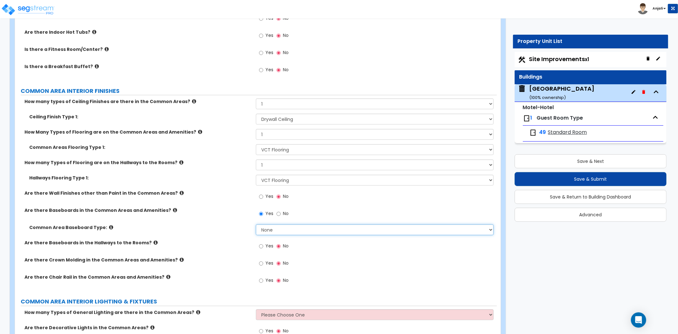
select select "1"
click at [256, 224] on select "None Wood Vinyl Carpet Tile" at bounding box center [375, 229] width 238 height 11
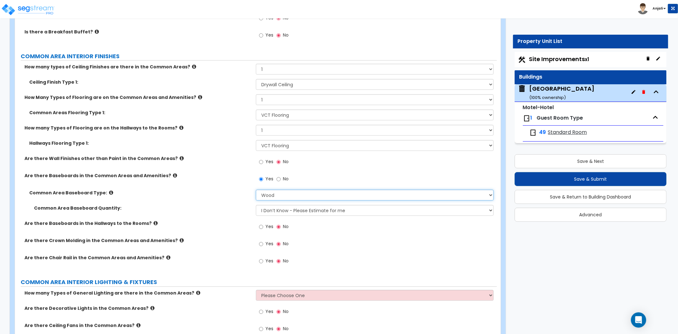
scroll to position [1272, 0]
click at [257, 219] on div "Yes No" at bounding box center [274, 226] width 36 height 15
click at [259, 222] on input "Yes" at bounding box center [261, 225] width 4 height 7
radio input "true"
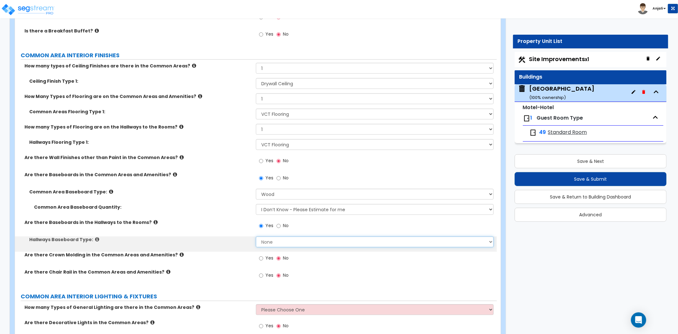
click at [271, 236] on select "None Wood Vinyl Carpet Tile" at bounding box center [375, 241] width 238 height 11
select select "1"
click at [256, 236] on select "None Wood Vinyl Carpet Tile" at bounding box center [375, 241] width 238 height 11
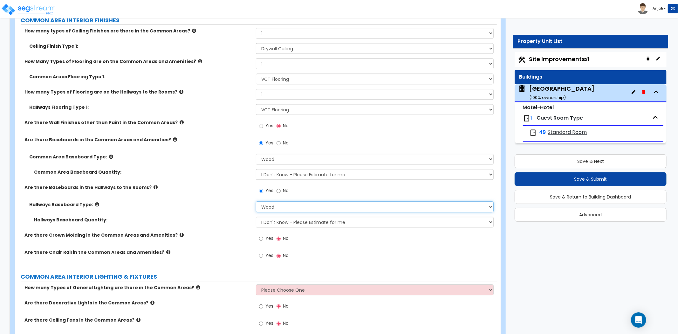
scroll to position [1307, 0]
click at [260, 122] on input "Yes" at bounding box center [261, 125] width 4 height 7
radio input "true"
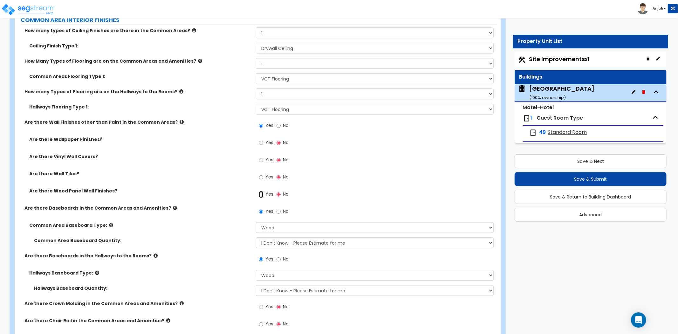
click at [261, 191] on input "Yes" at bounding box center [261, 194] width 4 height 7
radio input "true"
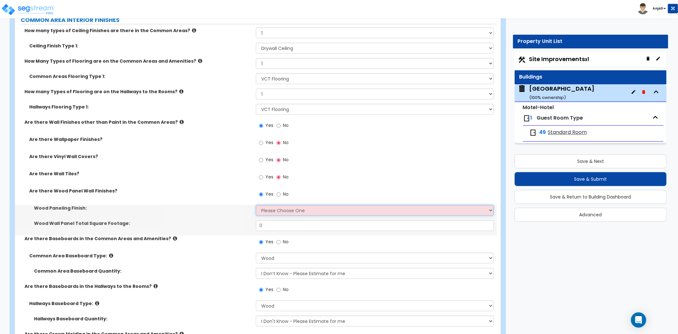
click at [276, 205] on select "Please Choose One Birch Mahogany Oak or Cherry Rosewood Teak I Don't Know, Plea…" at bounding box center [375, 210] width 238 height 11
select select "1"
click at [256, 205] on select "Please Choose One Birch Mahogany Oak or Cherry Rosewood Teak I Don't Know, Plea…" at bounding box center [375, 210] width 238 height 11
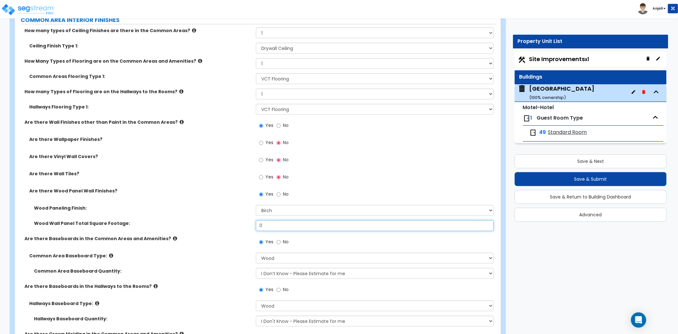
click at [271, 220] on input "0" at bounding box center [375, 225] width 238 height 11
type input "250"
click at [226, 205] on label "Wood Paneling Finish:" at bounding box center [142, 208] width 217 height 6
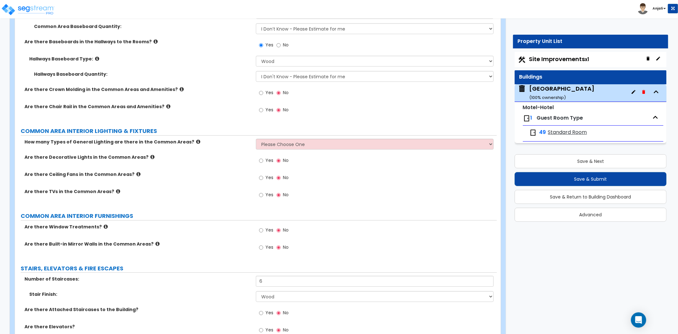
scroll to position [1554, 0]
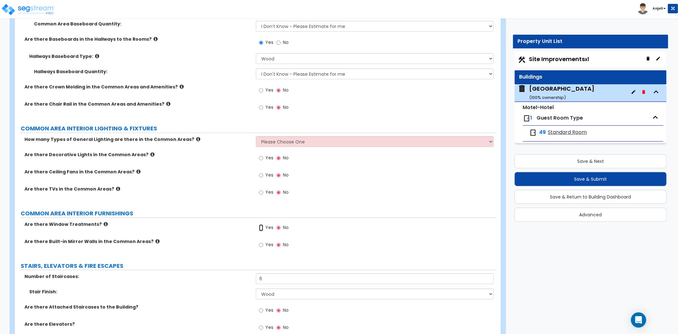
click at [259, 224] on input "Yes" at bounding box center [261, 227] width 4 height 7
radio input "true"
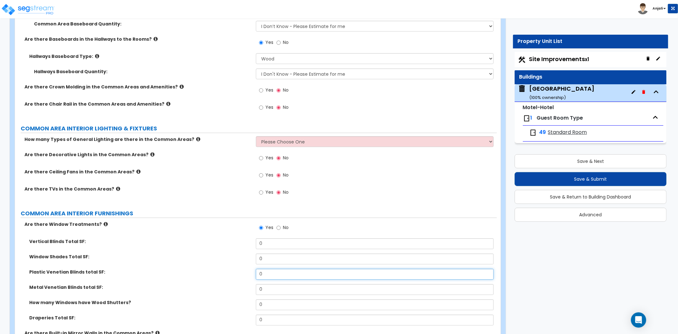
click at [266, 269] on input "0" at bounding box center [375, 274] width 238 height 11
type input "110"
click at [212, 253] on label "Window Shades Total SF:" at bounding box center [140, 256] width 222 height 6
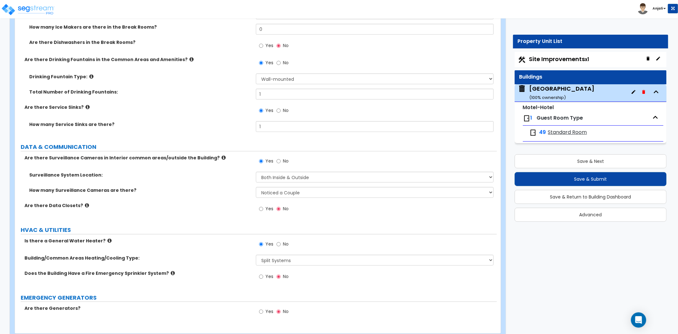
scroll to position [2467, 0]
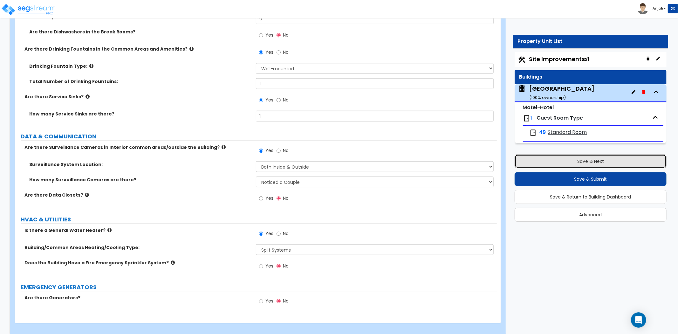
click at [573, 164] on button "Save & Next" at bounding box center [591, 161] width 152 height 14
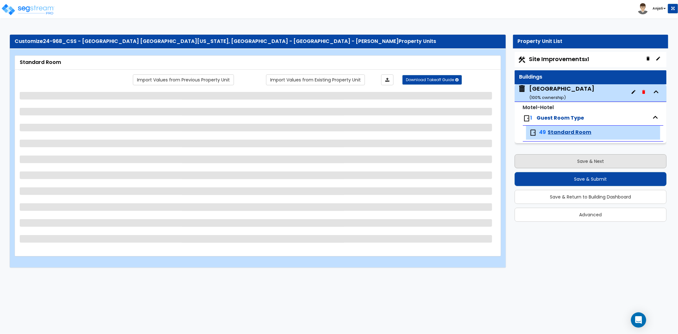
scroll to position [0, 0]
select select "1"
select select "3"
select select "1"
select select "3"
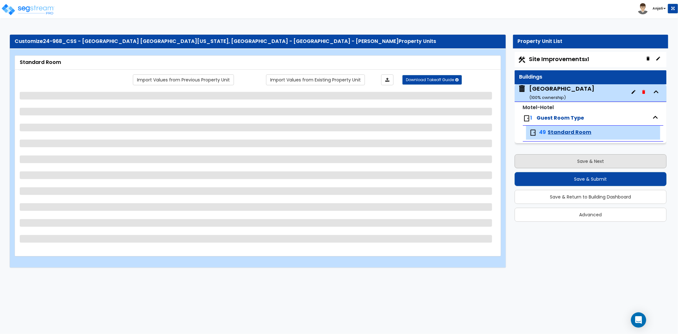
select select "2"
select select "1"
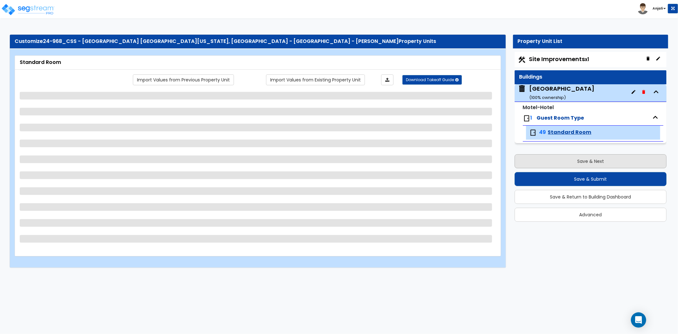
select select "2"
select select "1"
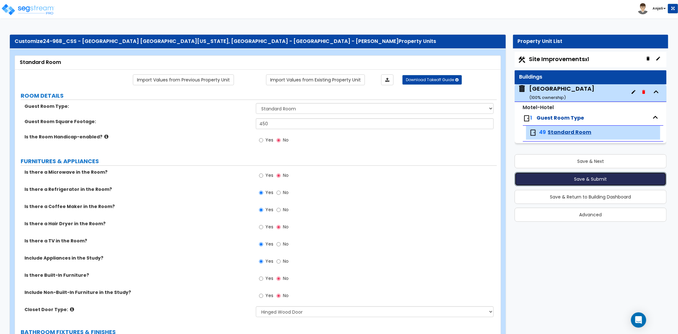
click at [603, 182] on button "Save & Submit" at bounding box center [591, 179] width 152 height 14
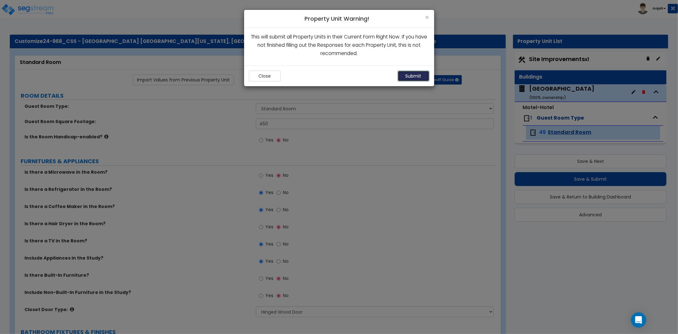
click at [421, 80] on button "Submit" at bounding box center [414, 76] width 32 height 11
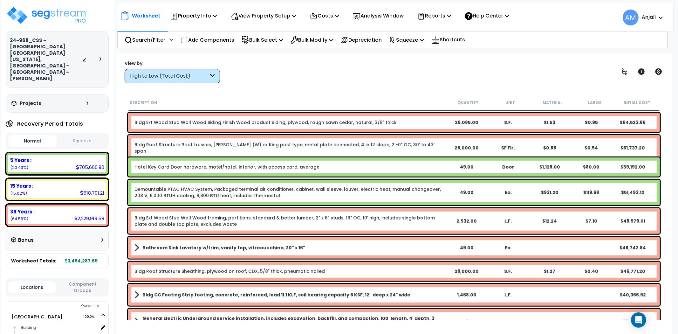
scroll to position [424, 0]
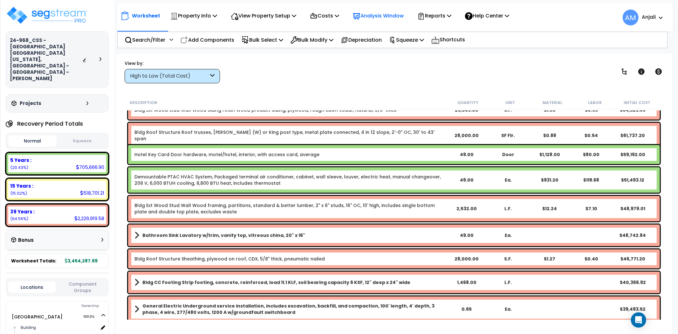
click at [383, 14] on p "Analysis Window" at bounding box center [378, 15] width 51 height 9
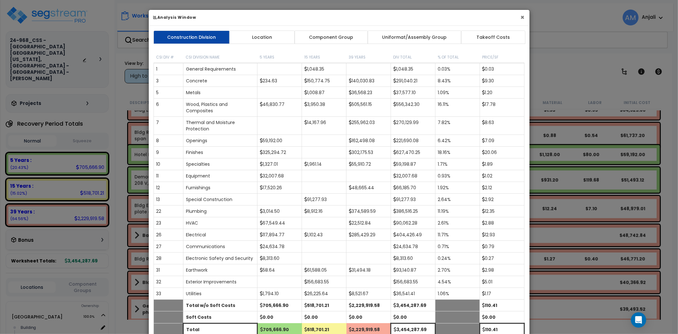
click at [521, 18] on button "×" at bounding box center [523, 17] width 4 height 7
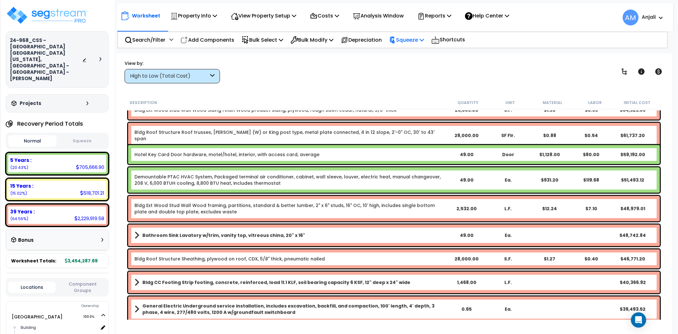
click at [423, 39] on p "Squeeze" at bounding box center [406, 40] width 35 height 9
click at [418, 47] on div "Squeeze Show Advanced" at bounding box center [418, 60] width 64 height 27
click at [422, 42] on p "Squeeze" at bounding box center [406, 40] width 35 height 9
click at [421, 56] on link "Squeeze" at bounding box center [417, 54] width 63 height 13
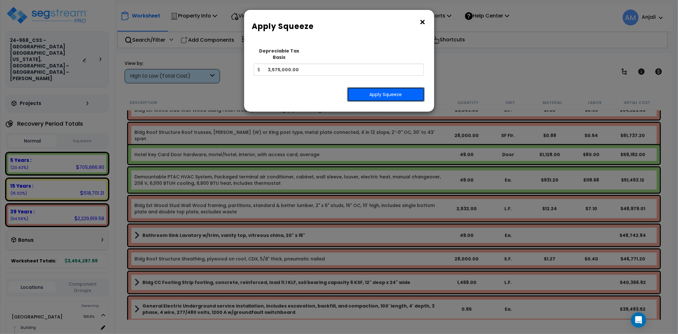
click at [391, 87] on button "Apply Squeeze" at bounding box center [386, 94] width 78 height 15
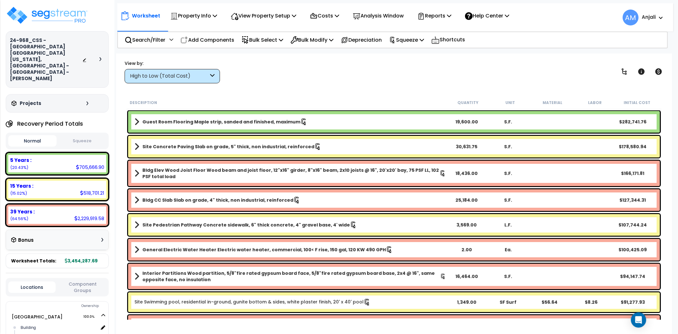
click at [81, 135] on button "Squeeze" at bounding box center [82, 140] width 48 height 11
